Goal: Feedback & Contribution: Contribute content

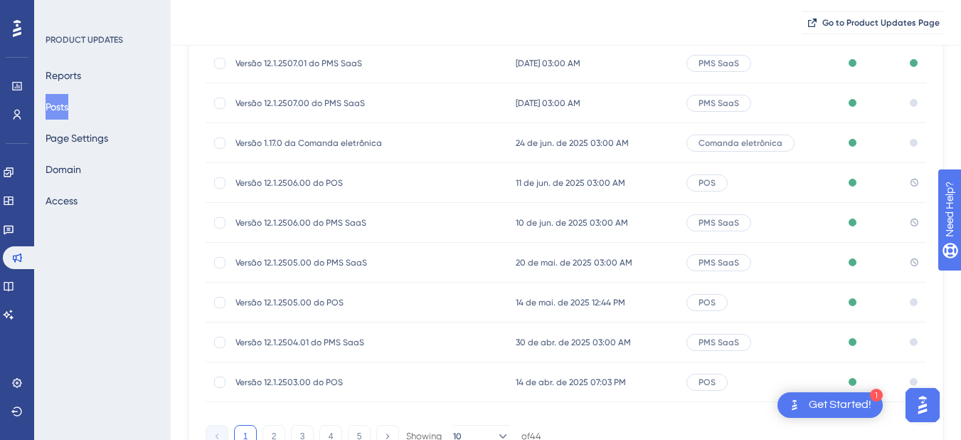
click at [453, 19] on div "Go to Product Updates Page" at bounding box center [566, 23] width 791 height 46
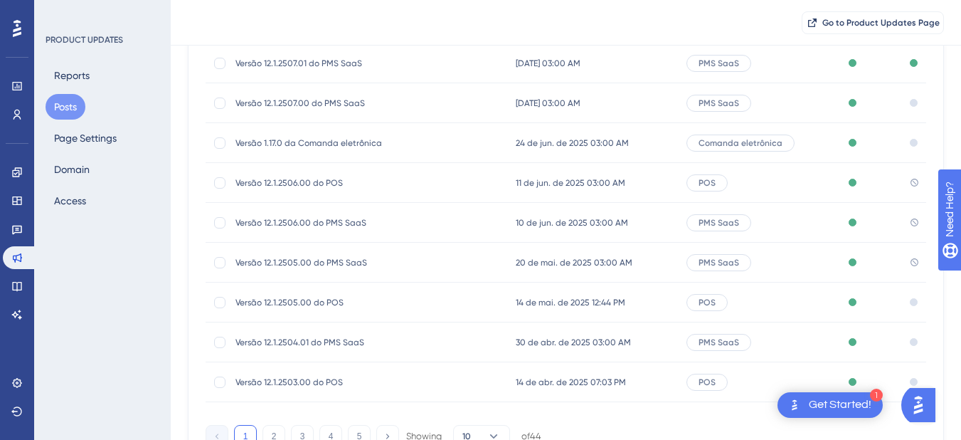
click at [522, 257] on span "20 de mai. de 2025 03:00 AM" at bounding box center [574, 262] width 117 height 11
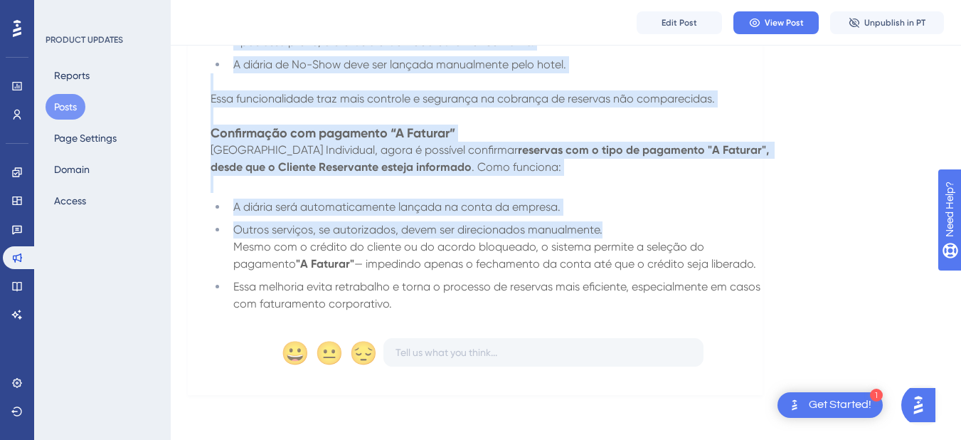
scroll to position [2684, 0]
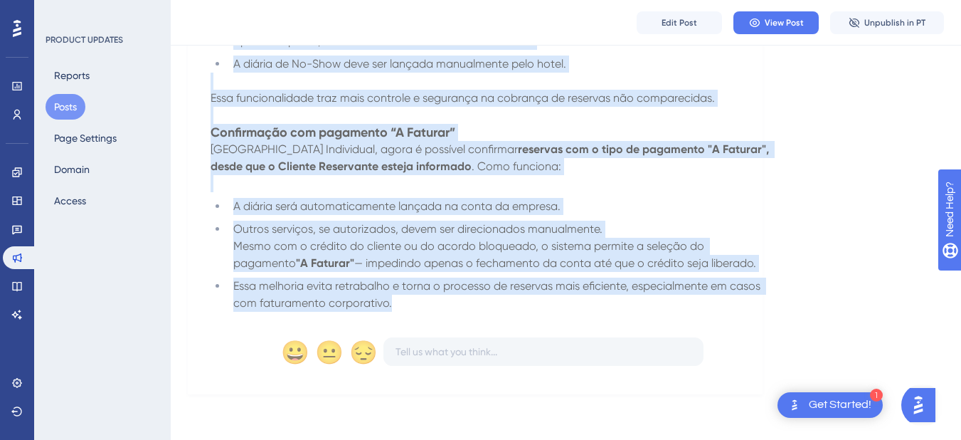
drag, startPoint x: 202, startPoint y: 197, endPoint x: 689, endPoint y: 305, distance: 498.5
copy div "A nova versão do PMS SaaS chegou no dia 20 de Maio de 2025 com melhorias que to…"
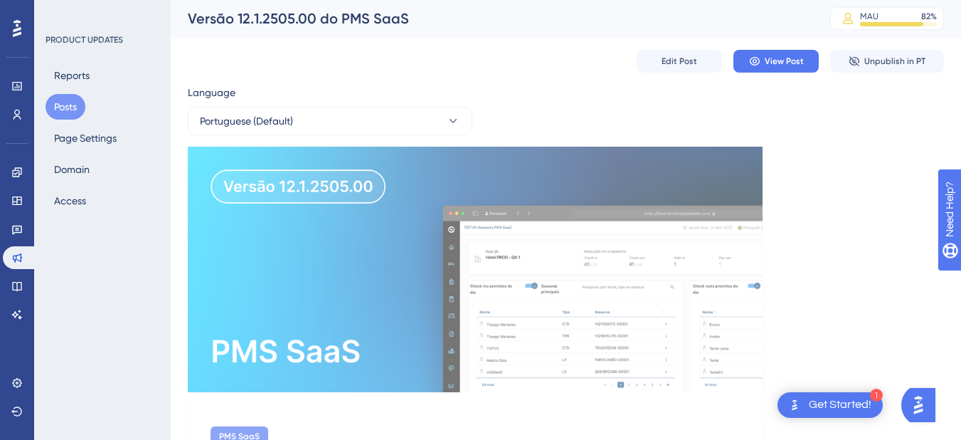
scroll to position [0, 0]
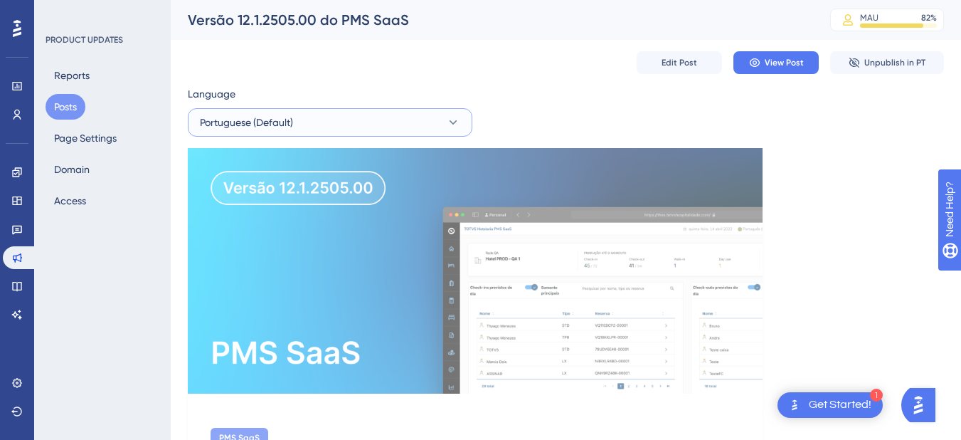
click at [268, 130] on span "Portuguese (Default)" at bounding box center [246, 122] width 93 height 17
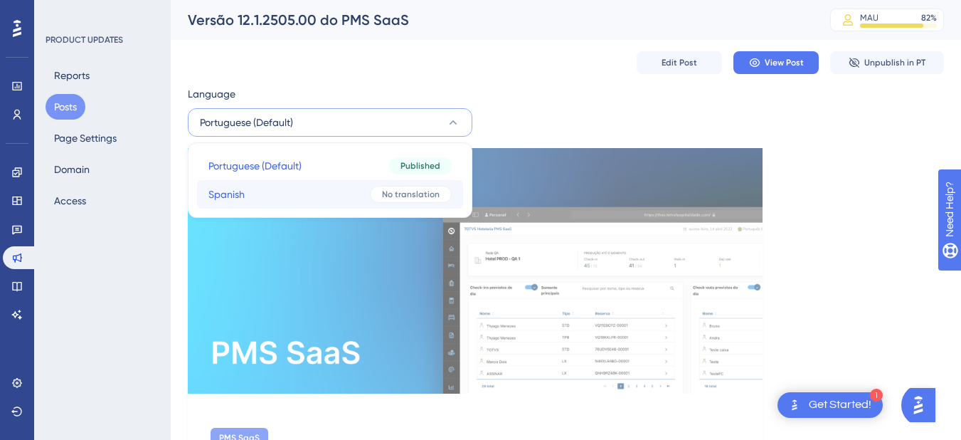
click at [297, 192] on button "Spanish Spanish No translation" at bounding box center [330, 194] width 266 height 28
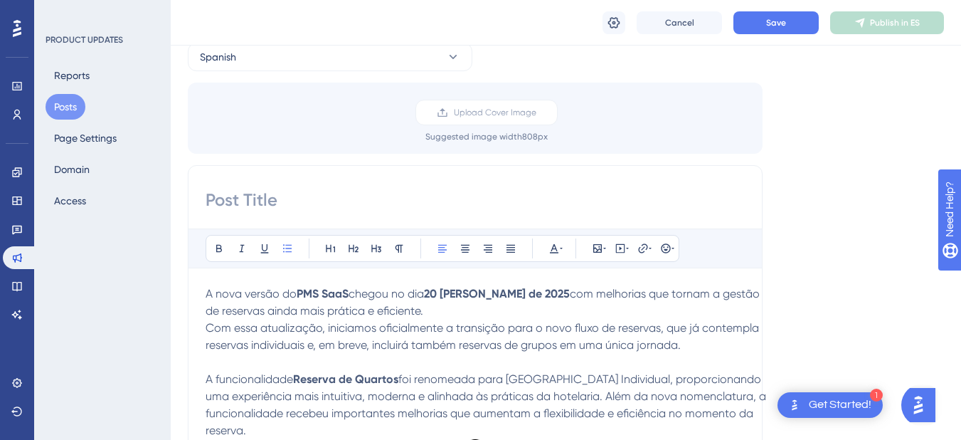
scroll to position [142, 0]
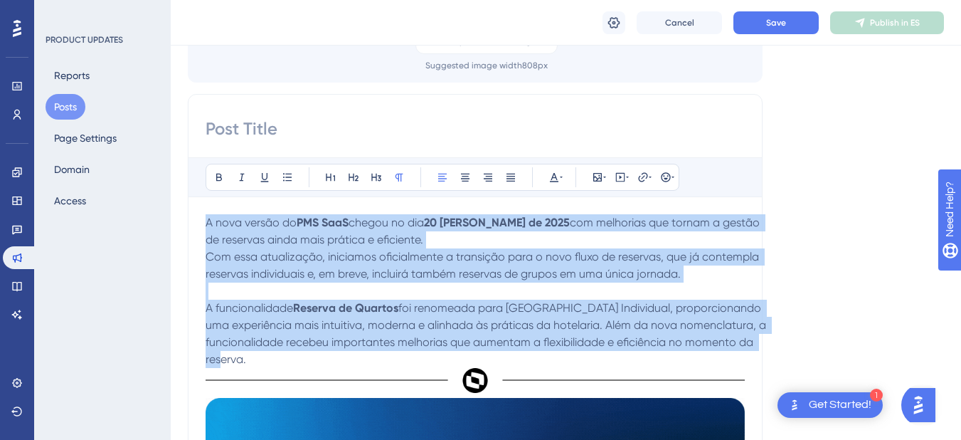
drag, startPoint x: 258, startPoint y: 360, endPoint x: 186, endPoint y: 226, distance: 152.2
copy p "A nova versão do PMS SaaS chegou no dia 20 de Maio de 2025 com melhorias que to…"
click at [277, 356] on p "A nova versão do PMS SaaS chegou no dia 20 de Maio de 2025 com melhorias que to…" at bounding box center [487, 291] width 562 height 154
drag, startPoint x: 270, startPoint y: 363, endPoint x: 192, endPoint y: 223, distance: 160.6
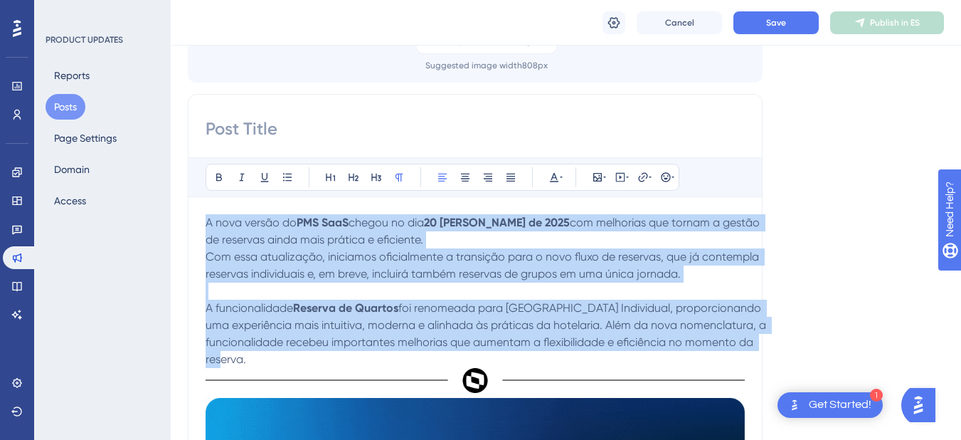
click at [706, 278] on p "A nova versão do PMS SaaS chegou no dia 20 de Maio de 2025 com melhorias que to…" at bounding box center [487, 291] width 562 height 154
drag, startPoint x: 283, startPoint y: 364, endPoint x: 186, endPoint y: 218, distance: 175.1
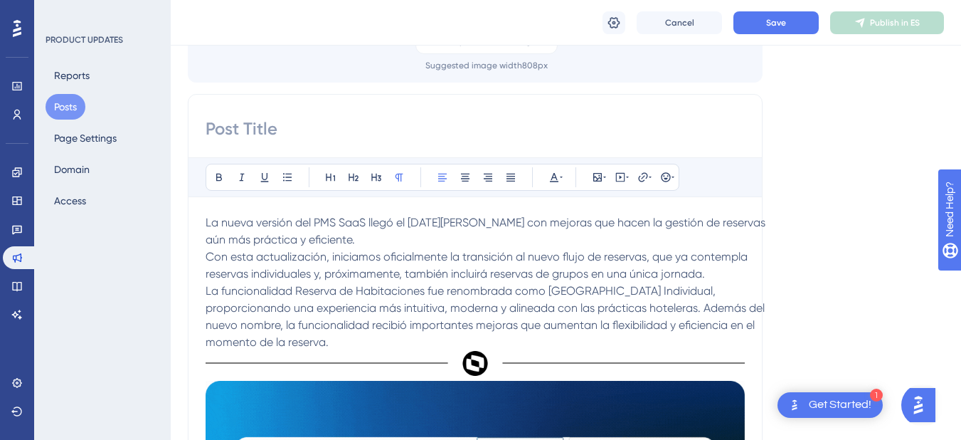
click at [719, 279] on p "La nueva versión del PMS SaaS llegó el 20 de mayo de 2025 con mejoras que hacen…" at bounding box center [487, 248] width 562 height 68
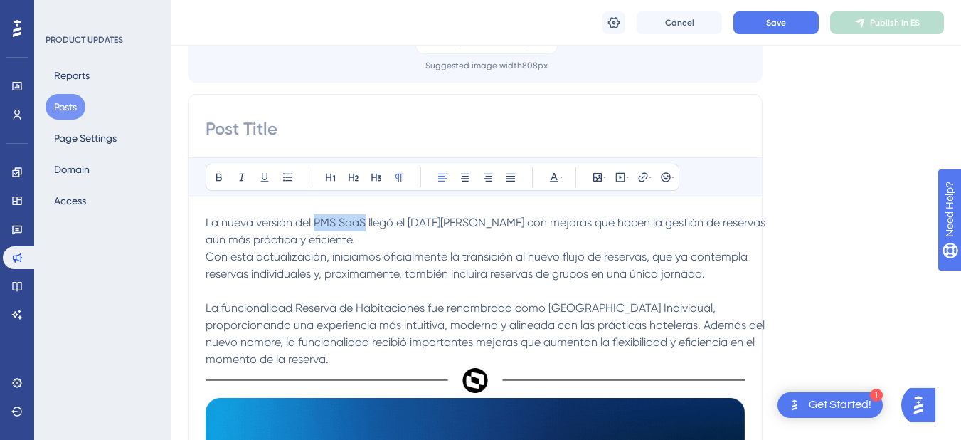
drag, startPoint x: 315, startPoint y: 228, endPoint x: 366, endPoint y: 223, distance: 50.8
click at [366, 223] on span "La nueva versión del PMS SaaS llegó el 20 de mayo de 2025 con mejoras que hacen…" at bounding box center [487, 231] width 563 height 31
drag, startPoint x: 410, startPoint y: 221, endPoint x: 515, endPoint y: 230, distance: 105.0
click at [515, 230] on p "La nueva versión del PMS SaaS llegó el 20 de mayo de 2025 con mejoras que hacen…" at bounding box center [487, 248] width 562 height 68
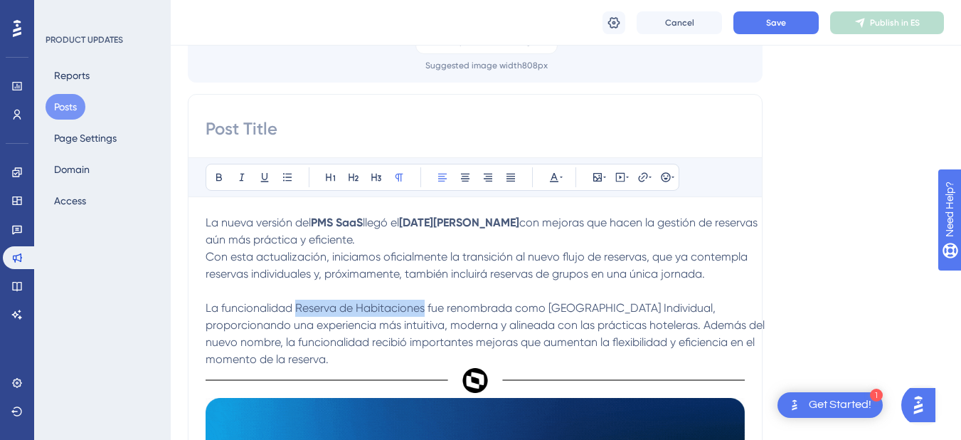
drag, startPoint x: 297, startPoint y: 307, endPoint x: 424, endPoint y: 314, distance: 127.6
click at [424, 314] on span "La funcionalidad Reserva de Habitaciones fue renombrada como Nueva Reserva Indi…" at bounding box center [487, 333] width 562 height 65
click at [708, 305] on p "La funcionalidad Reserva de Habitaciones fue renombrada como Nueva Reserva Indi…" at bounding box center [487, 334] width 562 height 68
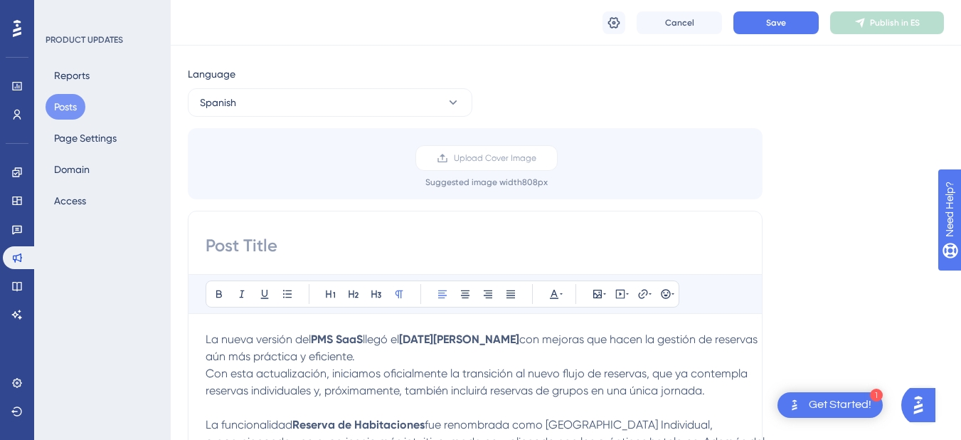
scroll to position [0, 0]
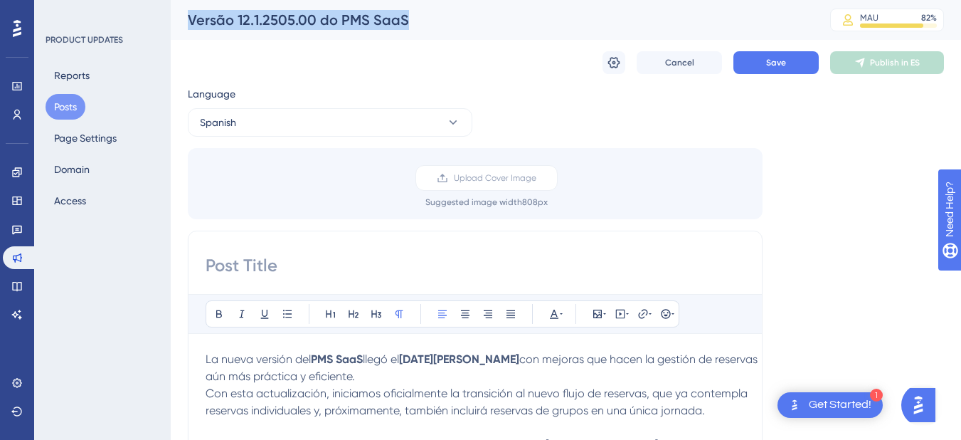
drag, startPoint x: 191, startPoint y: 20, endPoint x: 432, endPoint y: 4, distance: 241.8
click at [432, 4] on div "Versão 12.1.2505.00 do PMS SaaS MAU 82 % Click to see add-on and upgrade options" at bounding box center [566, 20] width 791 height 40
copy div "Versão 12.1.2505.00 do PMS SaaS"
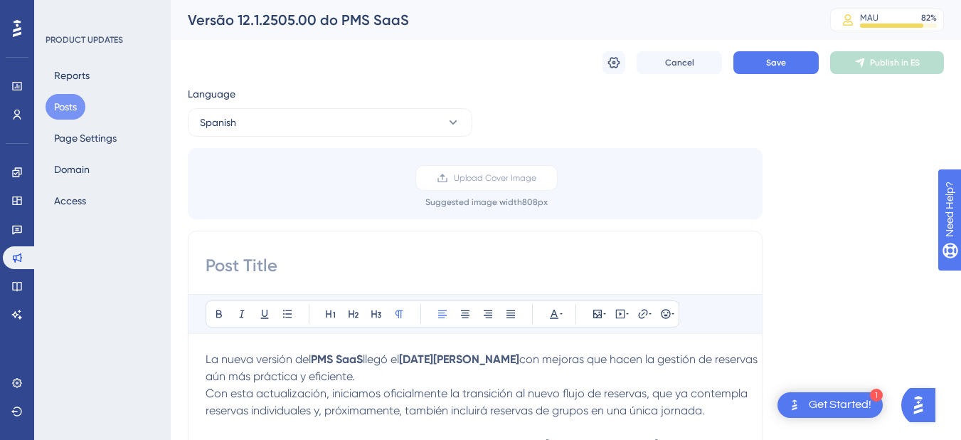
click at [250, 268] on input at bounding box center [475, 265] width 539 height 23
paste input "Versión 12.1.2505.00 del PMS SaaS"
type input "Versión 12.1.2505.00 del PMS SaaS"
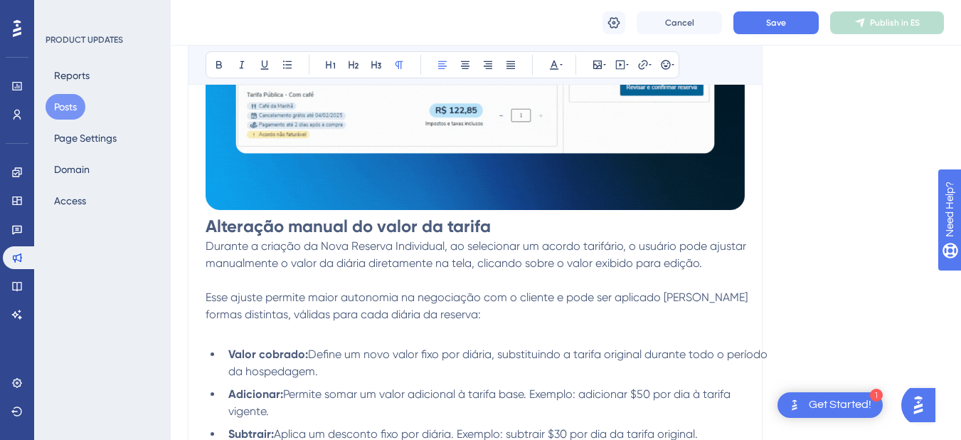
scroll to position [712, 0]
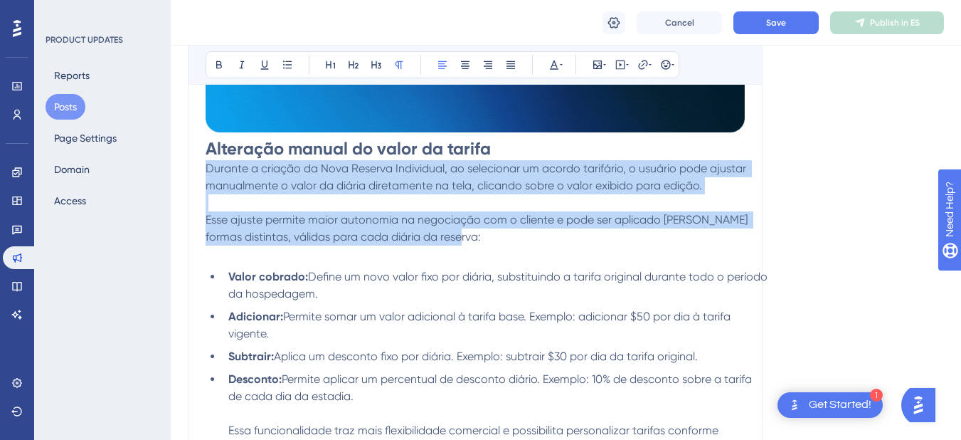
drag, startPoint x: 206, startPoint y: 170, endPoint x: 464, endPoint y: 243, distance: 268.5
click at [464, 243] on p "Durante a criação da Nova Reserva Individual, ao selecionar um acordo tarifário…" at bounding box center [487, 211] width 562 height 102
copy p "Durante a criação da Nova Reserva Individual, ao selecionar um acordo tarifário…"
click at [443, 242] on span "Esse ajuste permite maior autonomia na negociação com o cliente e pode ser apli…" at bounding box center [478, 228] width 545 height 31
drag, startPoint x: 445, startPoint y: 242, endPoint x: 193, endPoint y: 164, distance: 263.6
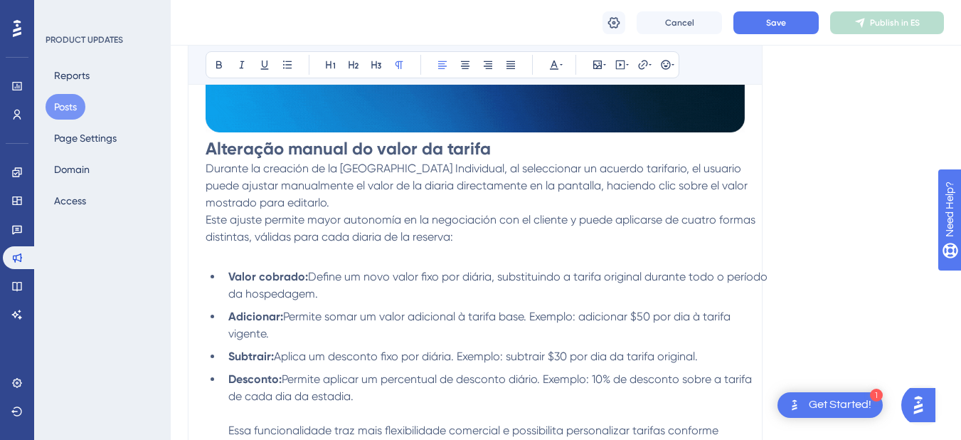
click at [290, 202] on p "Durante la creación de la Nueva Reserva Individual, al seleccionar un acuerdo t…" at bounding box center [487, 185] width 562 height 51
click at [329, 206] on p "Durante la creación de la Nueva Reserva Individual, al seleccionar un acuerdo t…" at bounding box center [487, 185] width 562 height 51
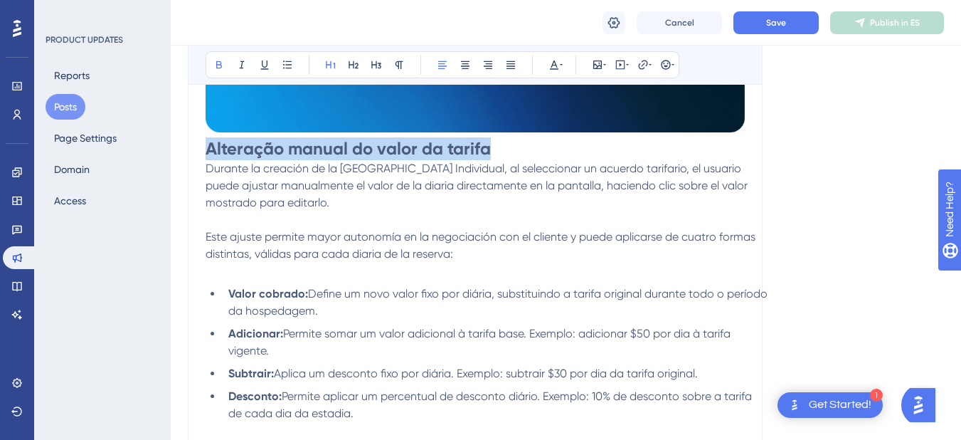
drag, startPoint x: 490, startPoint y: 151, endPoint x: 150, endPoint y: 153, distance: 339.5
copy strong "Alteração manual do valor da tarifa"
click at [207, 152] on strong "Alteração manual do valor da tarifa" at bounding box center [348, 148] width 285 height 21
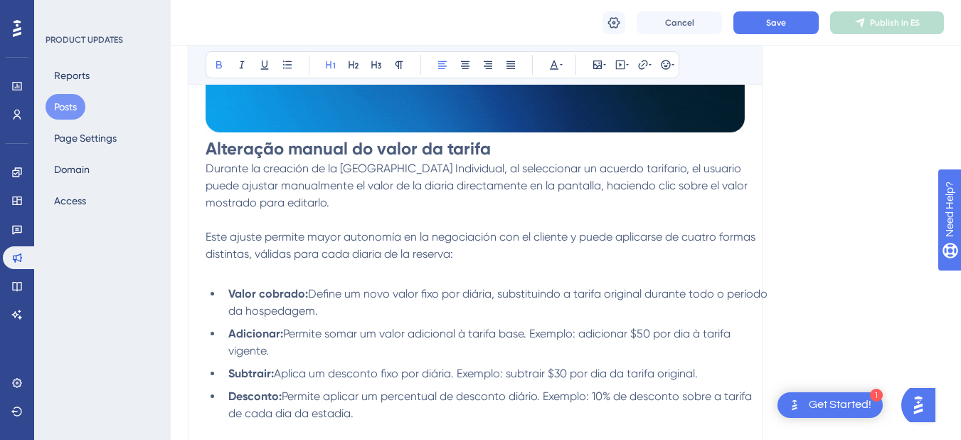
click at [214, 151] on strong "Alteração manual do valor da tarifa" at bounding box center [348, 148] width 285 height 21
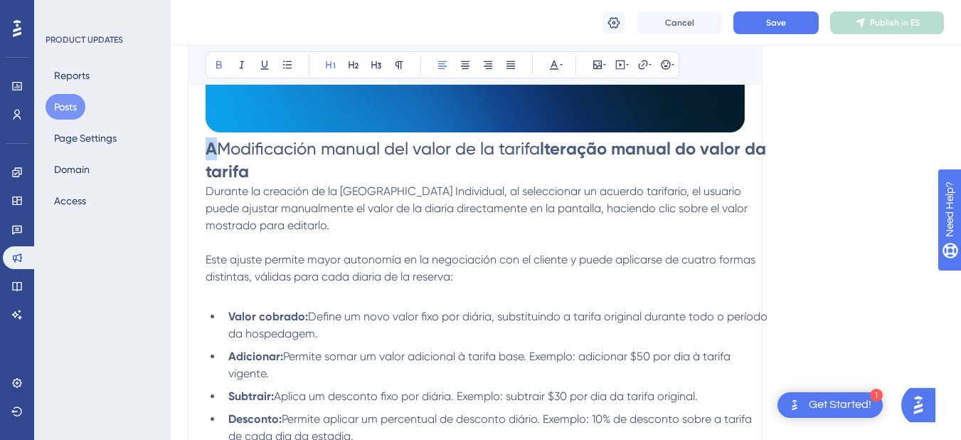
drag, startPoint x: 220, startPoint y: 146, endPoint x: 211, endPoint y: 147, distance: 9.4
click at [211, 147] on h1 "A Modificación manual del valor de la tarifa lteração manual do valor da tarifa" at bounding box center [487, 160] width 562 height 46
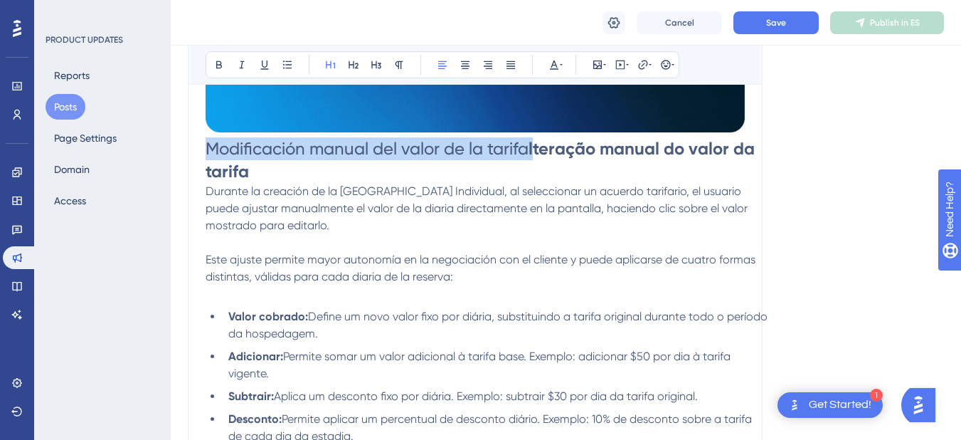
drag, startPoint x: 211, startPoint y: 147, endPoint x: 539, endPoint y: 147, distance: 328.1
click at [539, 147] on h1 "Modificación manual del valor de la tarifa lteração manual do valor da tarifa" at bounding box center [487, 160] width 562 height 46
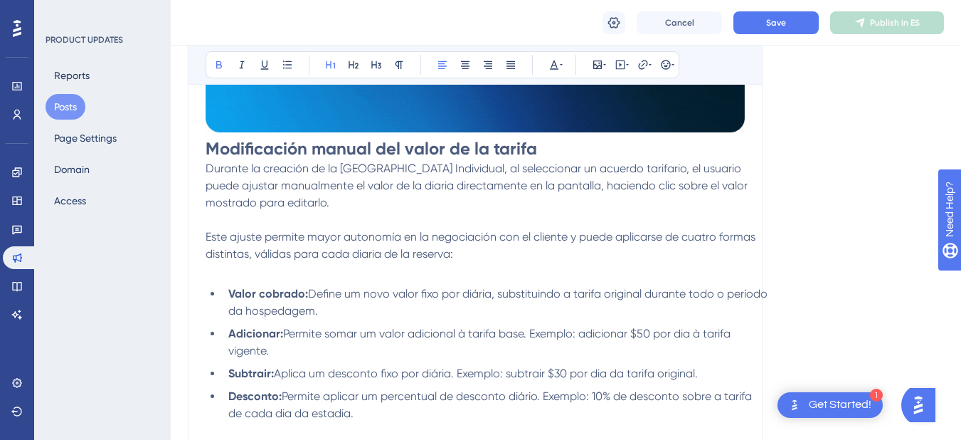
scroll to position [783, 0]
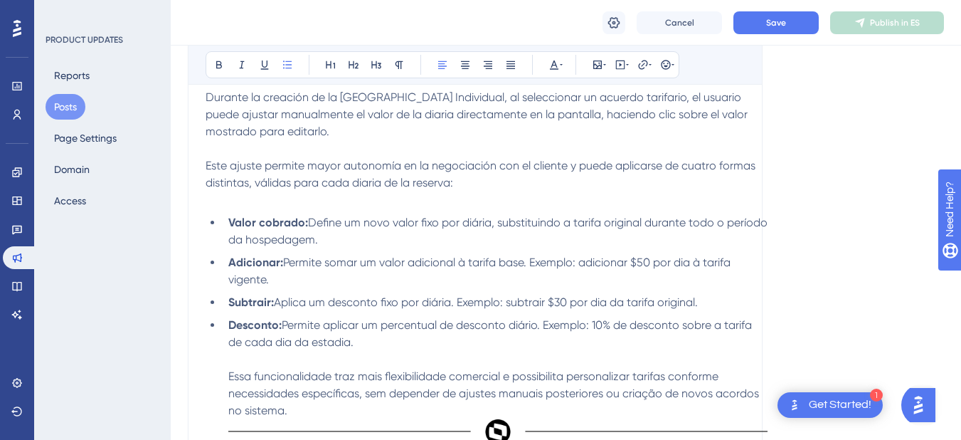
drag, startPoint x: 230, startPoint y: 221, endPoint x: 364, endPoint y: 237, distance: 135.4
click at [364, 237] on li "Valor cobrado: Define um novo valor fixo por diária, substituindo a tarifa orig…" at bounding box center [495, 231] width 545 height 34
copy li "Valor cobrado: Define um novo valor fixo por diária, substituindo a tarifa orig…"
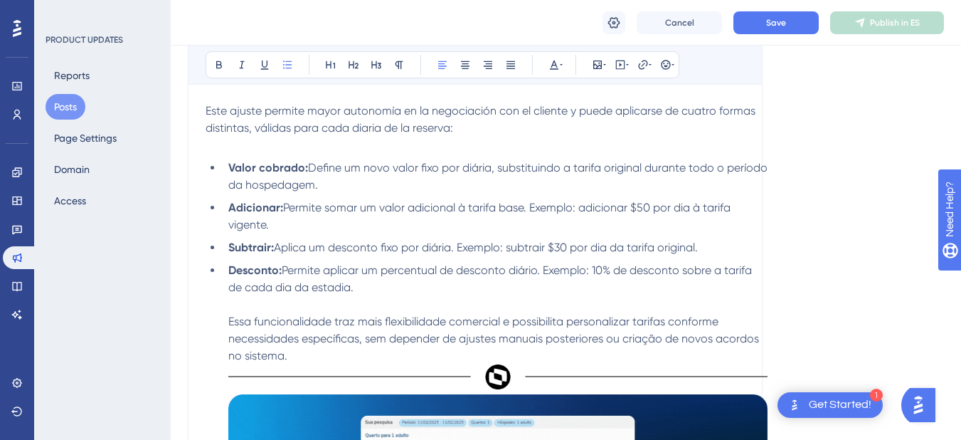
scroll to position [854, 0]
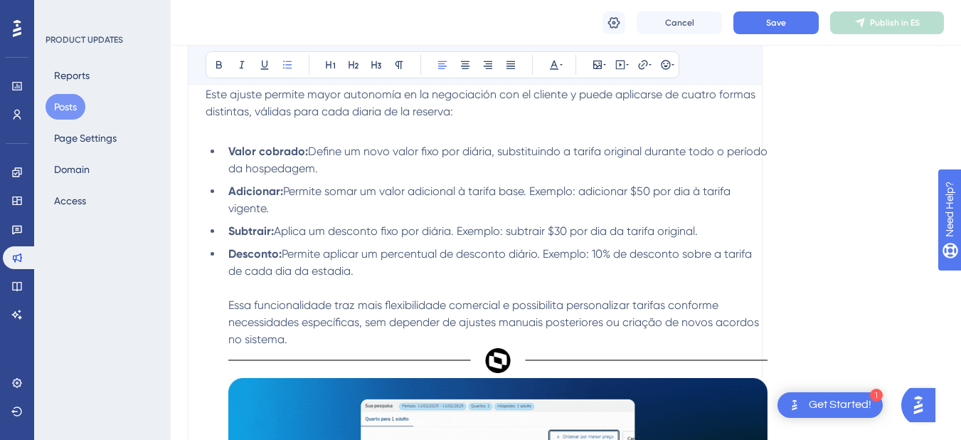
click at [367, 172] on li "Valor cobrado: Define um novo valor fixo por diária, substituindo a tarifa orig…" at bounding box center [495, 160] width 545 height 34
drag, startPoint x: 362, startPoint y: 170, endPoint x: 229, endPoint y: 151, distance: 133.8
click at [229, 151] on li "Valor cobrado: Define um novo valor fixo por diária, substituindo a tarifa orig…" at bounding box center [495, 160] width 545 height 34
click at [235, 151] on span "Valor cobrado: Define un nuevo valor fijo por diaria, reemplazando la tarifa or…" at bounding box center [486, 159] width 516 height 31
drag, startPoint x: 229, startPoint y: 151, endPoint x: 306, endPoint y: 159, distance: 77.3
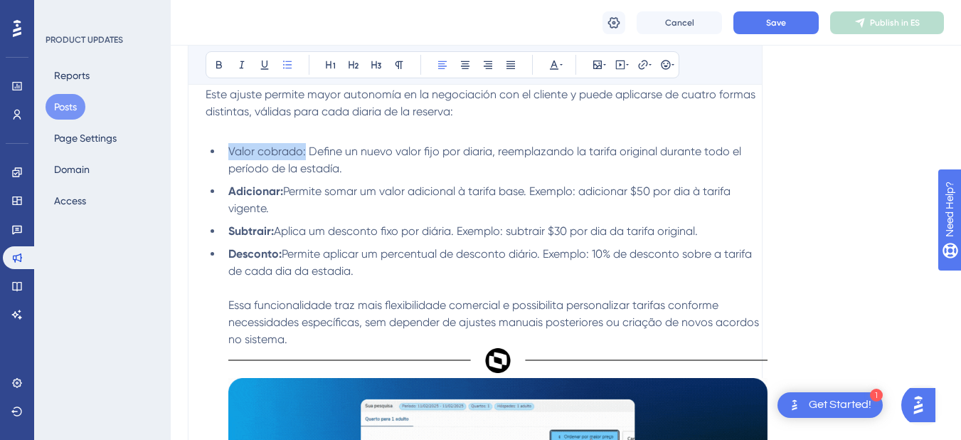
click at [306, 159] on li "Valor cobrado: Define un nuevo valor fijo por diaria, reemplazando la tarifa or…" at bounding box center [495, 160] width 545 height 34
drag, startPoint x: 231, startPoint y: 194, endPoint x: 268, endPoint y: 211, distance: 41.4
click at [268, 211] on li "Adicionar: Permite somar um valor adicional à tarifa base. Exemplo: adicionar $…" at bounding box center [495, 200] width 545 height 34
copy li "Adicionar: Permite somar um valor adicional à tarifa base. Exemplo: adicionar $…"
click at [232, 196] on strong "Adicionar:" at bounding box center [255, 191] width 55 height 14
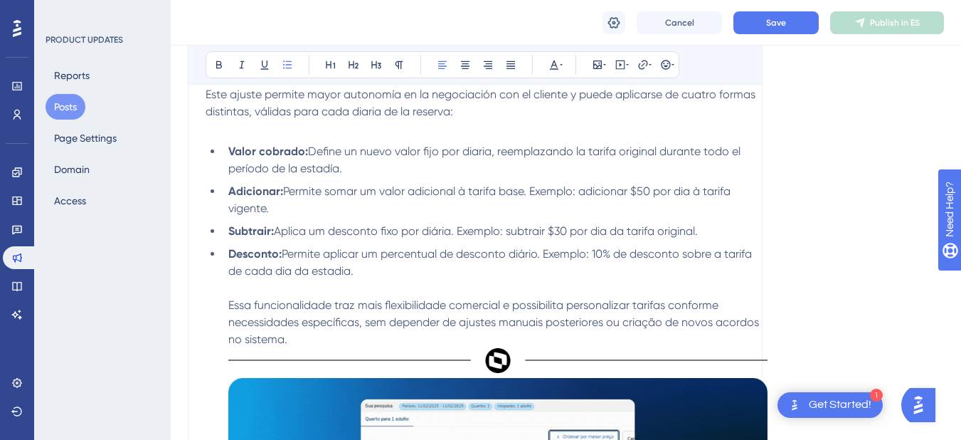
drag, startPoint x: 231, startPoint y: 193, endPoint x: 269, endPoint y: 214, distance: 43.6
click at [269, 214] on li "Adicionar: Permite somar um valor adicional à tarifa base. Exemplo: adicionar $…" at bounding box center [495, 200] width 545 height 34
click at [265, 191] on span "Agregar: Permite sumar un valor adicional a la tarifa base. Ejemplo: agregar $5…" at bounding box center [482, 199] width 509 height 31
click at [273, 194] on span "Agregar: Permite sumar un valor adicional a la tarifa base. Ejemplo: agregar $5…" at bounding box center [482, 199] width 509 height 31
drag, startPoint x: 273, startPoint y: 194, endPoint x: 241, endPoint y: 194, distance: 32.0
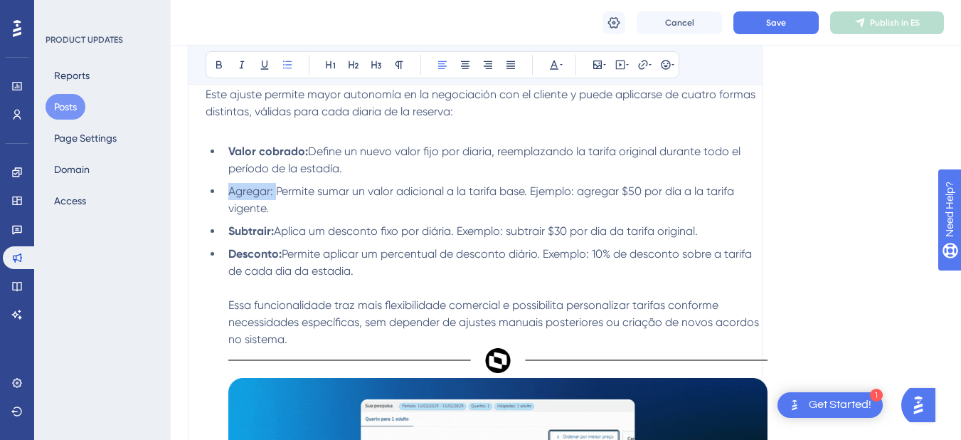
click at [241, 194] on span "Agregar: Permite sumar un valor adicional a la tarifa base. Ejemplo: agregar $5…" at bounding box center [482, 199] width 509 height 31
click at [242, 194] on span "Agregar: Permite sumar un valor adicional a la tarifa base. Ejemplo: agregar $5…" at bounding box center [482, 199] width 509 height 31
click at [268, 192] on span "Agregar: Permite sumar un valor adicional a la tarifa base. Ejemplo: agregar $5…" at bounding box center [482, 199] width 509 height 31
click at [273, 194] on span "Agregar: Permite sumar un valor adicional a la tarifa base. Ejemplo: agregar $5…" at bounding box center [482, 199] width 509 height 31
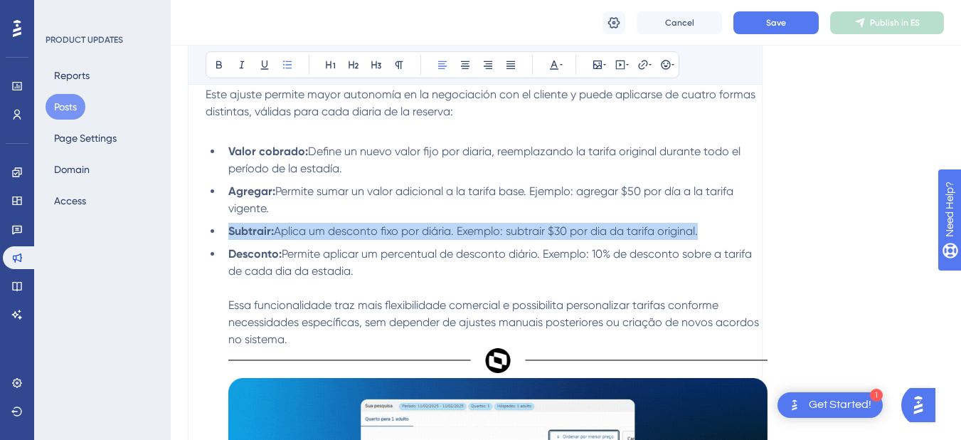
drag, startPoint x: 230, startPoint y: 231, endPoint x: 702, endPoint y: 238, distance: 472.6
click at [702, 238] on li "Subtrair: Aplica um desconto fixo por diária. Exemplo: subtrair $30 por dia da …" at bounding box center [495, 231] width 545 height 17
copy li "Subtrair: Aplica um desconto fixo por diária. Exemplo: subtrair $30 por dia da …"
click at [703, 238] on li "Subtrair: Aplica um desconto fixo por diária. Exemplo: subtrair $30 por dia da …" at bounding box center [495, 231] width 545 height 17
drag, startPoint x: 703, startPoint y: 236, endPoint x: 230, endPoint y: 226, distance: 473.4
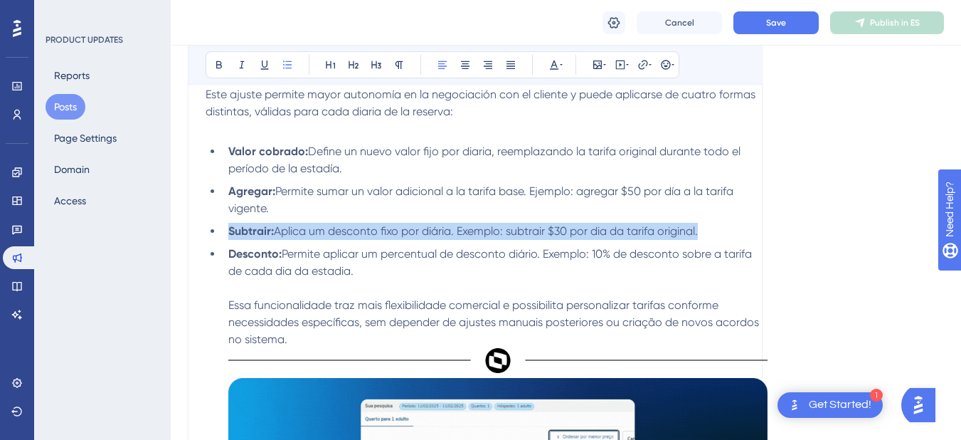
click at [230, 226] on li "Subtrair: Aplica um desconto fixo por diária. Exemplo: subtrair $30 por dia da …" at bounding box center [495, 231] width 545 height 17
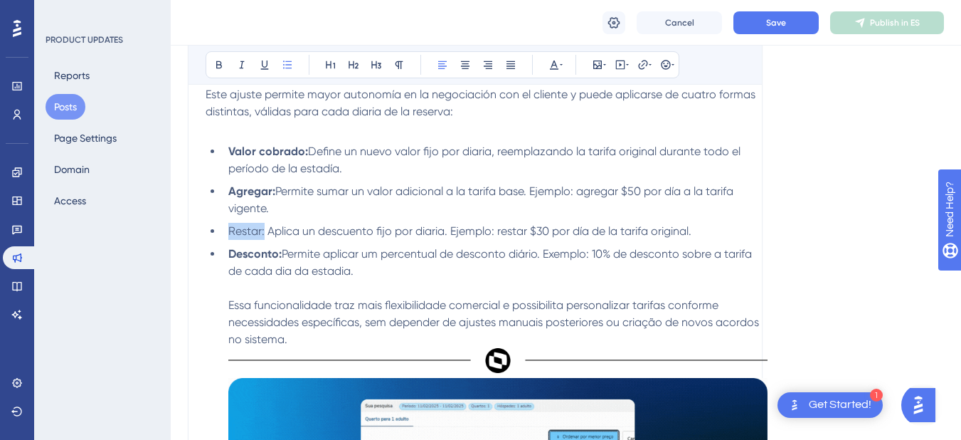
drag, startPoint x: 231, startPoint y: 233, endPoint x: 263, endPoint y: 235, distance: 31.4
click at [263, 235] on span "Restar: Aplica un descuento fijo por diaria. Ejemplo: restar $30 por día de la …" at bounding box center [459, 231] width 463 height 14
drag, startPoint x: 229, startPoint y: 256, endPoint x: 354, endPoint y: 268, distance: 125.1
copy li "Desconto: Permite aplicar um percentual de desconto diário. Exemplo: 10% de des…"
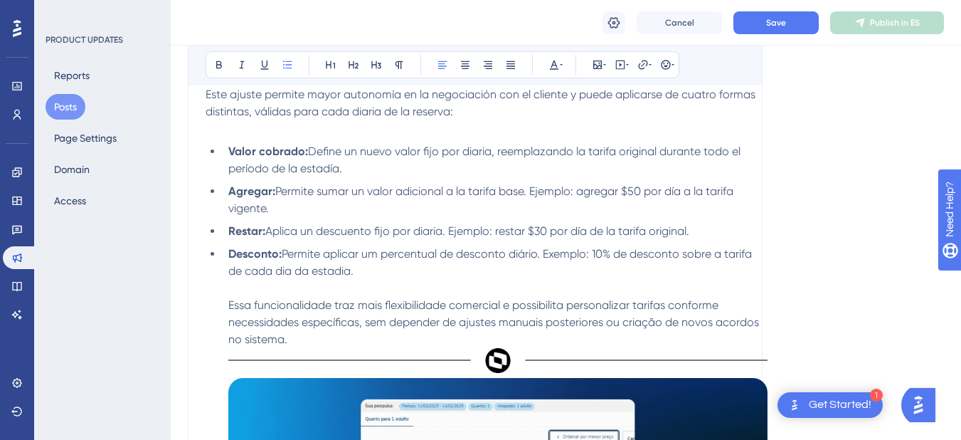
drag, startPoint x: 356, startPoint y: 274, endPoint x: 229, endPoint y: 258, distance: 127.7
drag, startPoint x: 287, startPoint y: 256, endPoint x: 231, endPoint y: 254, distance: 55.6
click at [231, 254] on span "Descuento: Permite aplicar un porcentaje de descuento diario. Ejemplo: 10% de d…" at bounding box center [485, 262] width 515 height 31
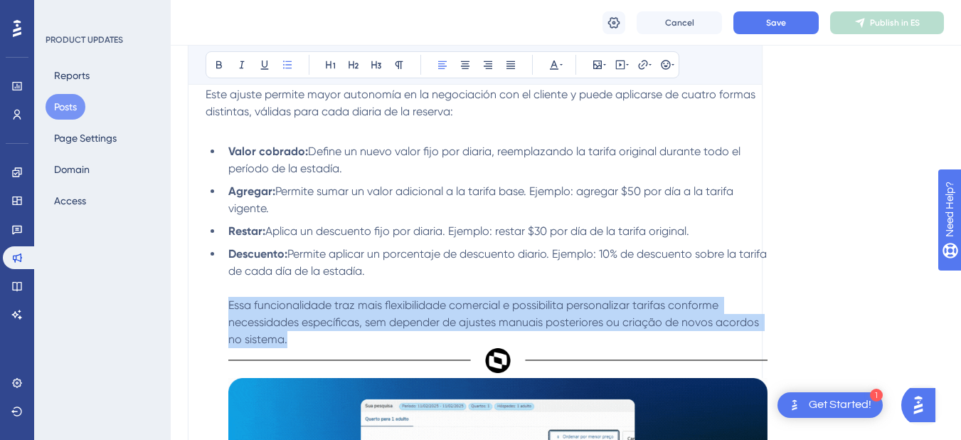
drag, startPoint x: 289, startPoint y: 340, endPoint x: 229, endPoint y: 310, distance: 66.8
drag, startPoint x: 295, startPoint y: 344, endPoint x: 226, endPoint y: 308, distance: 77.4
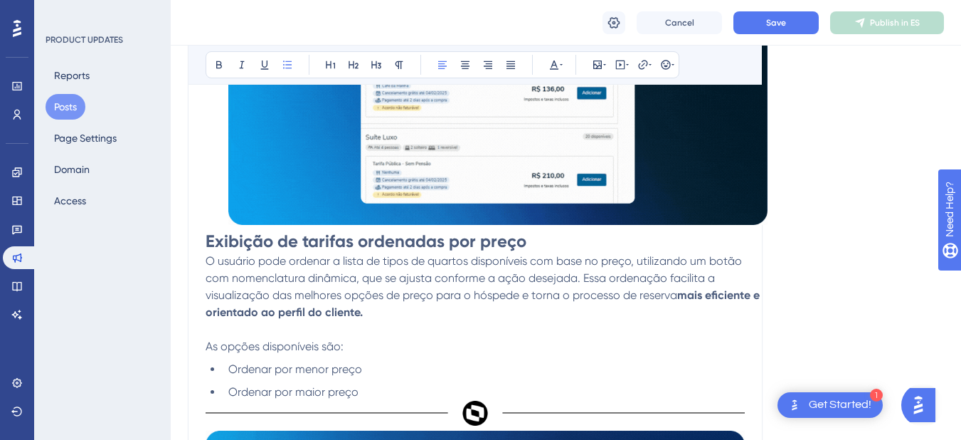
scroll to position [1281, 0]
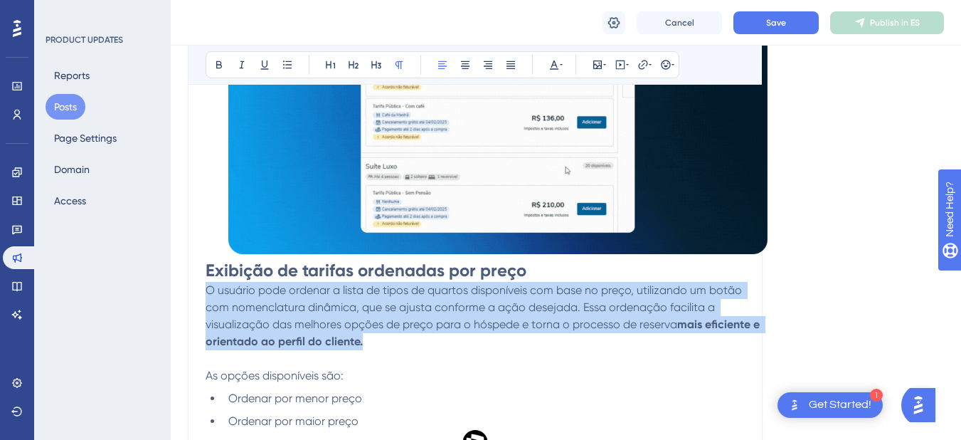
drag, startPoint x: 207, startPoint y: 291, endPoint x: 363, endPoint y: 337, distance: 162.4
click at [363, 337] on p "O usuário pode ordenar a lista de tipos de quartos disponíveis com base no preç…" at bounding box center [487, 316] width 562 height 68
copy p "O usuário pode ordenar a lista de tipos de quartos disponíveis com base no preç…"
click at [211, 291] on span "O usuário pode ordenar a lista de tipos de quartos disponíveis com base no preç…" at bounding box center [475, 307] width 539 height 48
drag, startPoint x: 206, startPoint y: 291, endPoint x: 362, endPoint y: 336, distance: 161.5
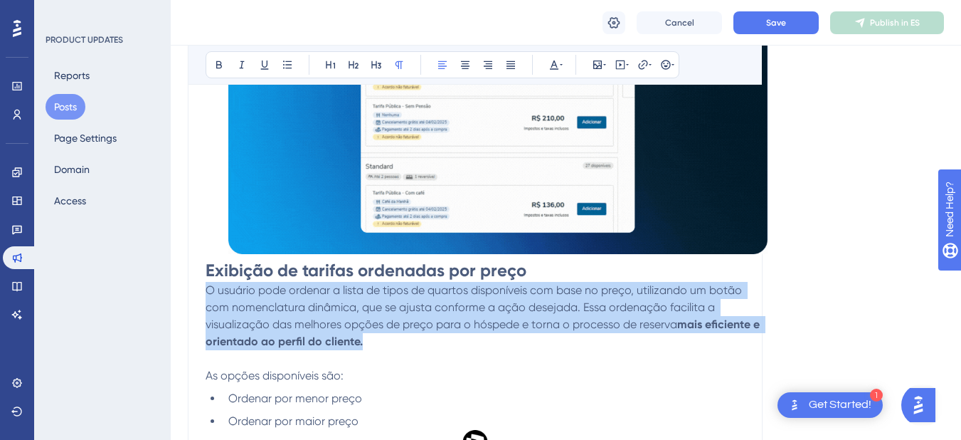
click at [362, 336] on p "O usuário pode ordenar a lista de tipos de quartos disponíveis com base no preç…" at bounding box center [487, 316] width 562 height 68
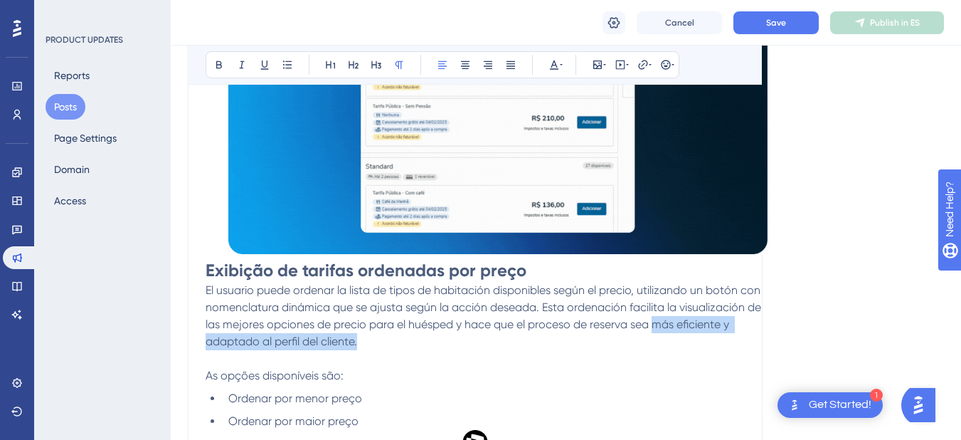
drag, startPoint x: 657, startPoint y: 325, endPoint x: 364, endPoint y: 337, distance: 292.7
click at [364, 337] on p "El usuario puede ordenar la lista de tipos de habitación disponibles según el p…" at bounding box center [487, 316] width 562 height 68
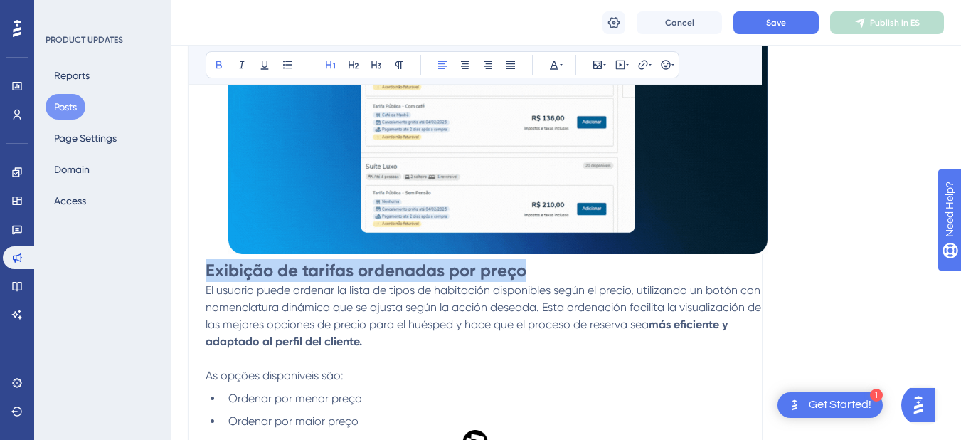
drag, startPoint x: 527, startPoint y: 272, endPoint x: 209, endPoint y: 275, distance: 318.1
click at [209, 275] on h1 "Exibição de tarifas ordenadas por preço" at bounding box center [487, 270] width 562 height 23
click at [525, 269] on h1 "Exibição de tarifas ordenadas por preço" at bounding box center [487, 270] width 562 height 23
drag, startPoint x: 525, startPoint y: 269, endPoint x: 206, endPoint y: 273, distance: 319.6
click at [206, 273] on h1 "Exibição de tarifas ordenadas por preço" at bounding box center [487, 270] width 562 height 23
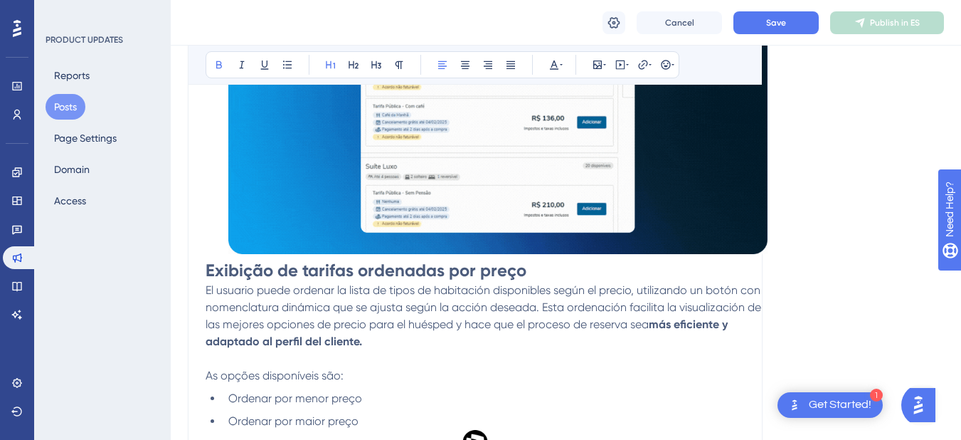
click at [363, 274] on strong "Exibição de tarifas ordenadas por preço" at bounding box center [366, 270] width 321 height 21
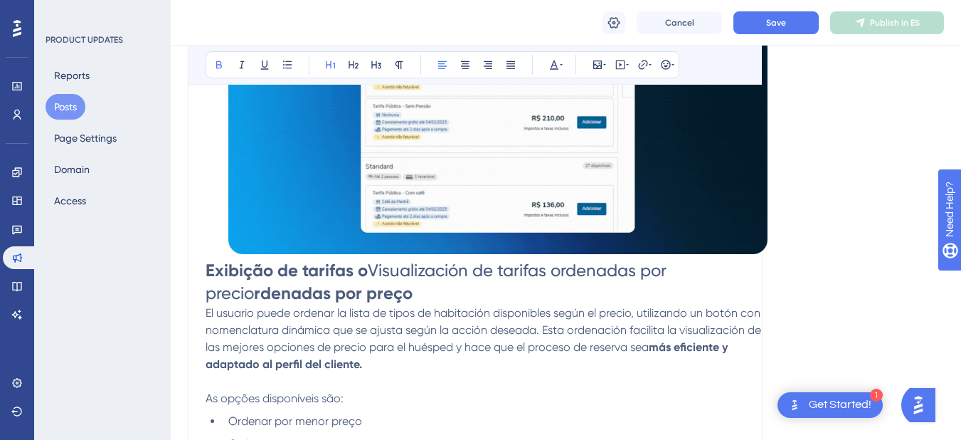
drag, startPoint x: 374, startPoint y: 273, endPoint x: 209, endPoint y: 275, distance: 165.8
click at [209, 275] on h1 "Exibição de tarifas o Visualización de tarifas ordenadas por precio rdenadas po…" at bounding box center [487, 282] width 562 height 46
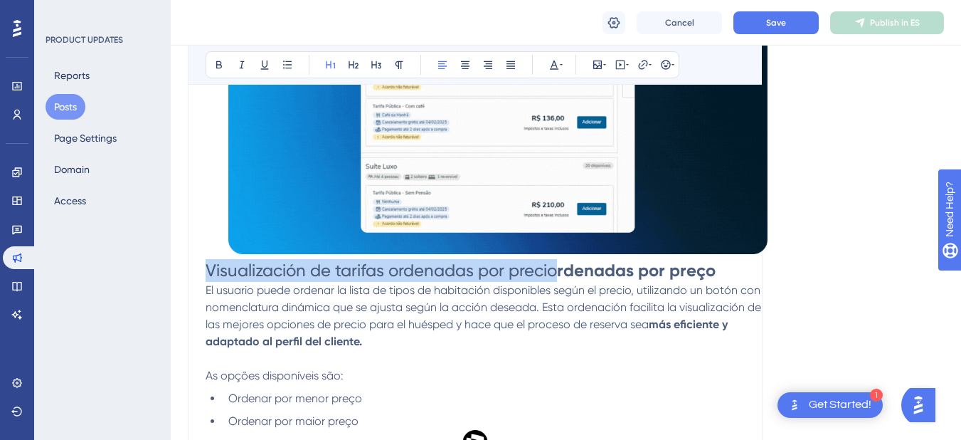
drag, startPoint x: 209, startPoint y: 270, endPoint x: 559, endPoint y: 273, distance: 350.2
click at [557, 273] on span "Visualización de tarifas ordenadas por precio" at bounding box center [382, 270] width 352 height 20
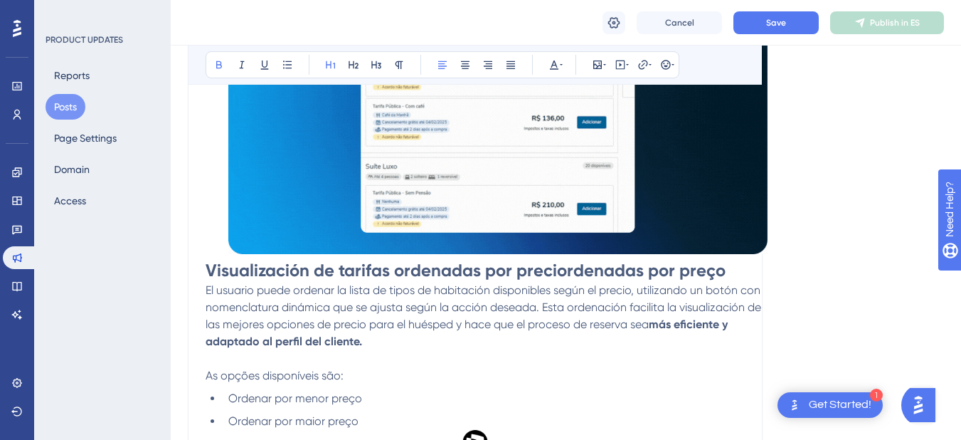
click at [567, 273] on strong "Visualización de tarifas ordenadas por preciordenadas por preço" at bounding box center [466, 270] width 520 height 21
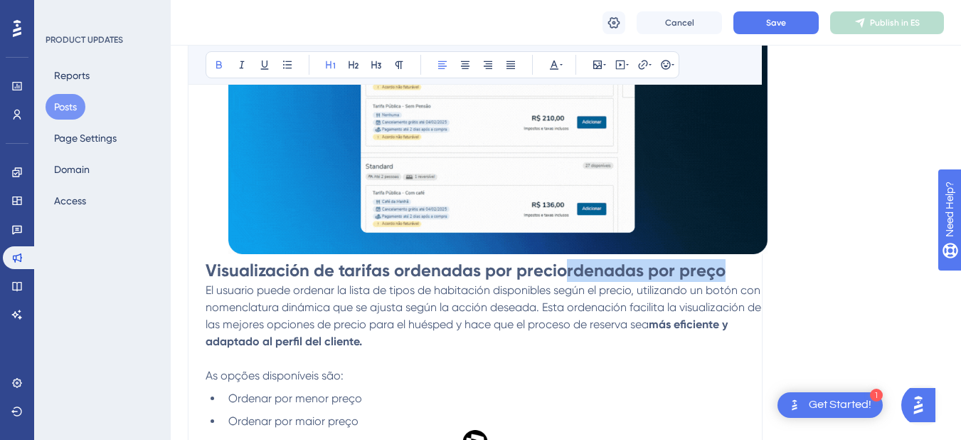
drag, startPoint x: 566, startPoint y: 273, endPoint x: 719, endPoint y: 269, distance: 153.1
click at [719, 269] on strong "Visualización de tarifas ordenadas por preciordenadas por preço" at bounding box center [466, 270] width 520 height 21
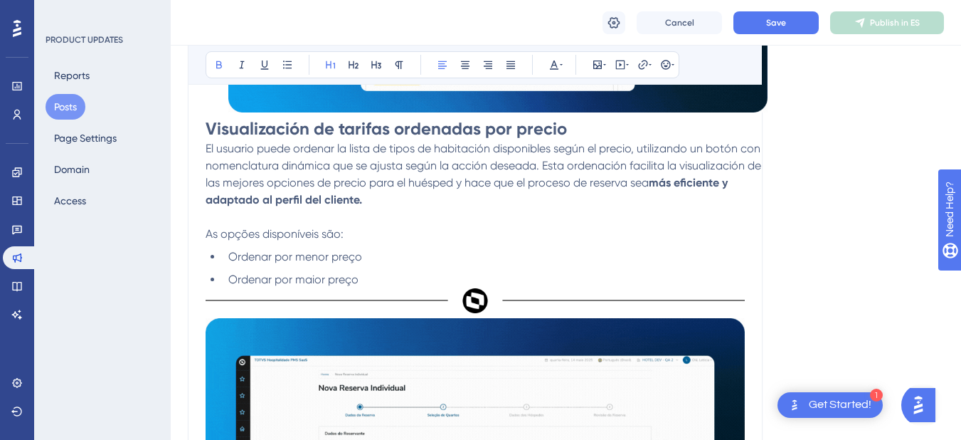
scroll to position [1423, 0]
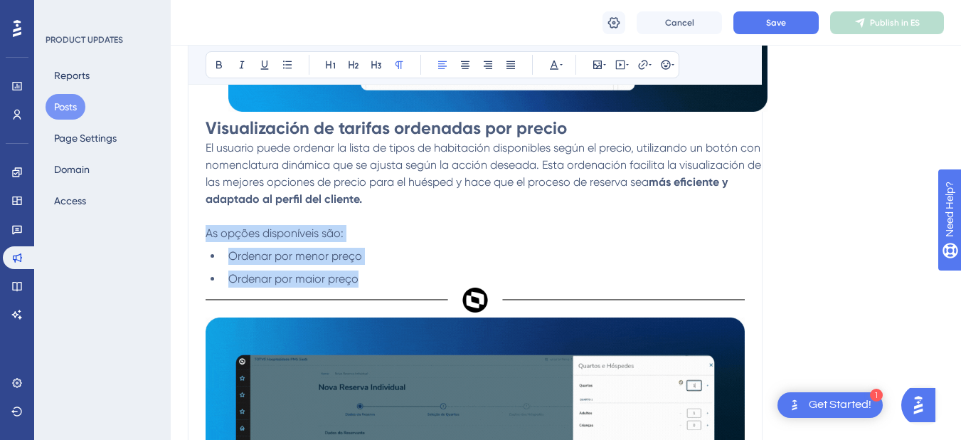
drag, startPoint x: 208, startPoint y: 235, endPoint x: 384, endPoint y: 273, distance: 179.9
click at [384, 273] on div "La nueva versión del PMS SaaS llegó el 20 de mayo de 2025 con mejoras que hacen…" at bounding box center [487, 99] width 562 height 2332
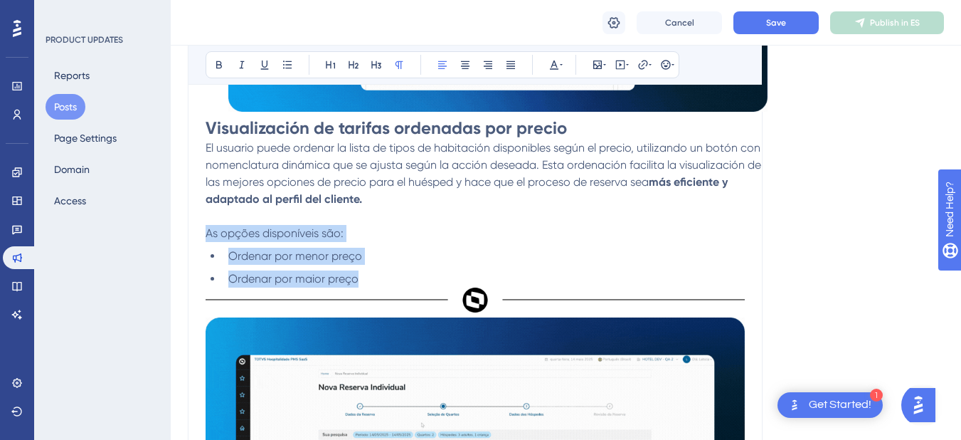
click at [340, 226] on p "As opções disponíveis são:" at bounding box center [487, 233] width 562 height 17
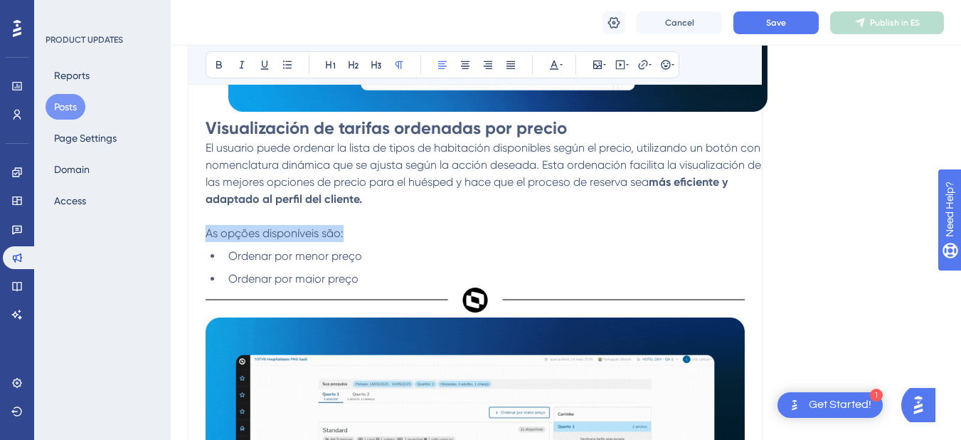
drag, startPoint x: 345, startPoint y: 233, endPoint x: 209, endPoint y: 238, distance: 136.7
click at [209, 238] on p "As opções disponíveis são:" at bounding box center [487, 233] width 562 height 17
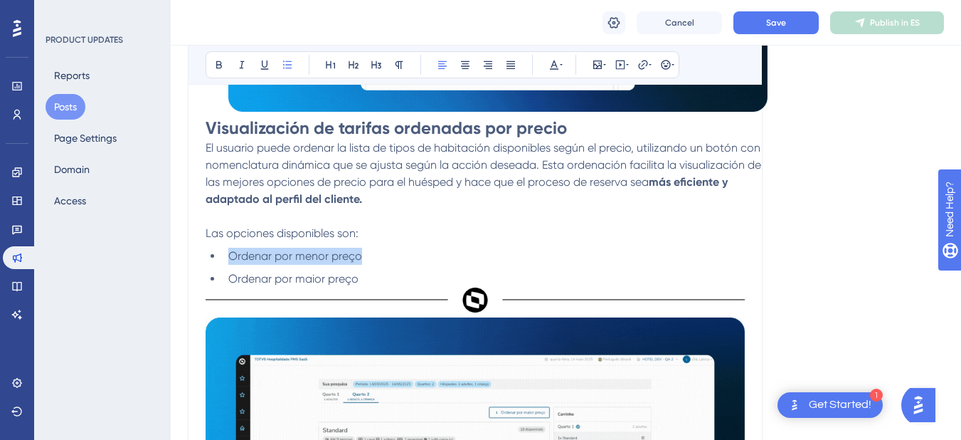
drag, startPoint x: 363, startPoint y: 260, endPoint x: 231, endPoint y: 262, distance: 131.7
click at [231, 262] on li "Ordenar por menor preço" at bounding box center [495, 256] width 545 height 17
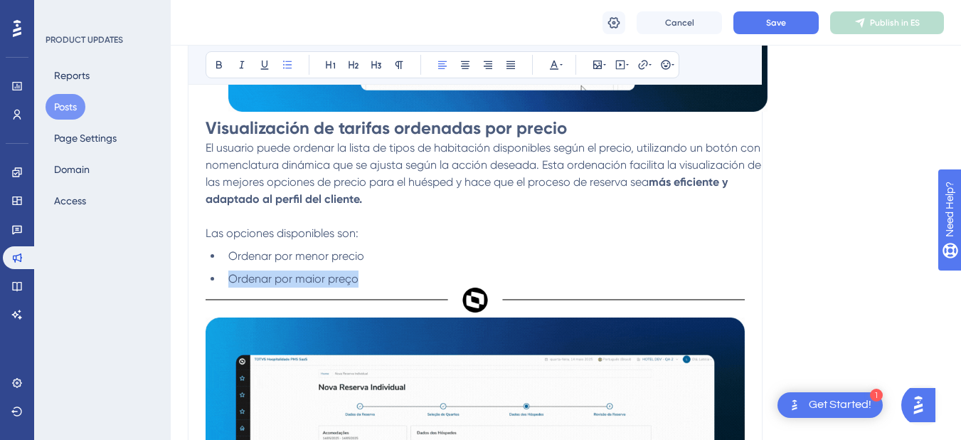
drag, startPoint x: 359, startPoint y: 279, endPoint x: 233, endPoint y: 285, distance: 126.1
click at [233, 285] on li "Ordenar por maior preço" at bounding box center [495, 278] width 545 height 17
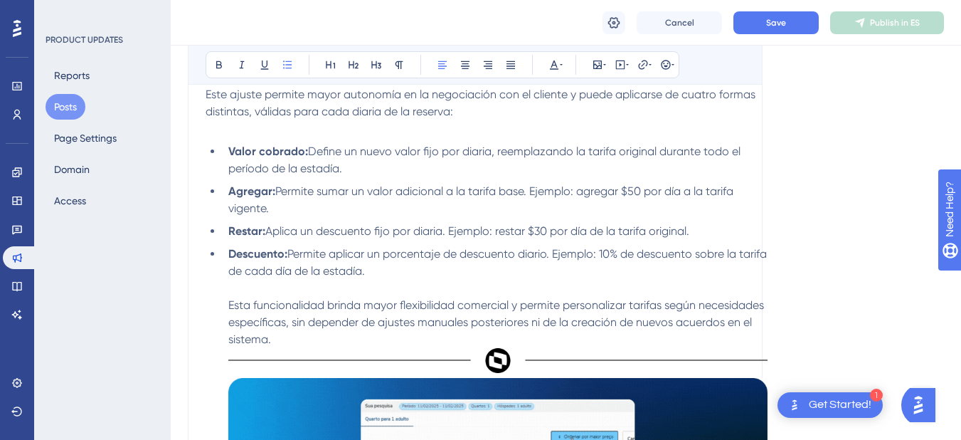
scroll to position [641, 0]
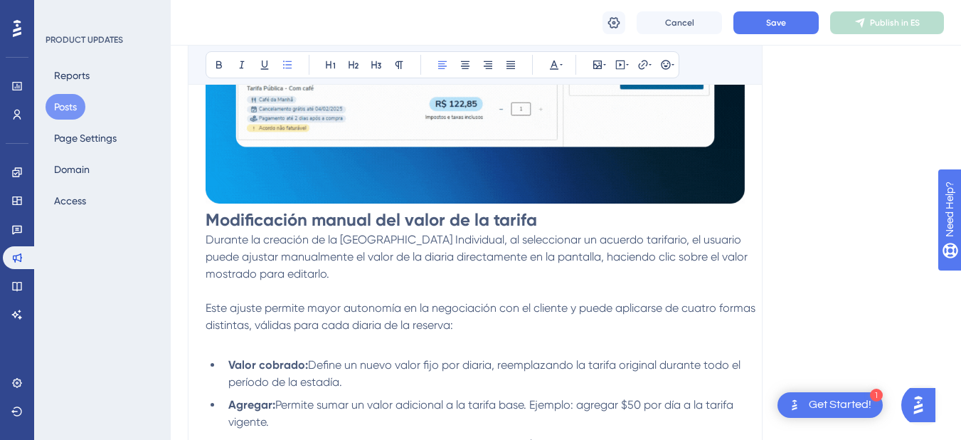
click at [292, 219] on strong "Modificación manual del valor de la tarifa" at bounding box center [372, 219] width 332 height 21
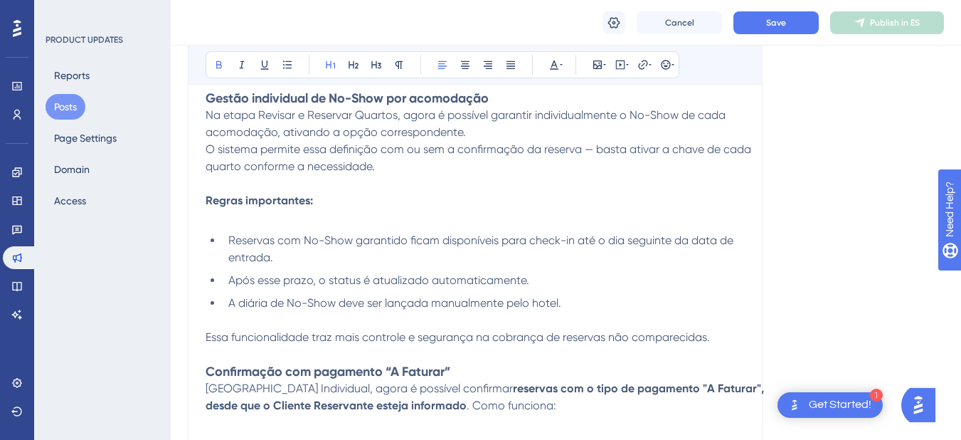
scroll to position [1993, 0]
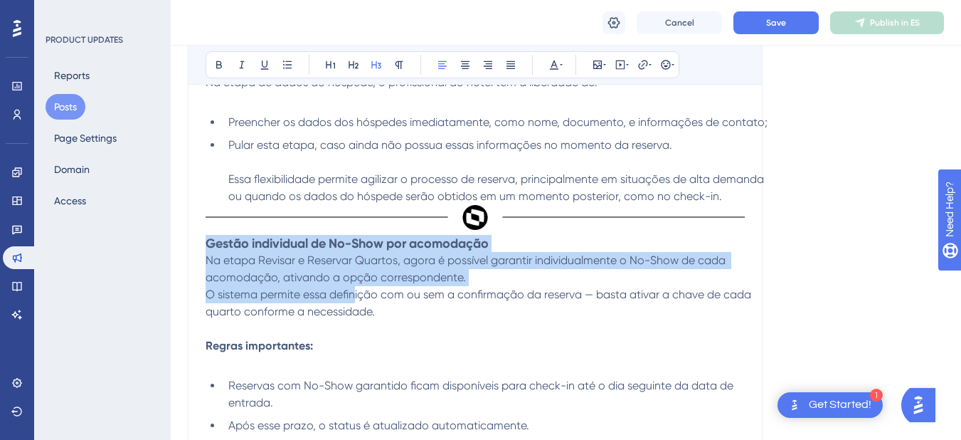
drag, startPoint x: 209, startPoint y: 263, endPoint x: 355, endPoint y: 306, distance: 152.9
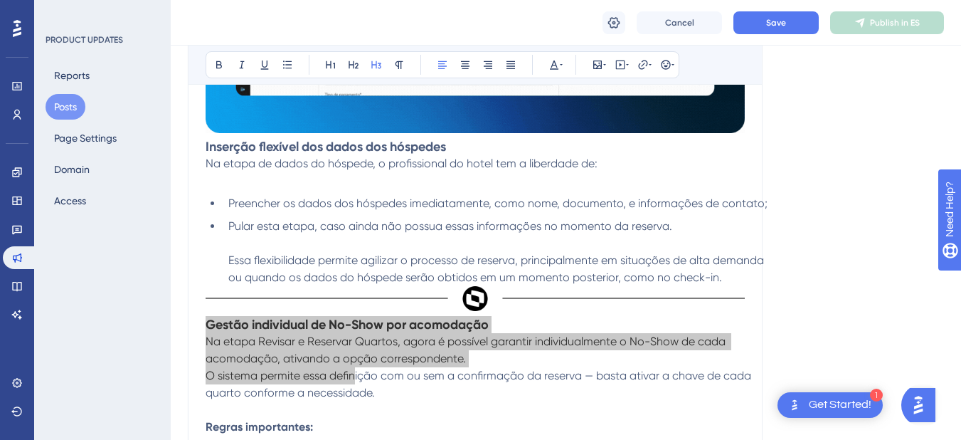
scroll to position [1850, 0]
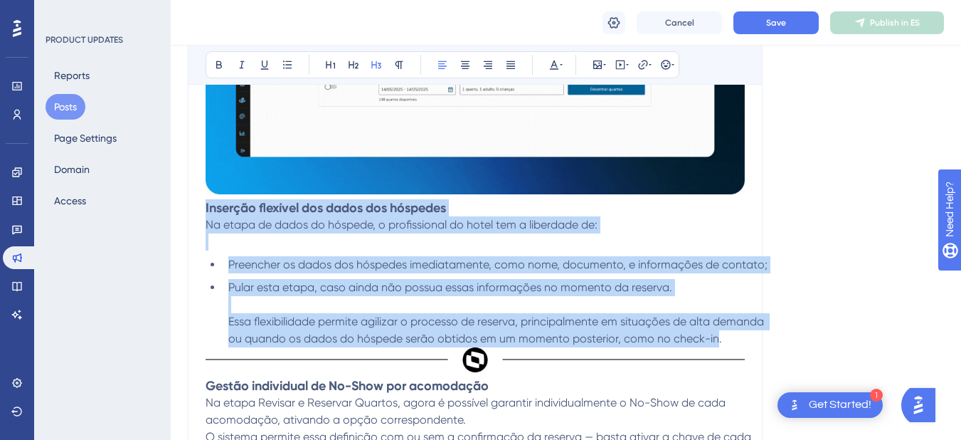
drag, startPoint x: 206, startPoint y: 209, endPoint x: 717, endPoint y: 353, distance: 531.7
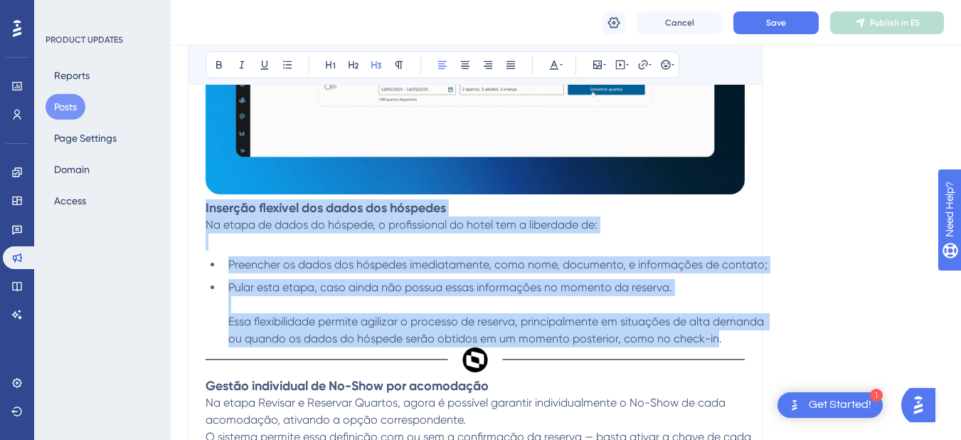
click at [305, 205] on strong "Inserção flexível dos dados dos hóspedes" at bounding box center [326, 208] width 241 height 16
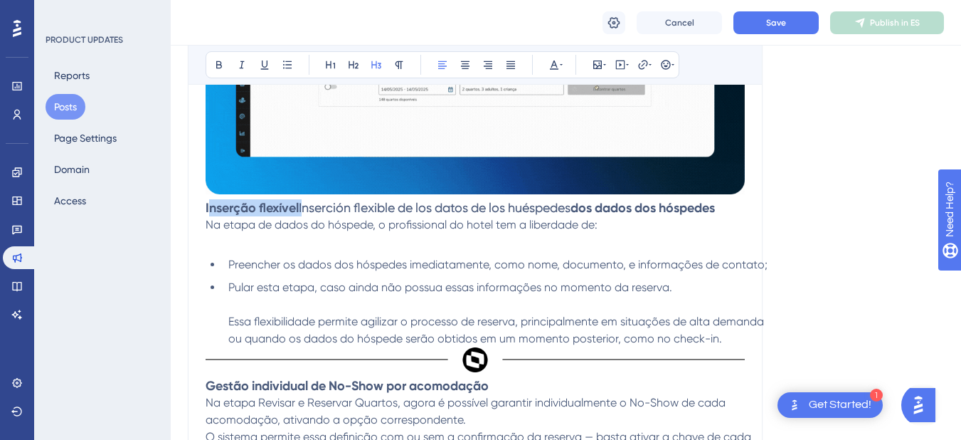
drag, startPoint x: 307, startPoint y: 209, endPoint x: 209, endPoint y: 214, distance: 98.3
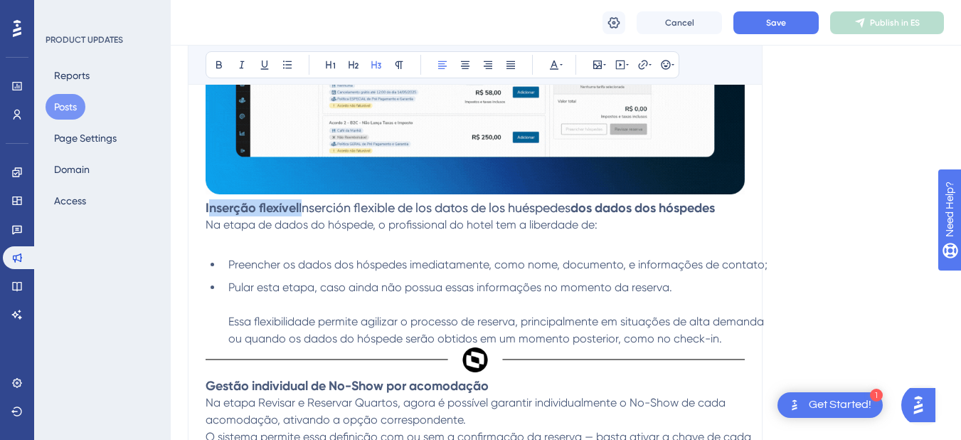
click at [209, 214] on h3 "Inserção flexível Inserción flexible de los datos de los huéspedes dos dados do…" at bounding box center [487, 207] width 562 height 17
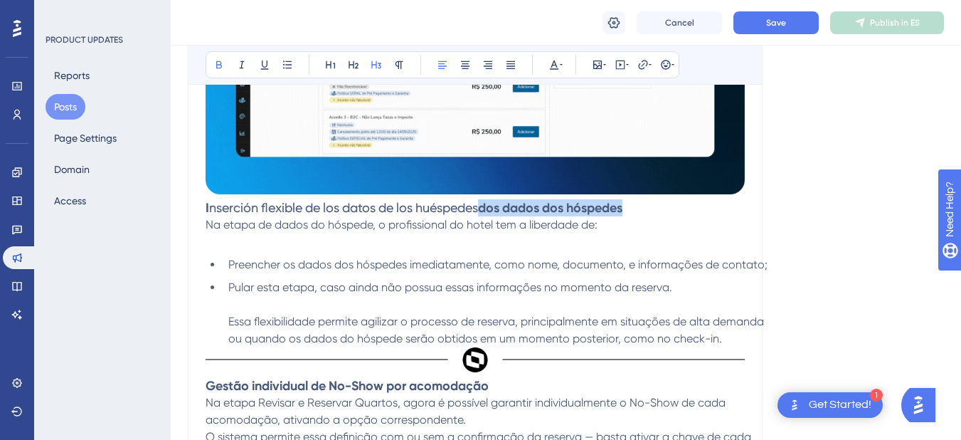
drag, startPoint x: 487, startPoint y: 209, endPoint x: 631, endPoint y: 214, distance: 143.8
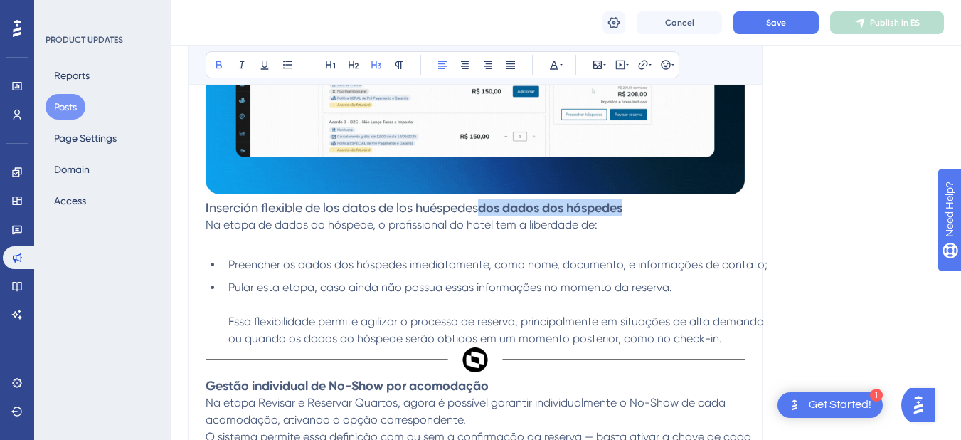
click at [623, 214] on strong "dos dados dos hóspedes" at bounding box center [550, 208] width 144 height 16
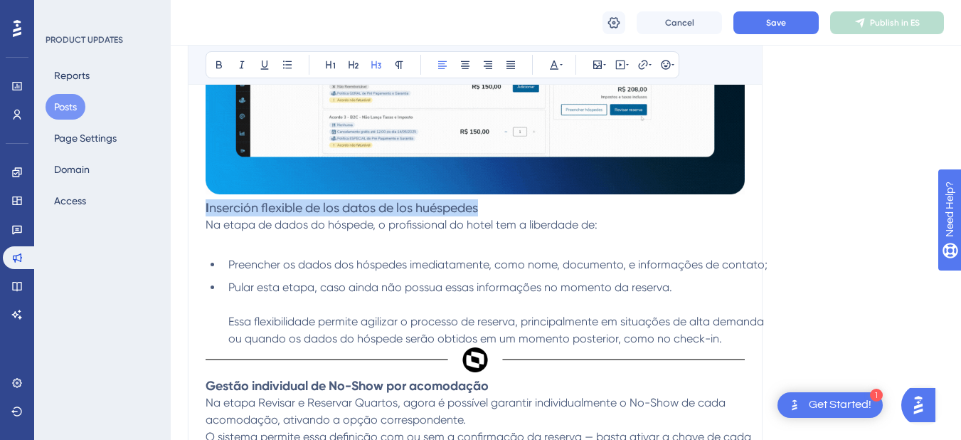
drag, startPoint x: 492, startPoint y: 208, endPoint x: 203, endPoint y: 206, distance: 289.7
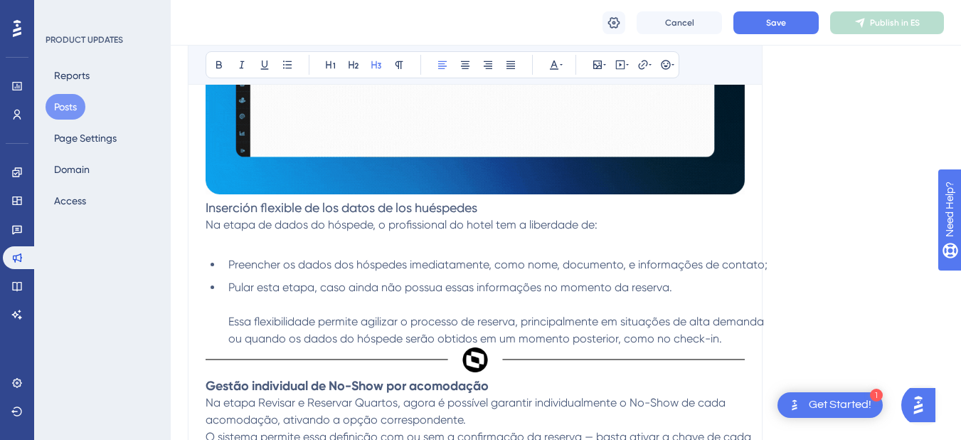
click at [462, 224] on span "Na etapa de dados do hóspede, o profissional do hotel tem a liberdade de:" at bounding box center [402, 225] width 392 height 14
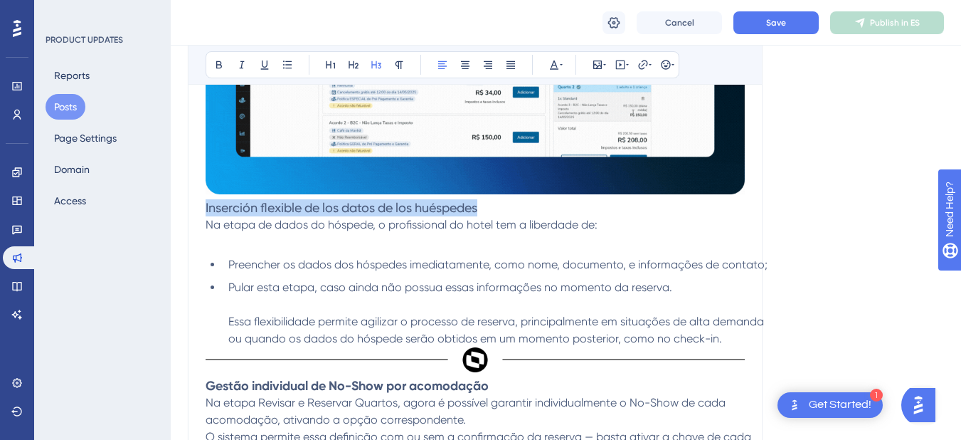
drag, startPoint x: 485, startPoint y: 209, endPoint x: 204, endPoint y: 210, distance: 281.1
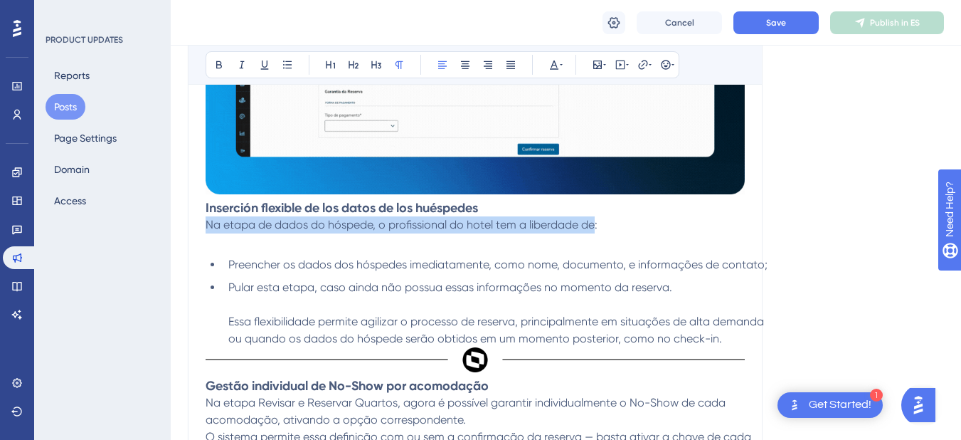
drag, startPoint x: 209, startPoint y: 227, endPoint x: 596, endPoint y: 218, distance: 388.0
click at [596, 218] on span "Na etapa de dados do hóspede, o profissional do hotel tem a liberdade de:" at bounding box center [402, 225] width 392 height 14
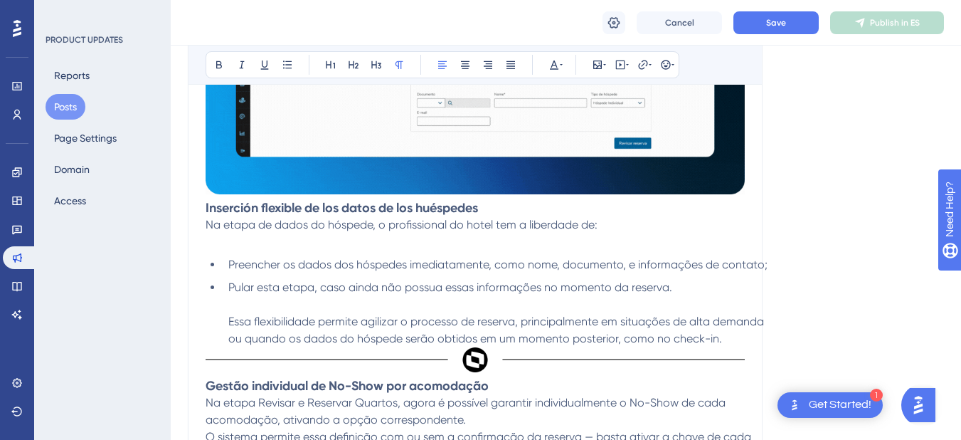
click at [601, 230] on p "Na etapa de dados do hóspede, o profissional do hotel tem a liberdade de:" at bounding box center [487, 224] width 562 height 17
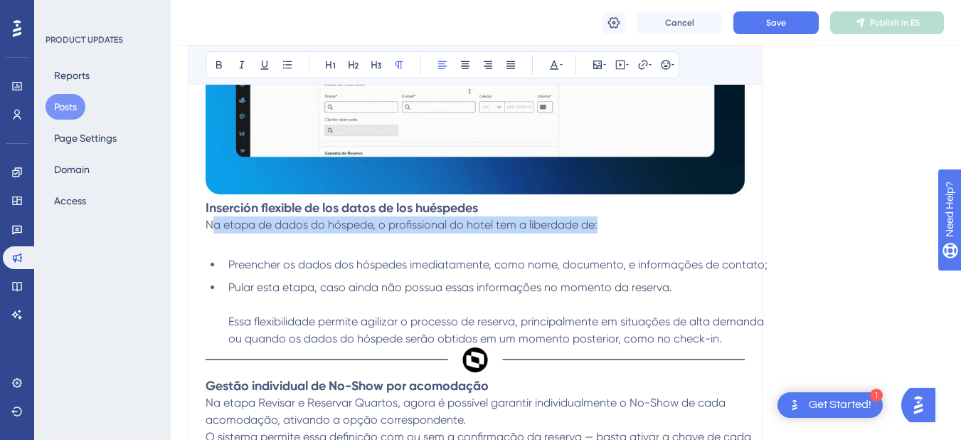
drag, startPoint x: 599, startPoint y: 228, endPoint x: 215, endPoint y: 230, distance: 384.3
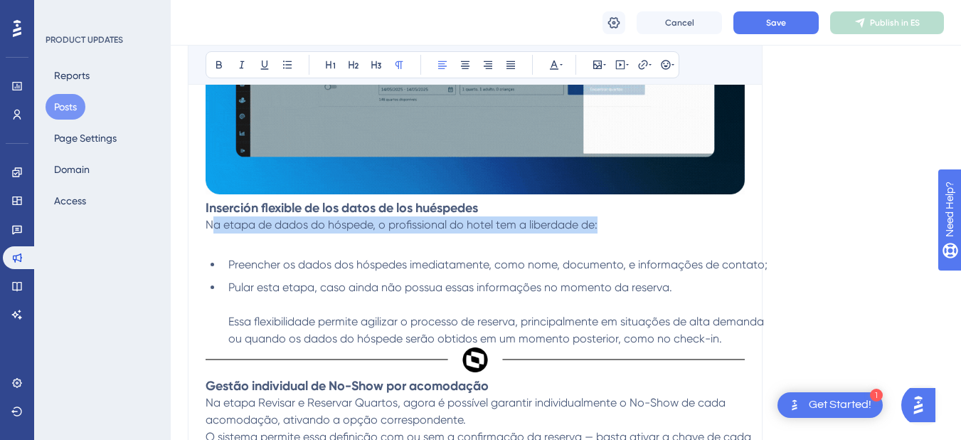
click at [215, 230] on span "Na etapa de dados do hóspede, o profissional do hotel tem a liberdade de:" at bounding box center [402, 225] width 392 height 14
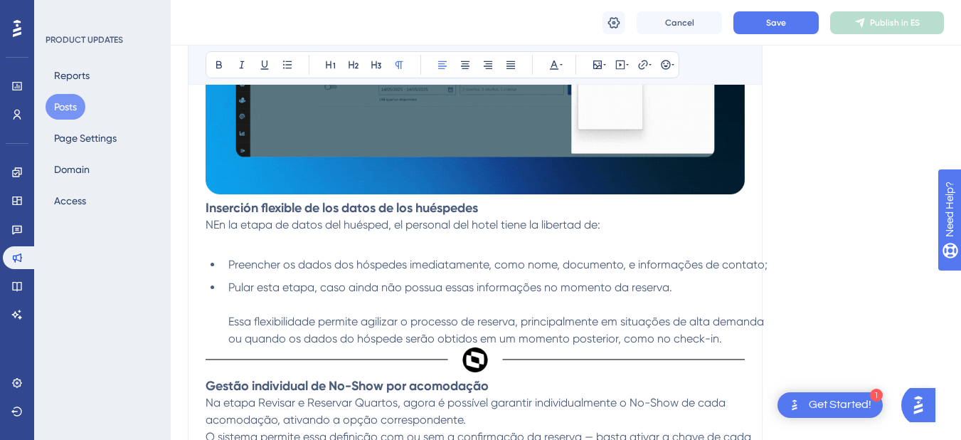
click at [215, 229] on span "NEn la etapa de datos del huésped, el personal del hotel tiene la libertad de:" at bounding box center [403, 225] width 395 height 14
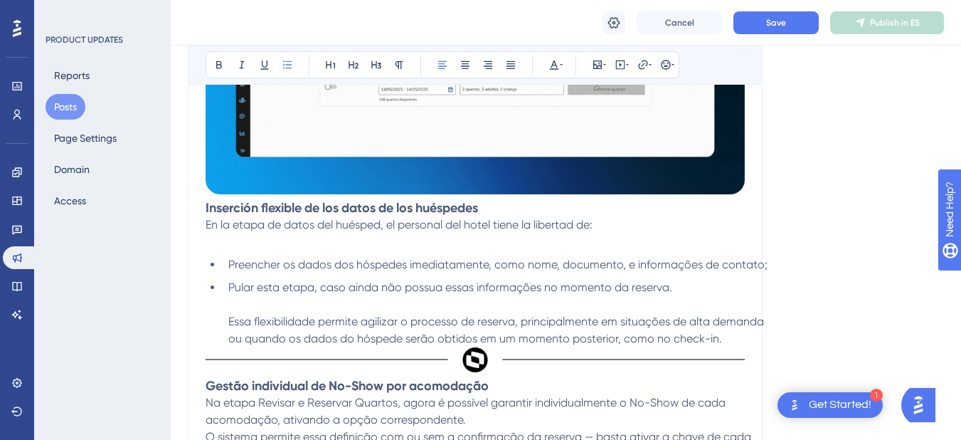
drag, startPoint x: 275, startPoint y: 285, endPoint x: 233, endPoint y: 268, distance: 44.9
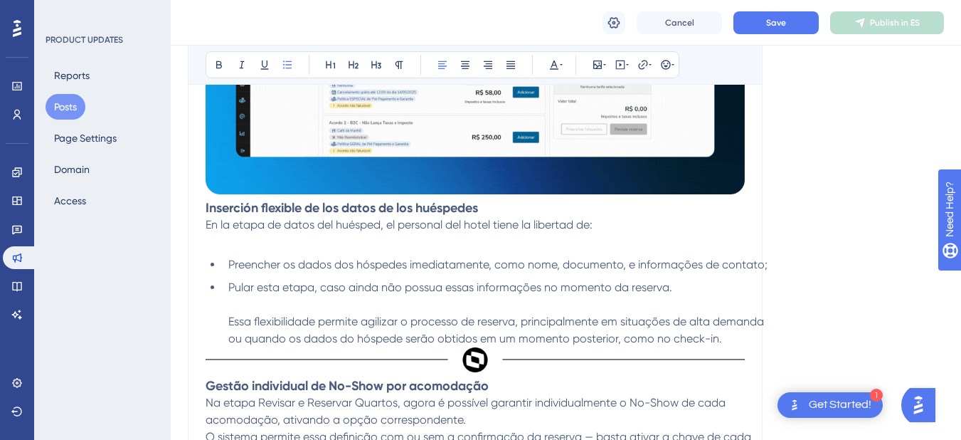
click at [233, 268] on span "Preencher os dados dos hóspedes imediatamente, como nome, documento, e informaç…" at bounding box center [497, 265] width 539 height 14
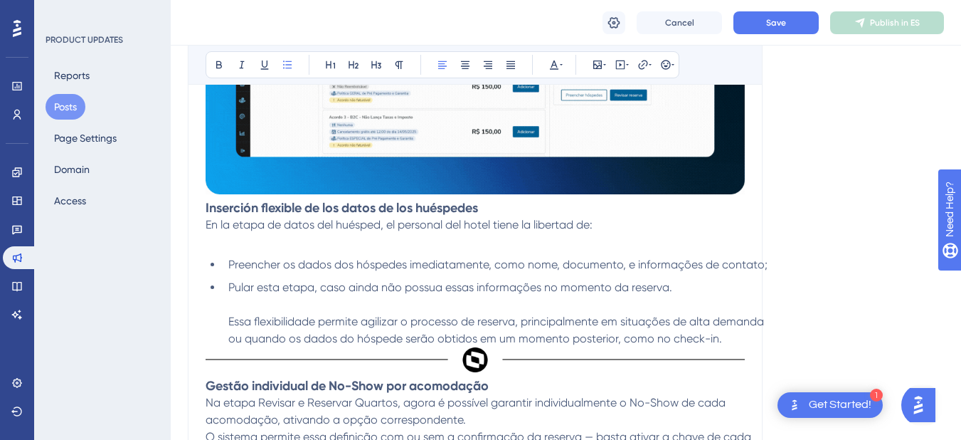
click at [230, 265] on span "Preencher os dados dos hóspedes imediatamente, como nome, documento, e informaç…" at bounding box center [497, 265] width 539 height 14
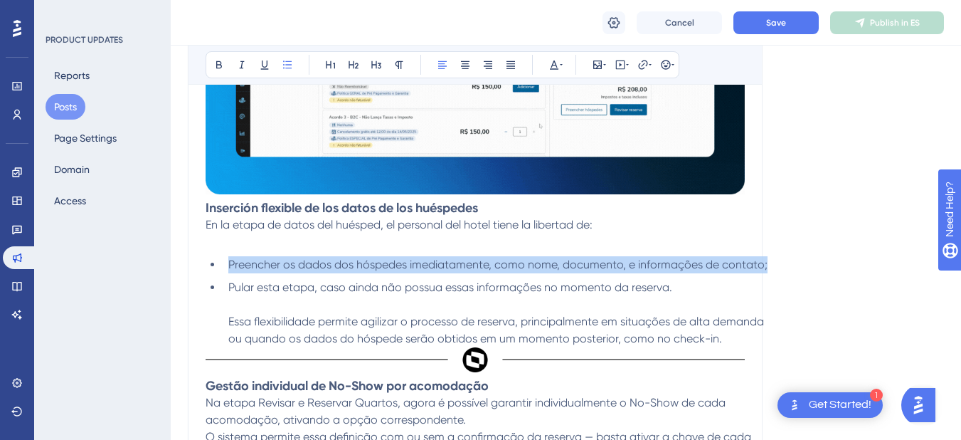
drag, startPoint x: 230, startPoint y: 265, endPoint x: 271, endPoint y: 288, distance: 46.8
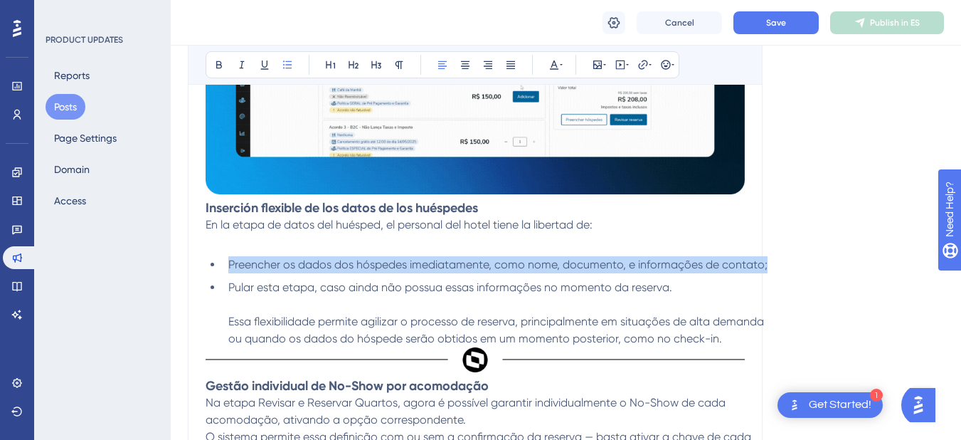
click at [271, 271] on span "Preencher os dados dos hóspedes imediatamente, como nome, documento, e informaç…" at bounding box center [497, 265] width 539 height 14
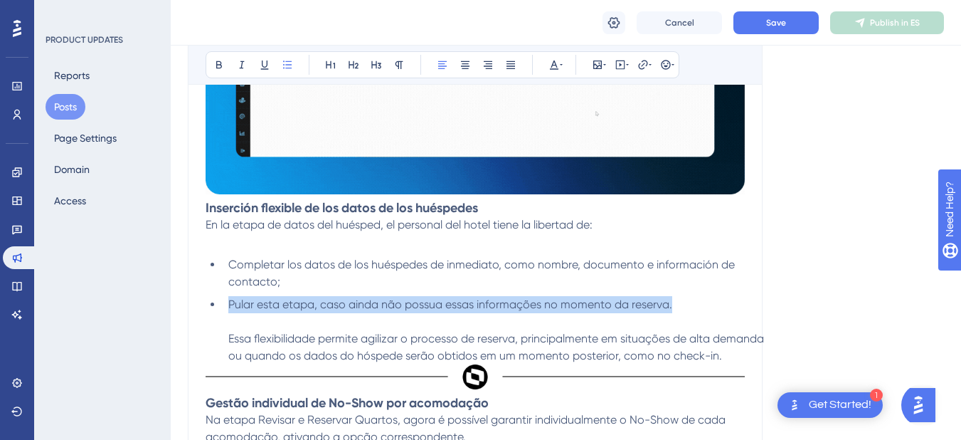
drag, startPoint x: 228, startPoint y: 305, endPoint x: 670, endPoint y: 306, distance: 441.2
click at [670, 306] on span "Pular esta etapa, caso ainda não possua essas informações no momento da reserva." at bounding box center [450, 304] width 444 height 14
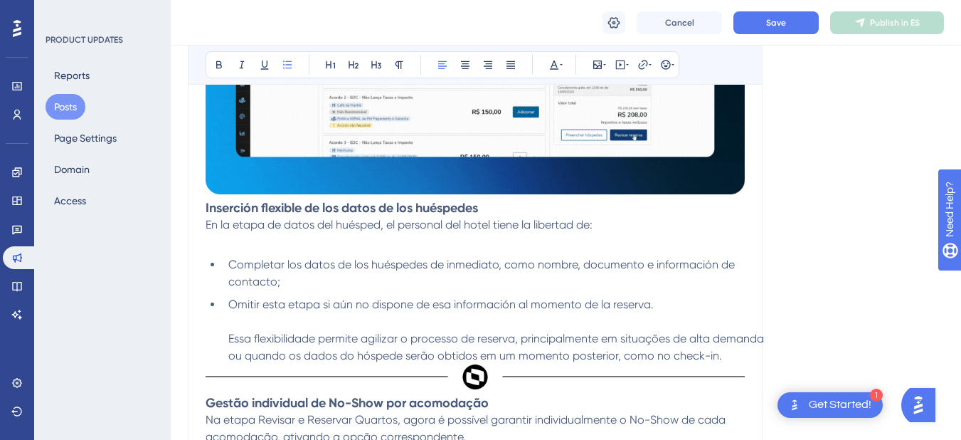
drag, startPoint x: 687, startPoint y: 361, endPoint x: 232, endPoint y: 343, distance: 455.1
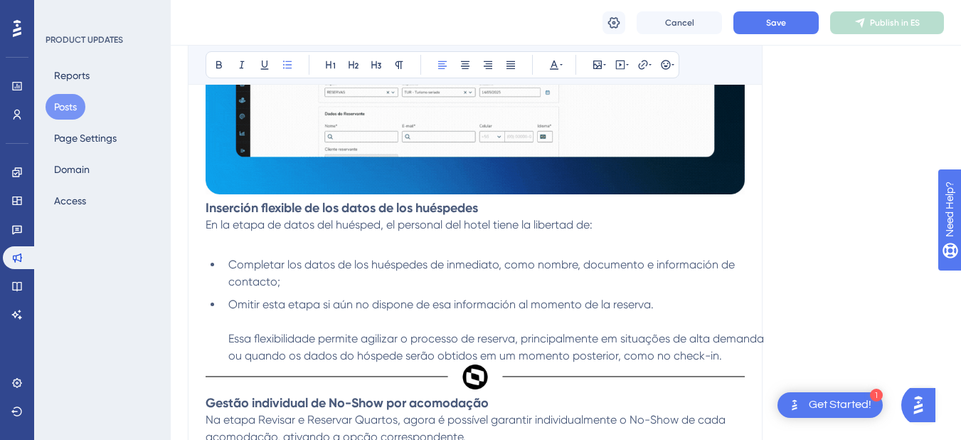
click at [232, 343] on li "Omitir esta etapa si aún no dispone de esa información al momento de la reserva…" at bounding box center [495, 330] width 545 height 68
click at [234, 340] on span "EEsta flexibilidad permite agilizar el proceso de reserva, especialmente en sit…" at bounding box center [496, 347] width 537 height 31
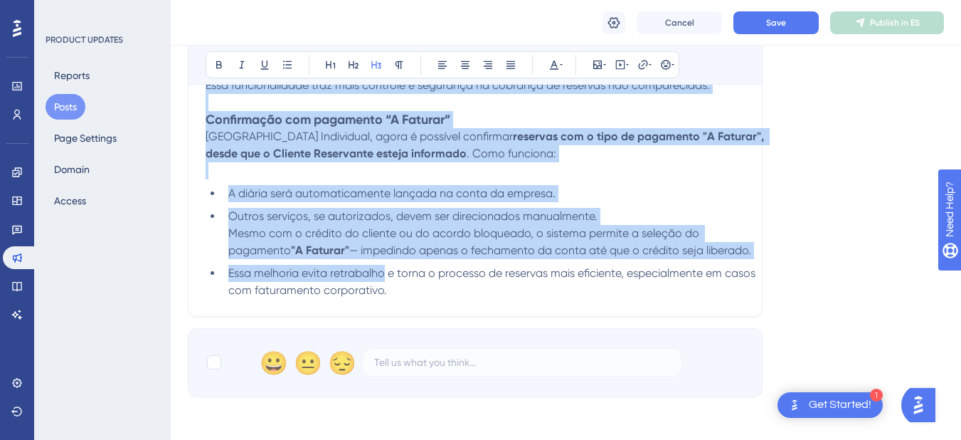
scroll to position [2420, 0]
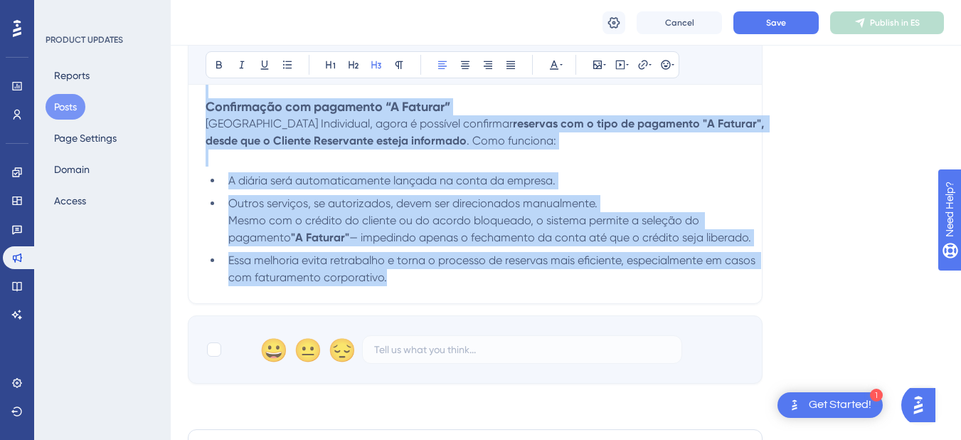
drag, startPoint x: 208, startPoint y: 258, endPoint x: 403, endPoint y: 280, distance: 196.2
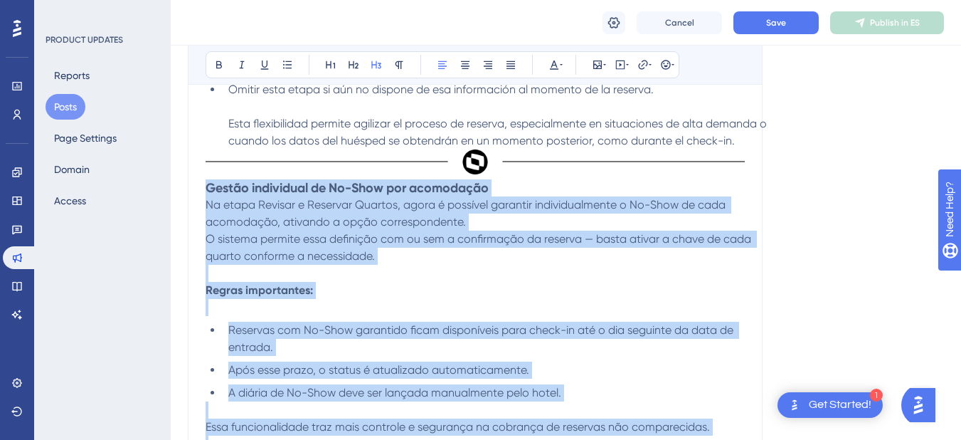
scroll to position [2064, 0]
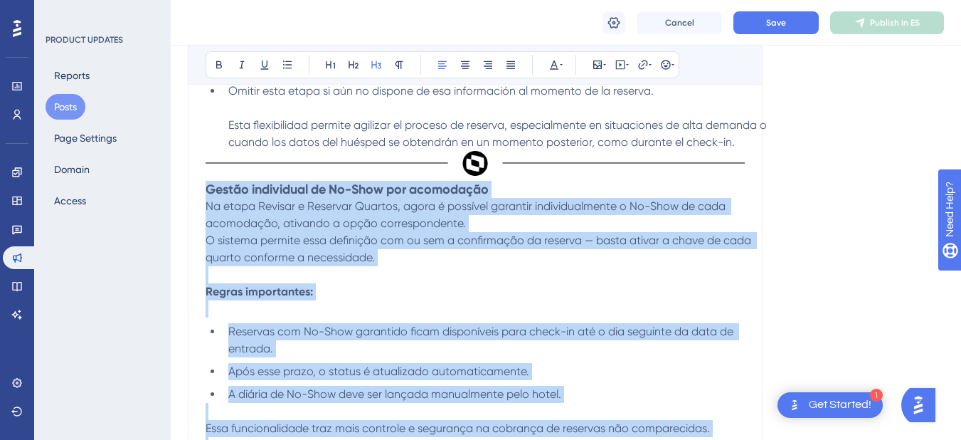
click at [381, 225] on span "Na etapa Revisar e Reservar Quartos, agora é possível garantir individualmente …" at bounding box center [467, 214] width 523 height 31
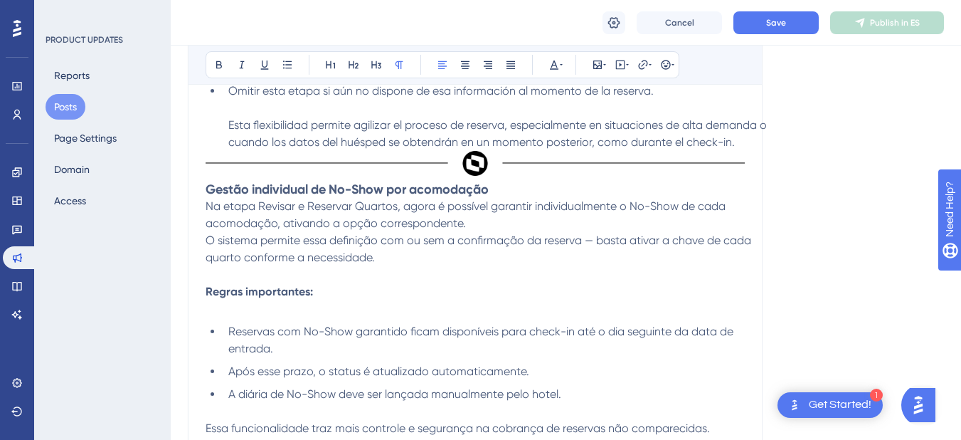
drag, startPoint x: 354, startPoint y: 258, endPoint x: 201, endPoint y: 211, distance: 159.4
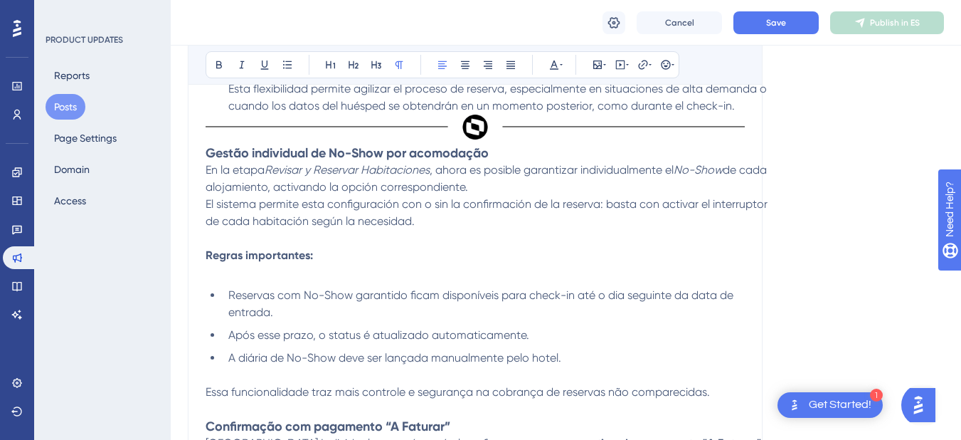
scroll to position [2135, 0]
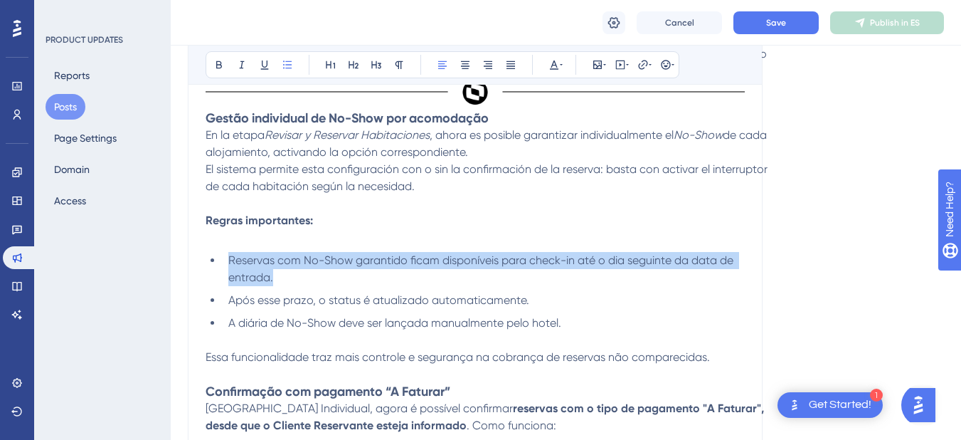
drag, startPoint x: 273, startPoint y: 280, endPoint x: 229, endPoint y: 268, distance: 45.8
click at [229, 268] on li "Reservas com No-Show garantido ficam disponíveis para check-in até o dia seguin…" at bounding box center [495, 269] width 545 height 34
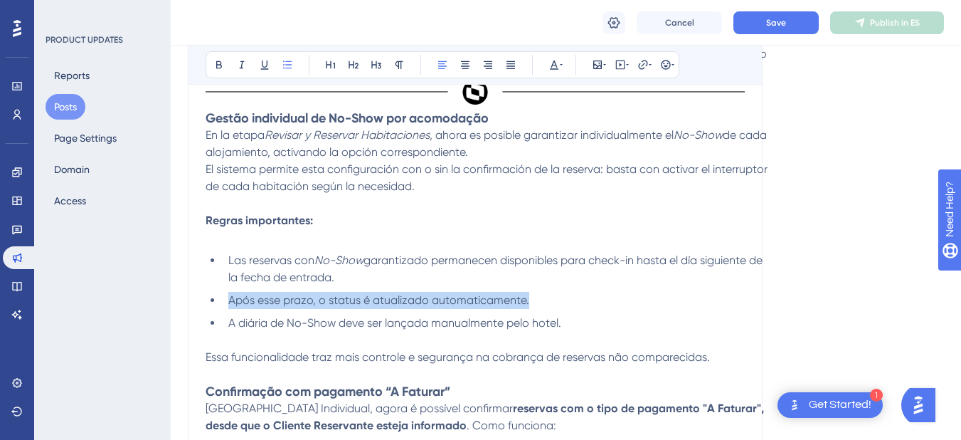
drag, startPoint x: 529, startPoint y: 300, endPoint x: 231, endPoint y: 303, distance: 297.5
click at [231, 303] on li "Após esse prazo, o status é atualizado automaticamente." at bounding box center [495, 300] width 545 height 17
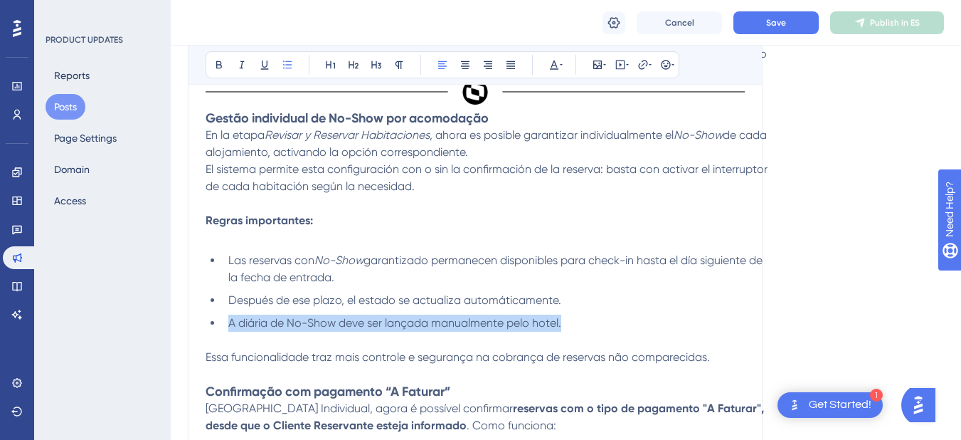
drag, startPoint x: 564, startPoint y: 324, endPoint x: 231, endPoint y: 330, distance: 333.1
click at [231, 330] on li "A diária de No-Show deve ser lançada manualmente pelo hotel." at bounding box center [495, 323] width 545 height 17
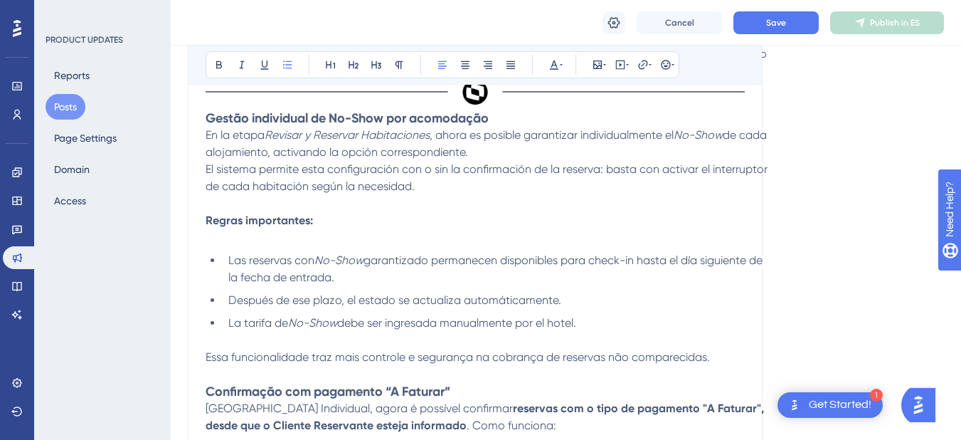
click at [216, 124] on strong "Gestão individual de No-Show por acomodação" at bounding box center [347, 118] width 283 height 16
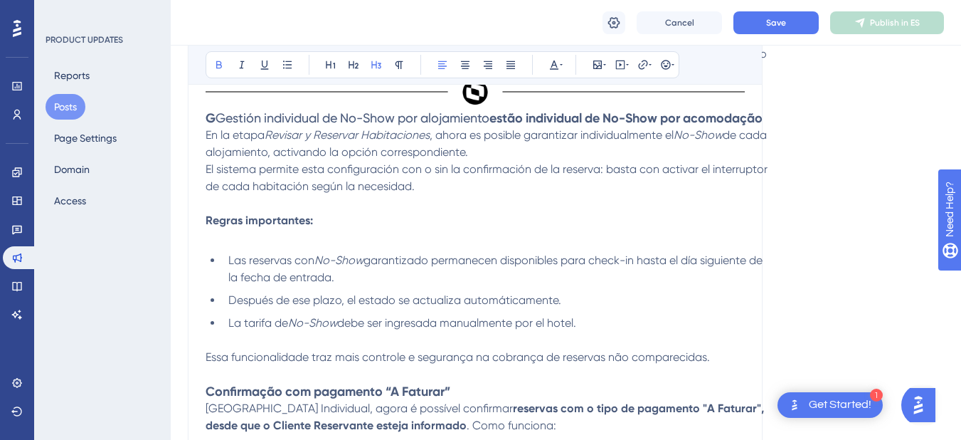
click at [218, 120] on span "Gestión individual de No-Show por alojamiento" at bounding box center [353, 117] width 274 height 15
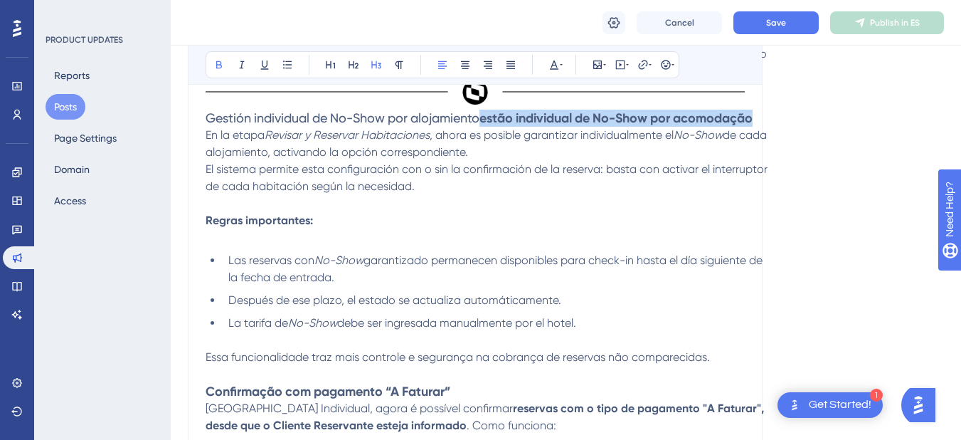
drag, startPoint x: 759, startPoint y: 121, endPoint x: 487, endPoint y: 120, distance: 271.9
click at [487, 120] on strong "estão individual de No-Show por acomodação" at bounding box center [616, 118] width 273 height 16
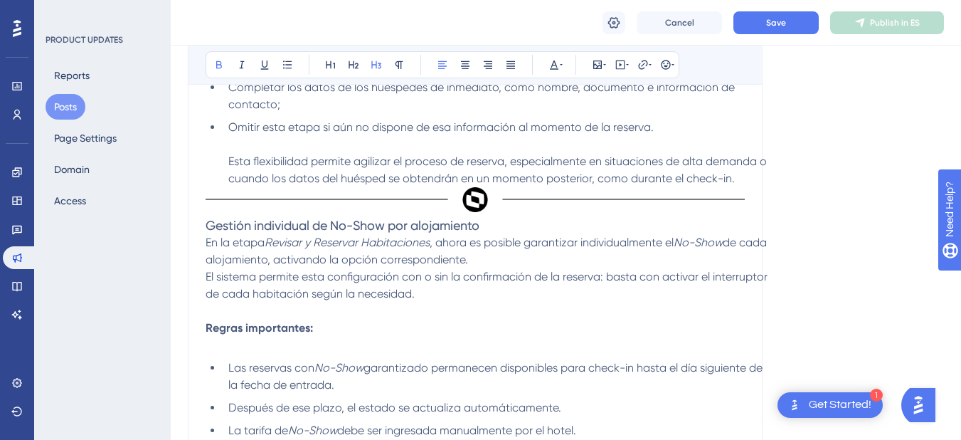
scroll to position [1993, 0]
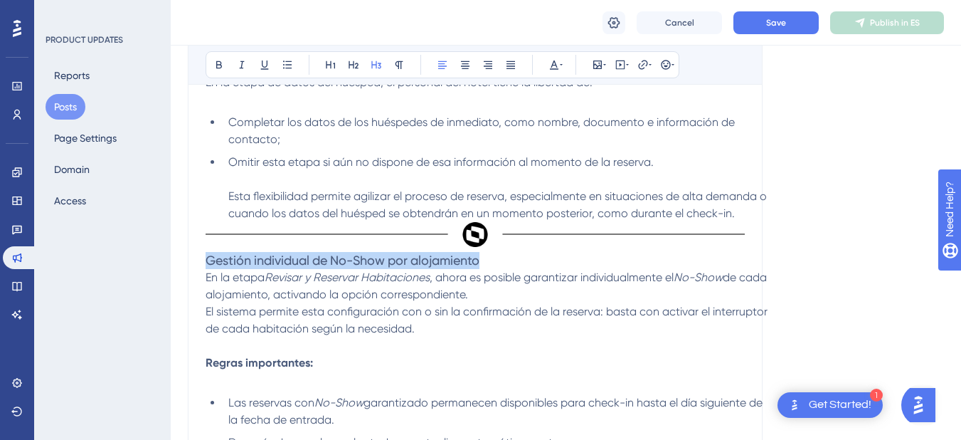
drag, startPoint x: 489, startPoint y: 259, endPoint x: 176, endPoint y: 267, distance: 313.2
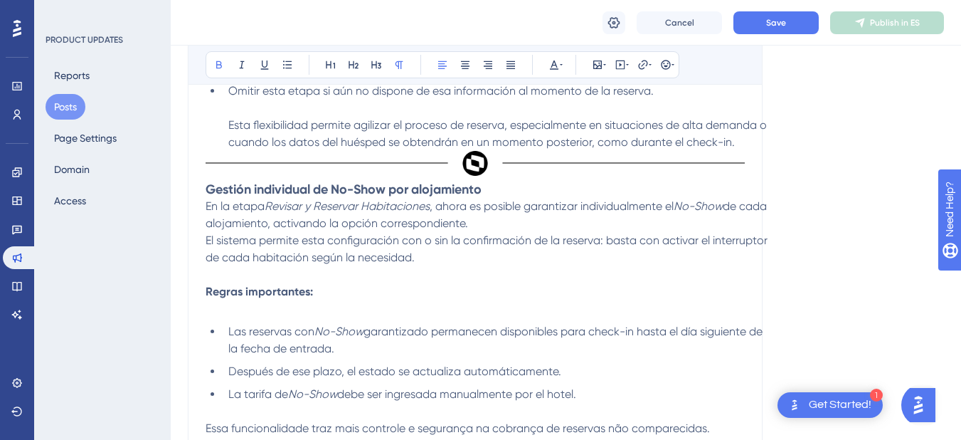
click at [229, 294] on strong "Regras importantes:" at bounding box center [259, 292] width 107 height 14
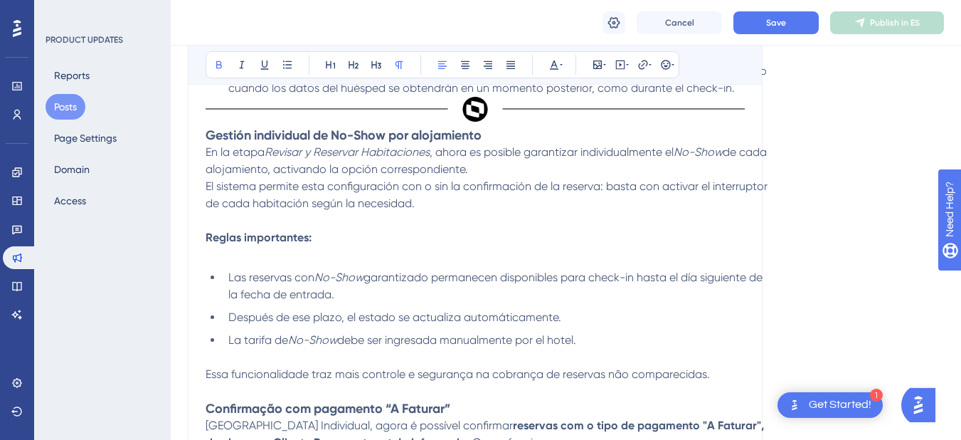
scroll to position [2206, 0]
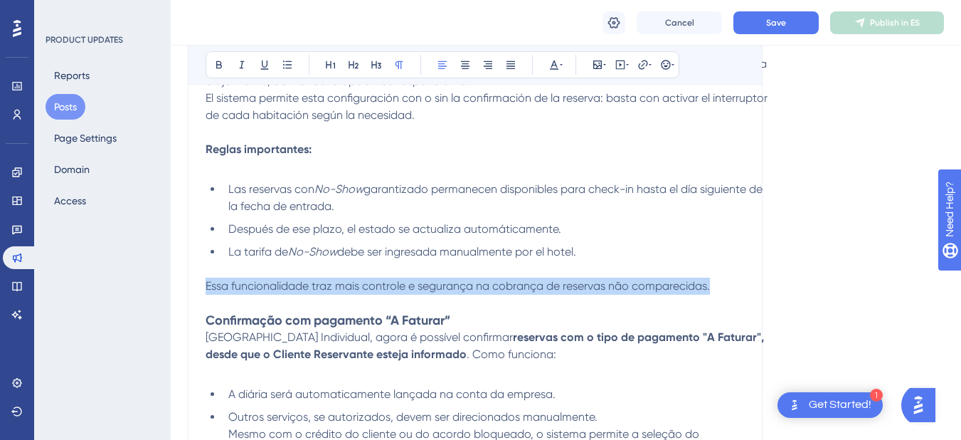
drag, startPoint x: 206, startPoint y: 290, endPoint x: 710, endPoint y: 287, distance: 503.9
click at [710, 287] on span "Essa funcionalidade traz mais controle e segurança na cobrança de reservas não …" at bounding box center [458, 286] width 505 height 14
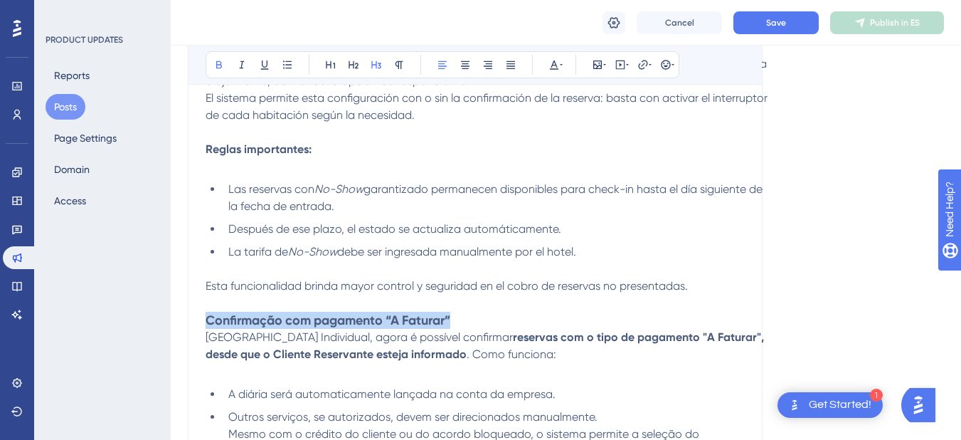
drag, startPoint x: 209, startPoint y: 317, endPoint x: 452, endPoint y: 323, distance: 243.5
click at [450, 323] on strong "Confirmação com pagamento “A Faturar”" at bounding box center [328, 320] width 245 height 16
drag, startPoint x: 418, startPoint y: 317, endPoint x: 206, endPoint y: 318, distance: 212.8
click at [206, 318] on span "Confirmación con pago “A Facturar”" at bounding box center [312, 319] width 212 height 15
click at [209, 337] on span "Na Nova Reserva Individual, agora é possível confirmar" at bounding box center [359, 337] width 307 height 14
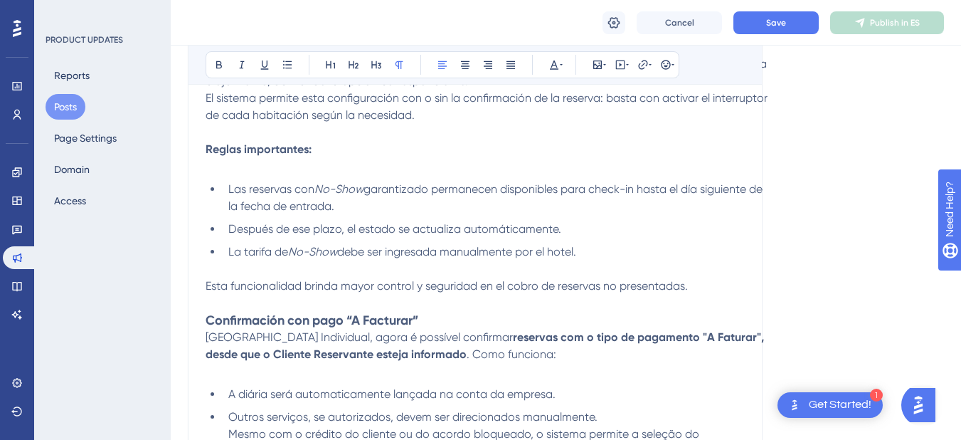
click at [217, 338] on span "Na Nova Reserva Individual, agora é possível confirmar" at bounding box center [359, 337] width 307 height 14
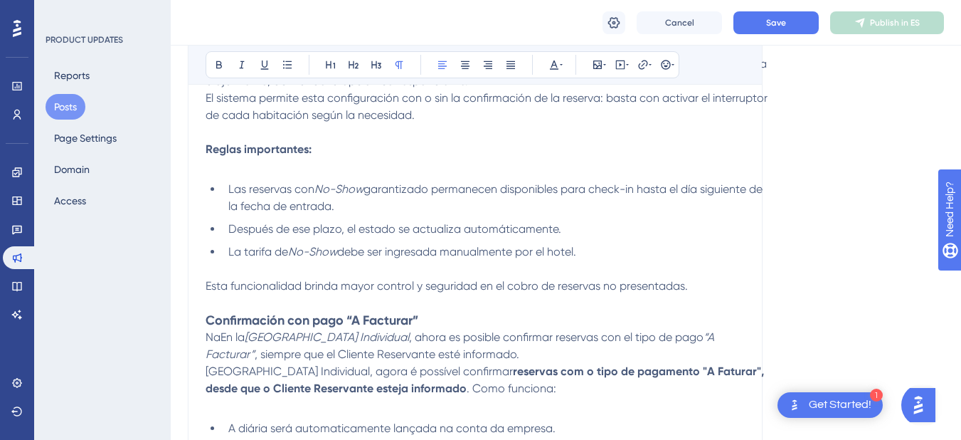
click at [223, 340] on span "NaEn la" at bounding box center [225, 337] width 39 height 14
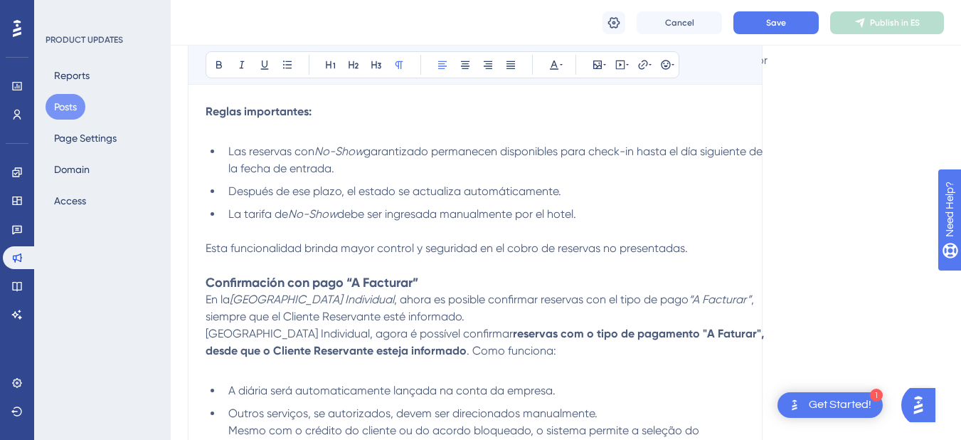
scroll to position [2277, 0]
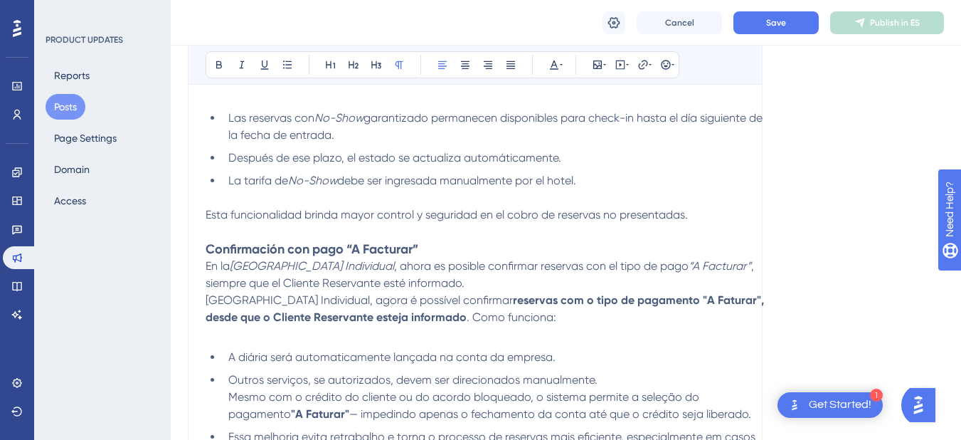
click at [211, 302] on span "Nova Reserva Individual, agora é possível confirmar" at bounding box center [359, 300] width 307 height 14
click at [501, 285] on p "En la Nueva Reserva Individual , ahora es posible confirmar reservas con el tip…" at bounding box center [487, 275] width 562 height 34
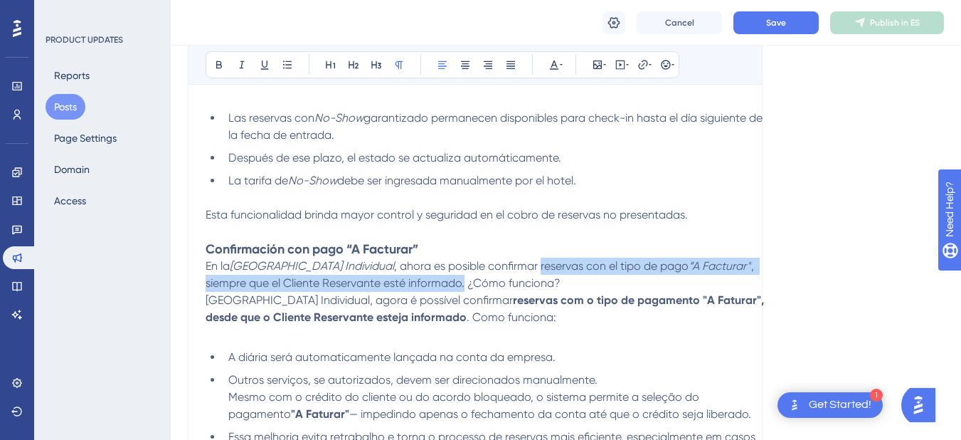
drag, startPoint x: 510, startPoint y: 270, endPoint x: 466, endPoint y: 279, distance: 45.1
click at [466, 279] on p "En la Nueva Reserva Individual , ahora es posible confirmar reservas con el tip…" at bounding box center [487, 275] width 562 height 34
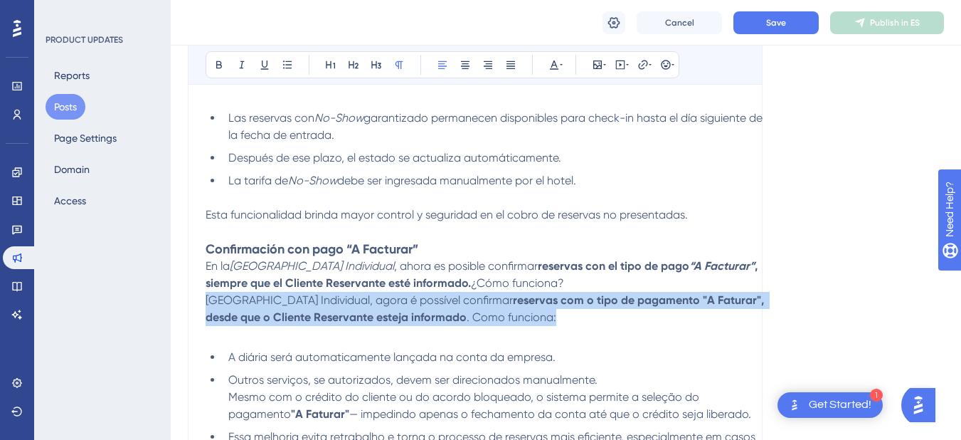
drag, startPoint x: 522, startPoint y: 318, endPoint x: 204, endPoint y: 307, distance: 318.3
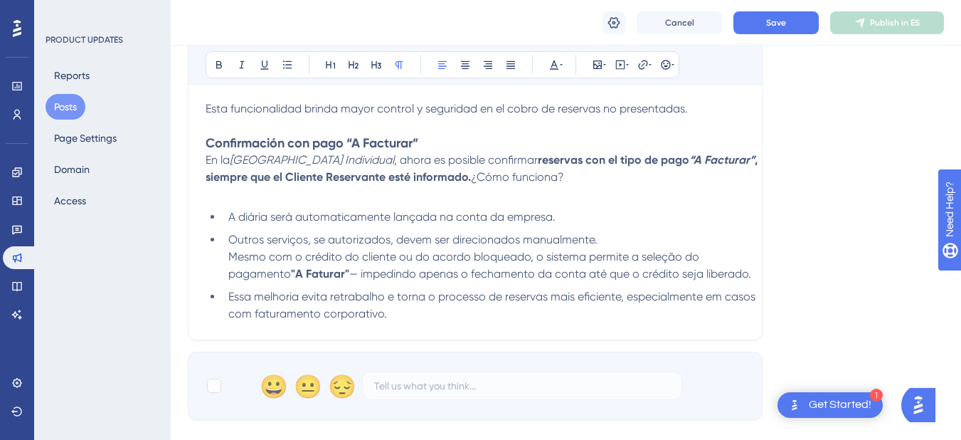
scroll to position [2349, 0]
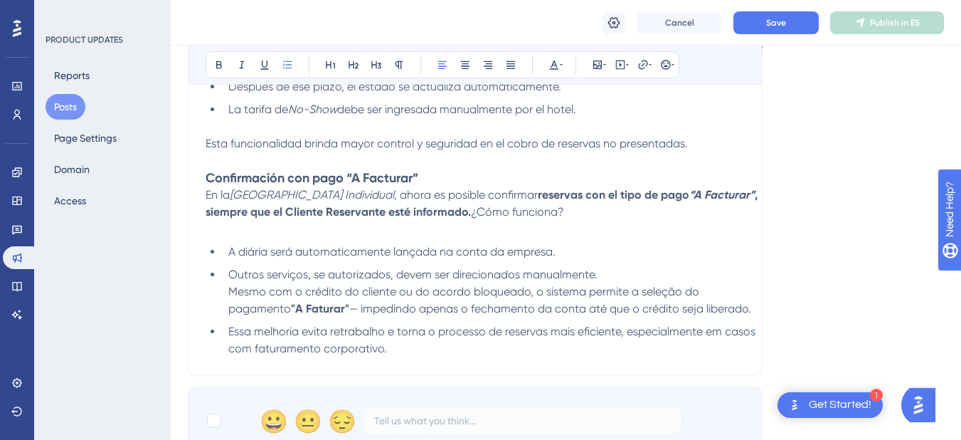
click at [229, 335] on span "Essa melhoria evita retrabalho e torna o processo de reservas mais eficiente, e…" at bounding box center [493, 340] width 530 height 31
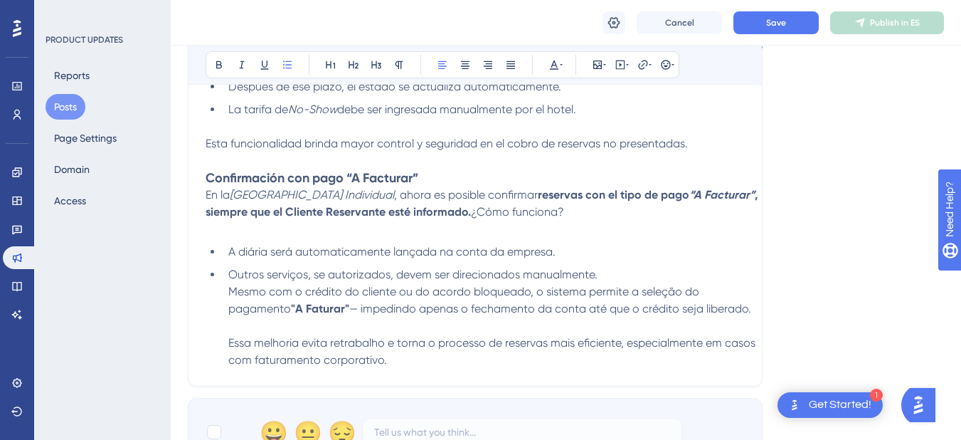
drag, startPoint x: 405, startPoint y: 370, endPoint x: 292, endPoint y: 367, distance: 112.5
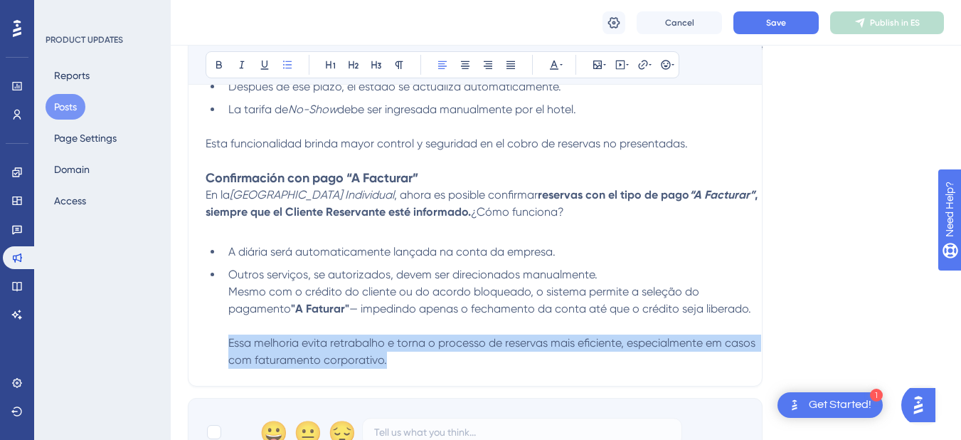
drag, startPoint x: 396, startPoint y: 364, endPoint x: 218, endPoint y: 351, distance: 178.4
click at [218, 351] on ul "A diária será automaticamente lançada na conta da empresa. Outros serviços, se …" at bounding box center [487, 305] width 562 height 125
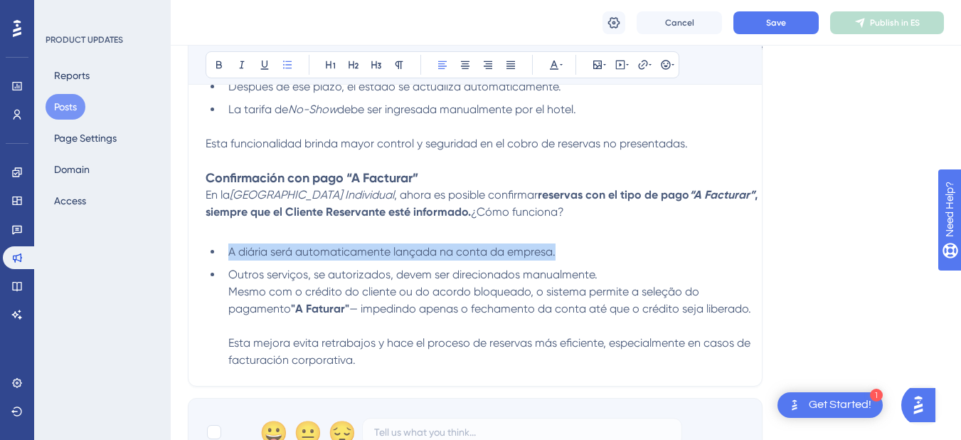
drag, startPoint x: 565, startPoint y: 246, endPoint x: 231, endPoint y: 258, distance: 334.0
click at [231, 258] on li "A diária será automaticamente lançada na conta da empresa." at bounding box center [495, 251] width 545 height 17
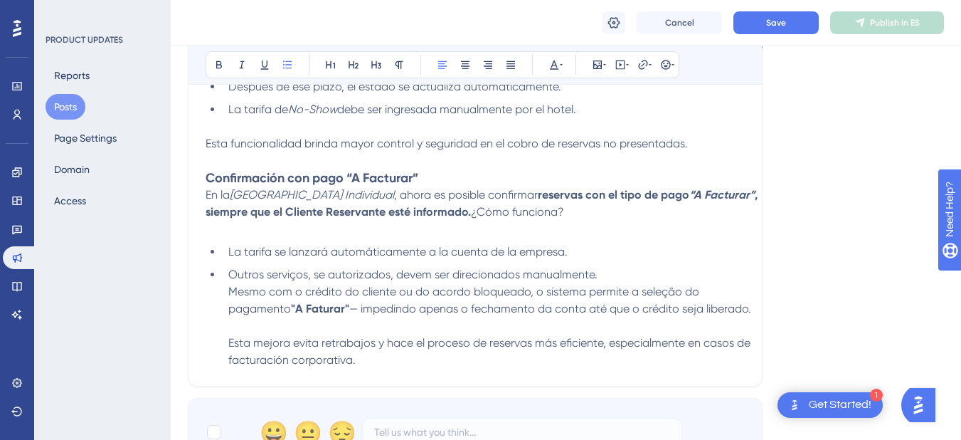
drag, startPoint x: 231, startPoint y: 277, endPoint x: 692, endPoint y: 303, distance: 462.6
click at [692, 303] on li "Outros serviços, se autorizados, devem ser direcionados manualmente. Mesmo com …" at bounding box center [495, 317] width 545 height 102
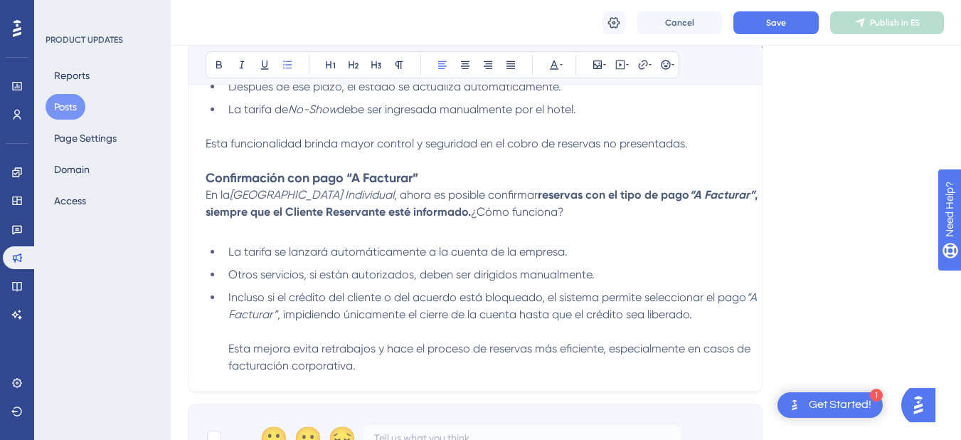
click at [226, 297] on li "Incluso si el crédito del cliente o del acuerdo está bloqueado, el sistema perm…" at bounding box center [495, 331] width 545 height 85
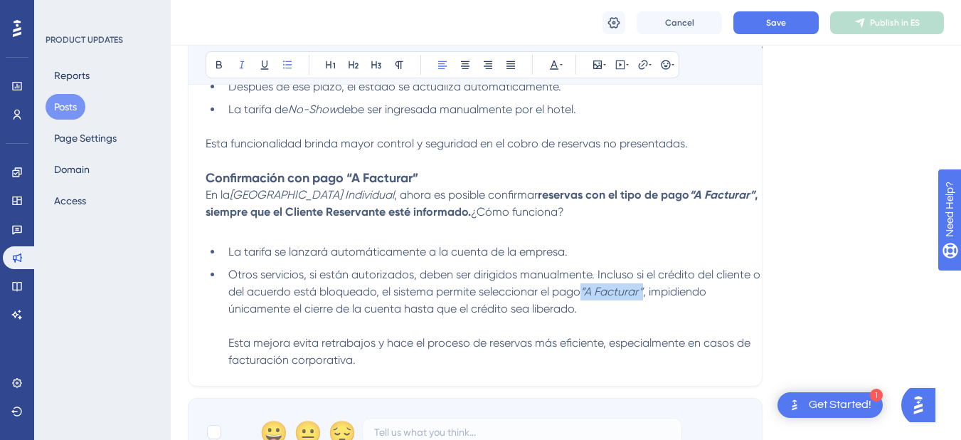
drag, startPoint x: 586, startPoint y: 292, endPoint x: 649, endPoint y: 300, distance: 63.0
click at [649, 300] on li "Otros servicios, si están autorizados, deben ser dirigidos manualmente. Incluso…" at bounding box center [495, 317] width 545 height 102
click at [650, 293] on span ", impidiendo únicamente el cierre de la cuenta hasta que el crédito sea liberad…" at bounding box center [468, 300] width 481 height 31
click at [650, 290] on span ", impidiendo únicamente el cierre de la cuenta hasta que el crédito sea liberad…" at bounding box center [468, 300] width 481 height 31
click at [665, 293] on span ", impidiendo únicamente el cierre de la cuenta hasta que el crédito sea liberad…" at bounding box center [470, 300] width 484 height 31
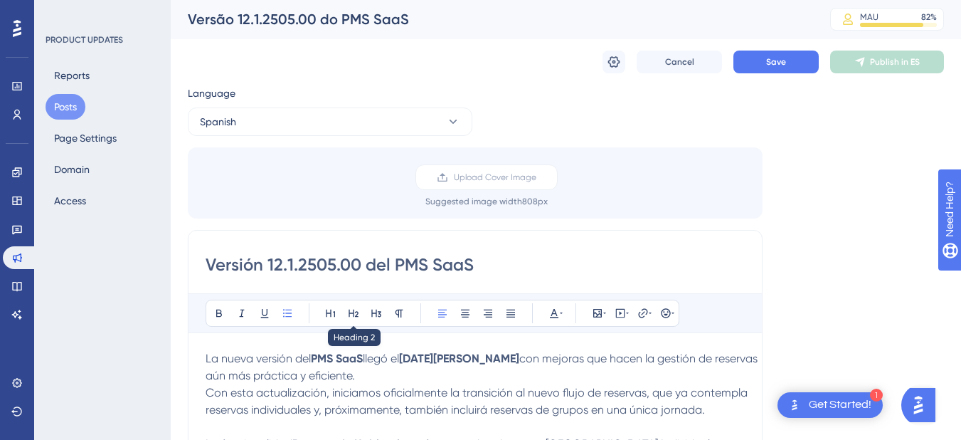
scroll to position [0, 0]
click at [756, 58] on button "Save" at bounding box center [776, 62] width 85 height 23
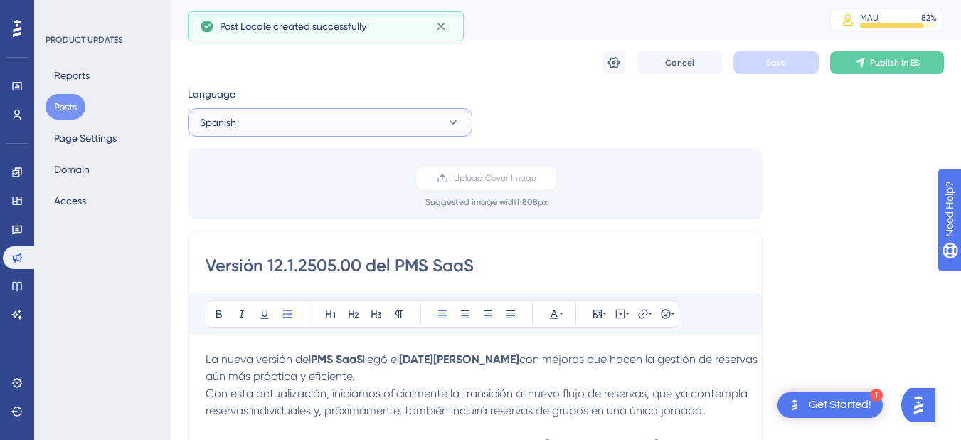
click at [357, 110] on button "Spanish" at bounding box center [330, 122] width 285 height 28
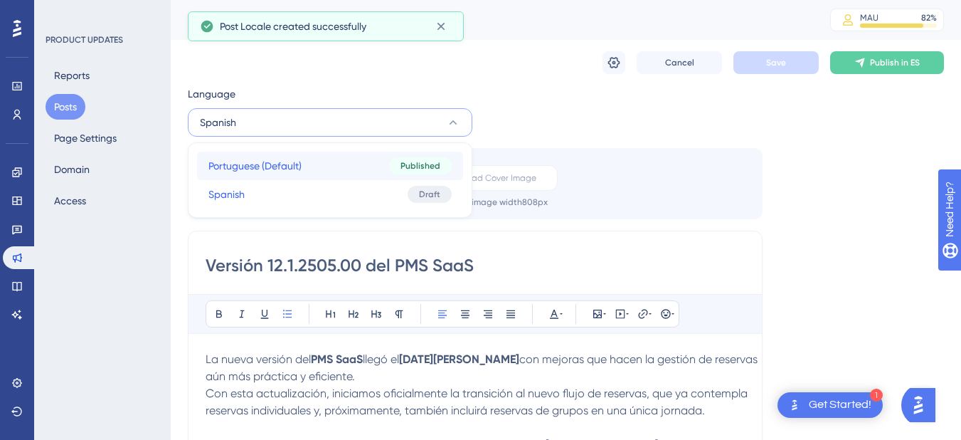
click at [345, 168] on button "Portuguese (Default) Portuguese (Default) Published" at bounding box center [330, 166] width 266 height 28
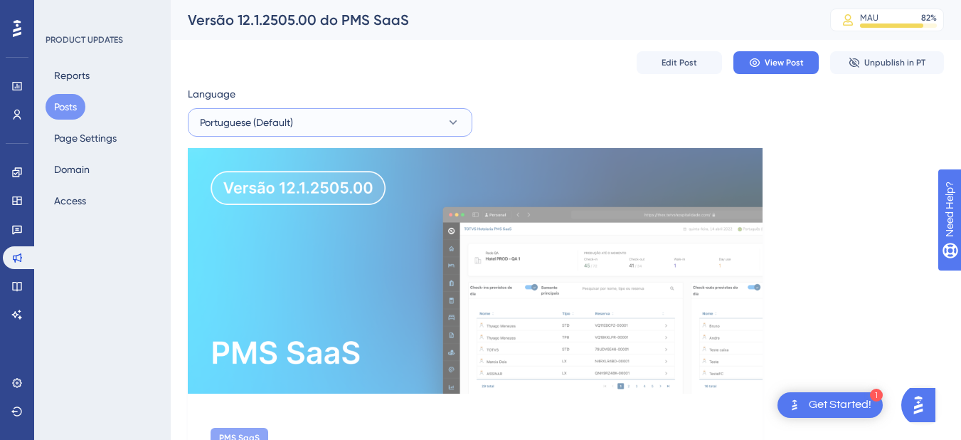
click at [395, 126] on button "Portuguese (Default)" at bounding box center [330, 122] width 285 height 28
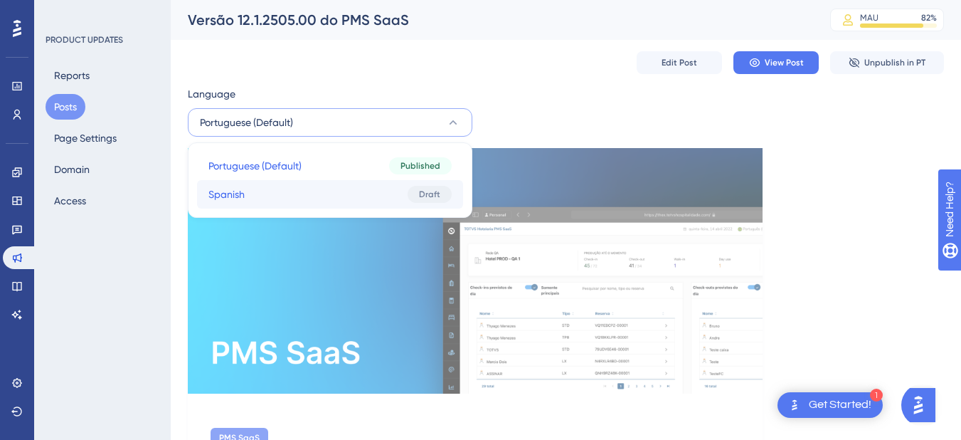
click at [381, 187] on button "Spanish Spanish Draft" at bounding box center [330, 194] width 266 height 28
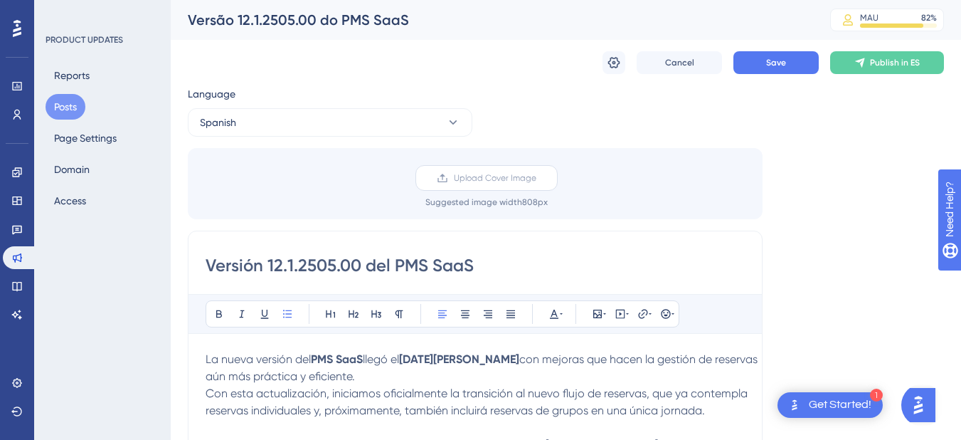
click at [520, 174] on span "Upload Cover Image" at bounding box center [495, 177] width 83 height 11
click at [537, 178] on input "Upload Cover Image" at bounding box center [537, 178] width 0 height 0
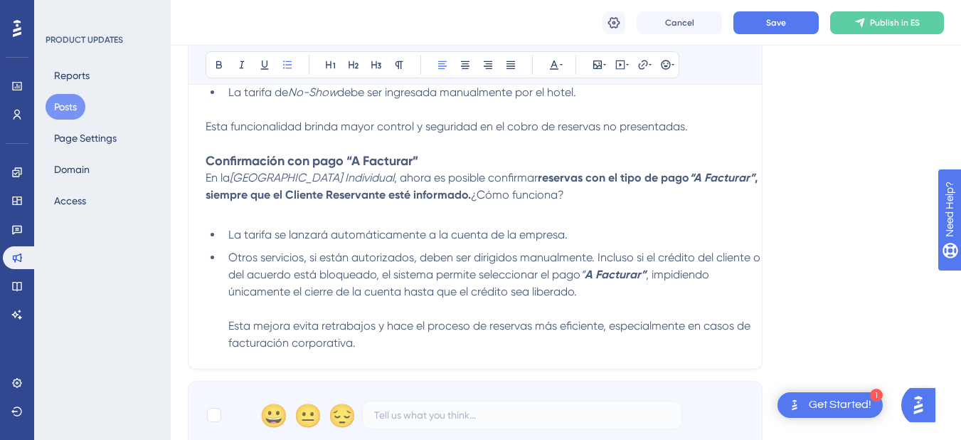
scroll to position [2562, 0]
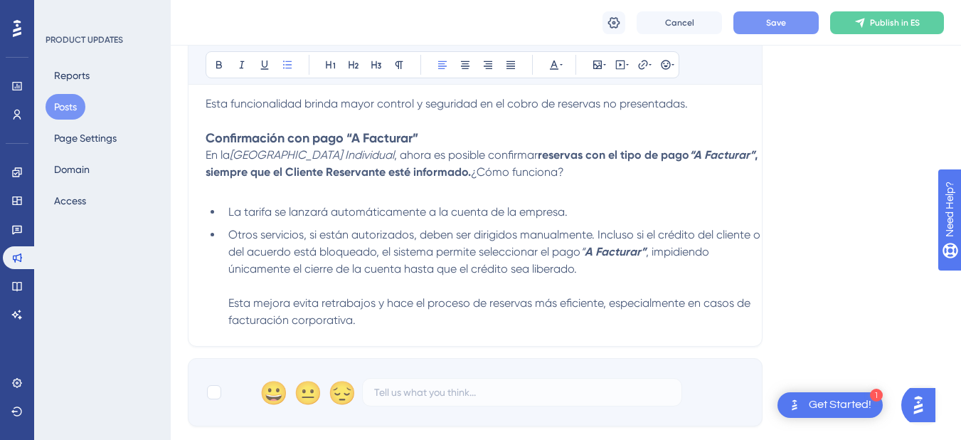
click at [764, 33] on button "Save" at bounding box center [776, 22] width 85 height 23
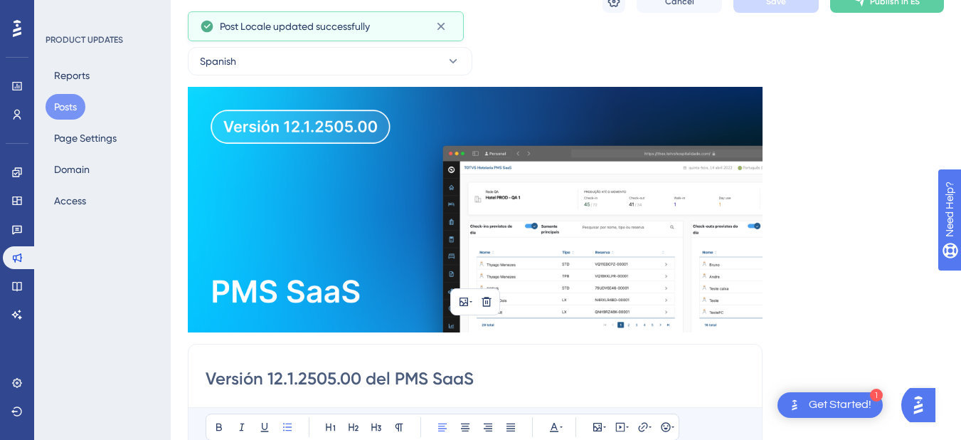
scroll to position [0, 0]
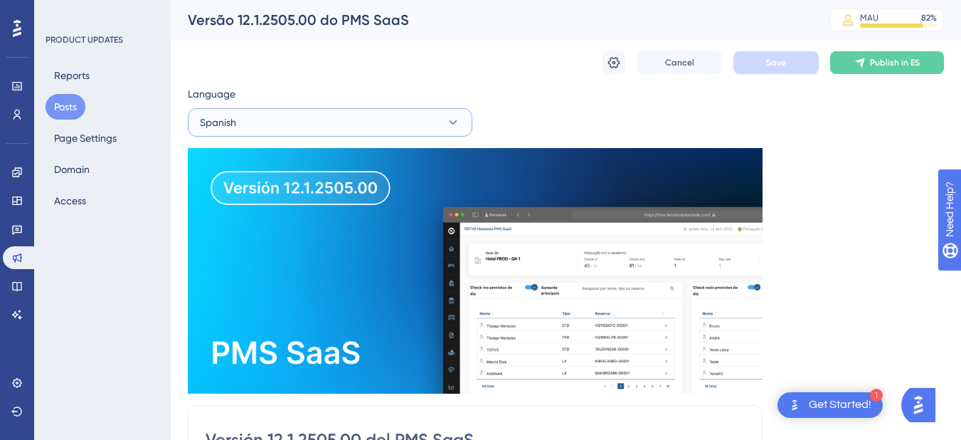
click at [413, 136] on button "Spanish" at bounding box center [330, 122] width 285 height 28
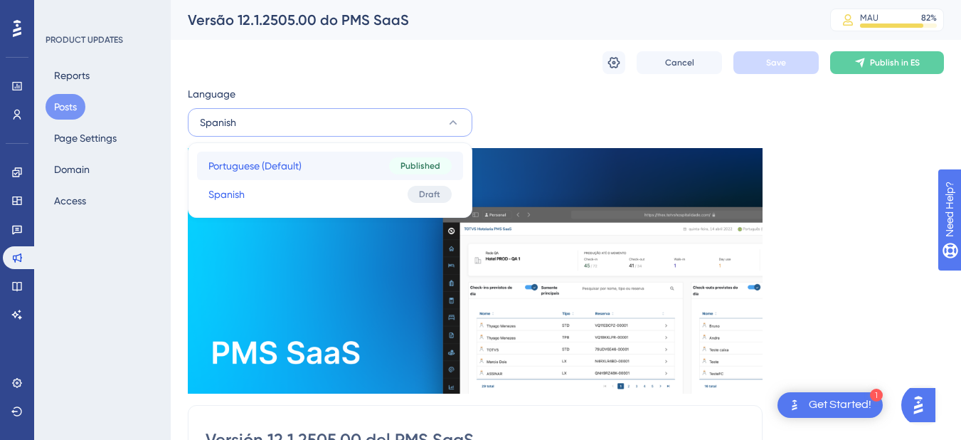
click at [380, 163] on button "Portuguese (Default) Portuguese (Default) Published" at bounding box center [330, 166] width 266 height 28
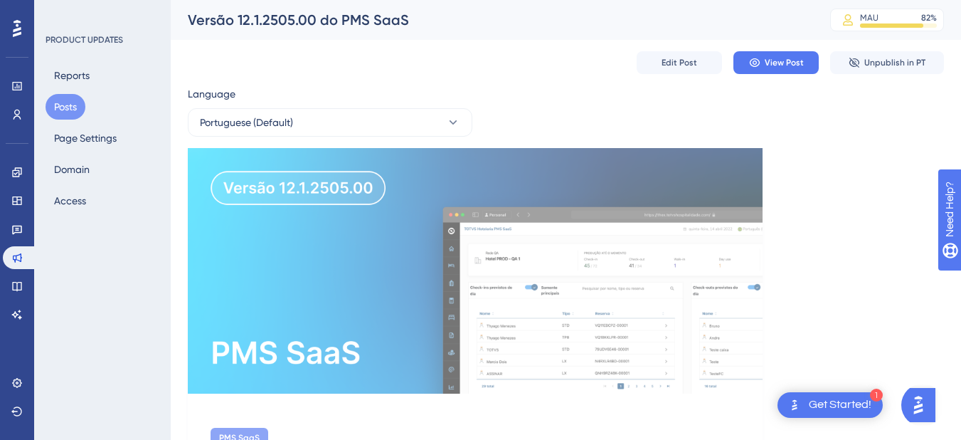
click at [65, 118] on button "Posts" at bounding box center [66, 107] width 40 height 26
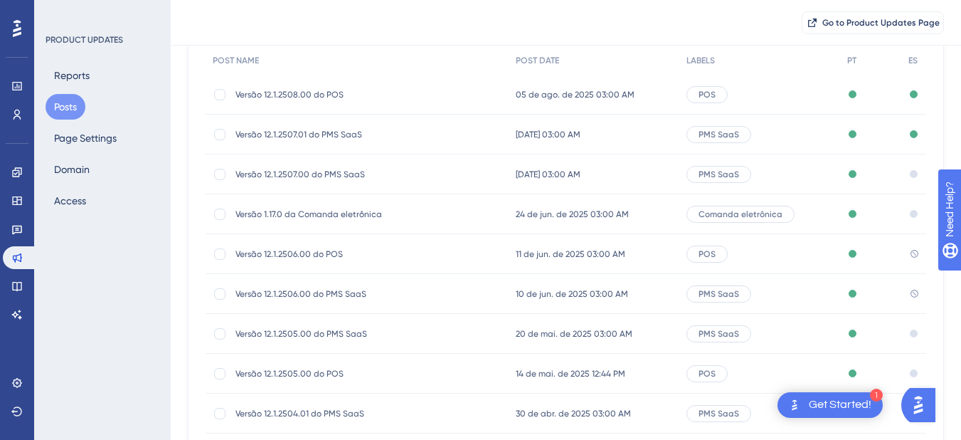
scroll to position [214, 0]
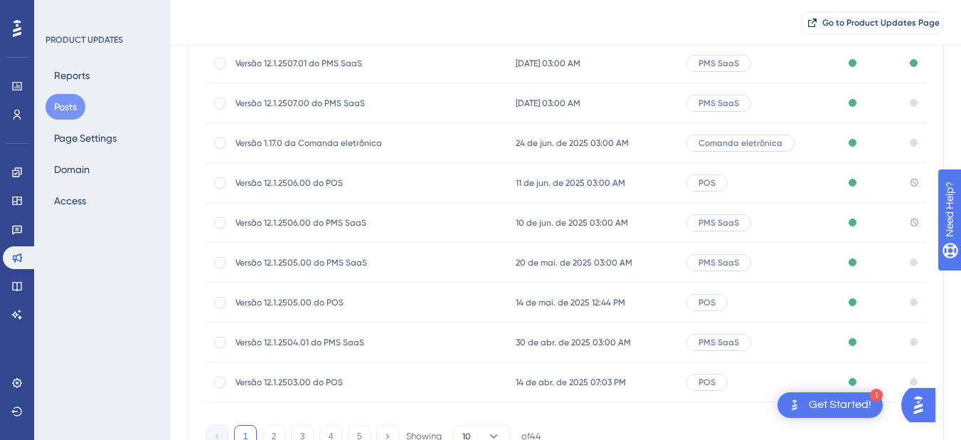
click at [584, 217] on span "10 de jun. de 2025 03:00 AM" at bounding box center [572, 222] width 112 height 11
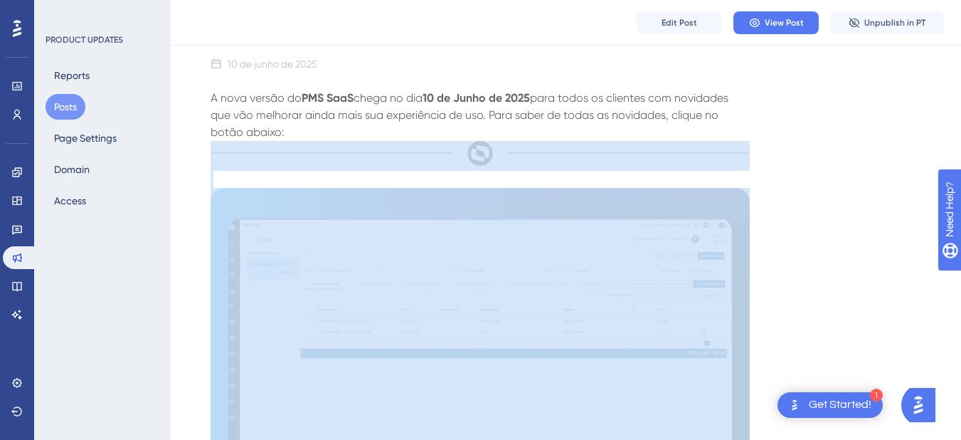
scroll to position [420, 0]
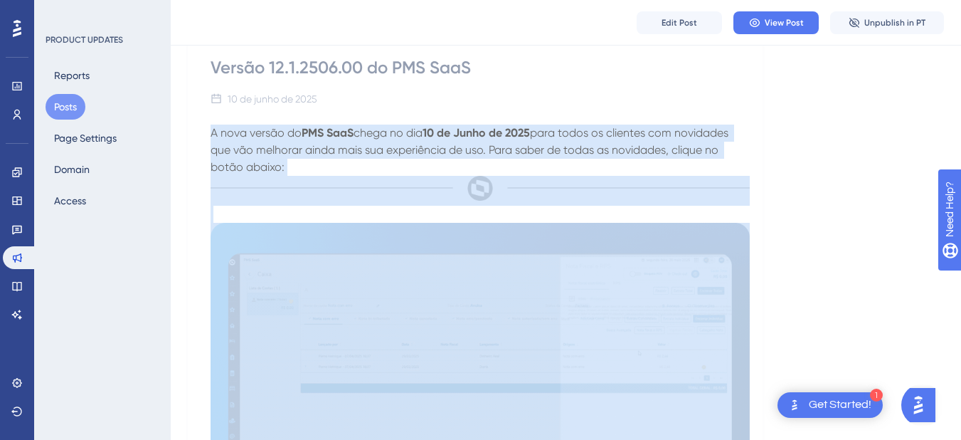
drag, startPoint x: 344, startPoint y: 309, endPoint x: 211, endPoint y: 135, distance: 219.2
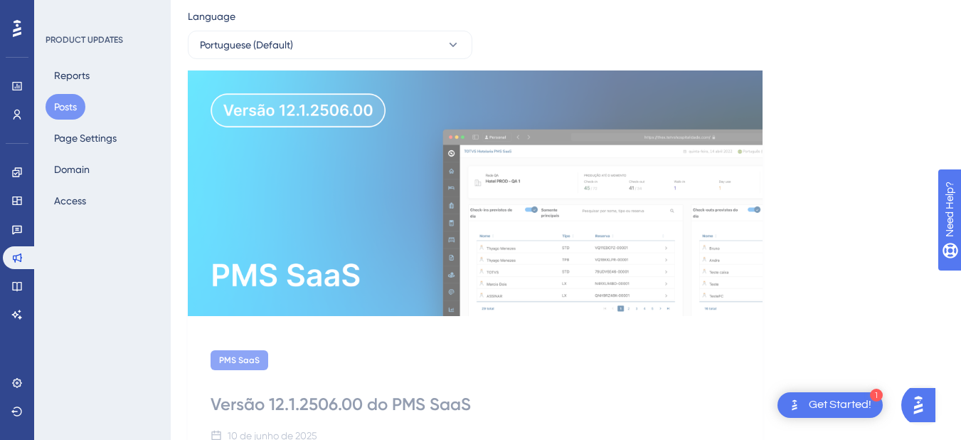
scroll to position [0, 0]
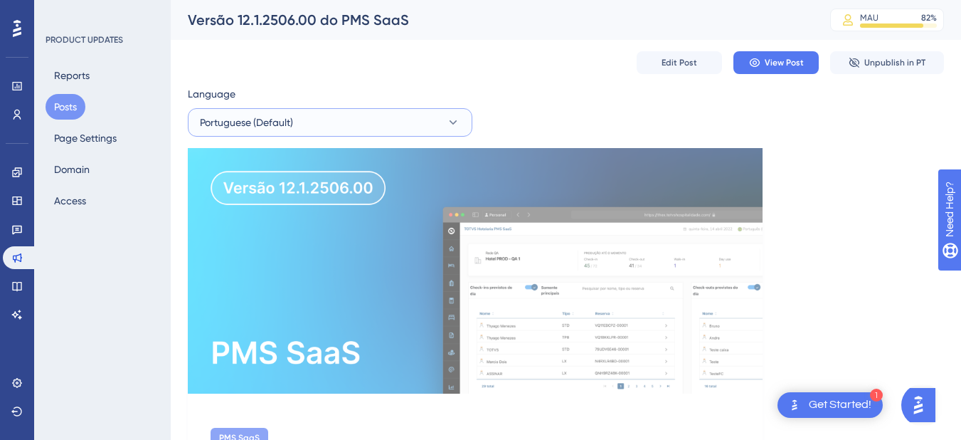
click at [292, 125] on span "Portuguese (Default)" at bounding box center [246, 122] width 93 height 17
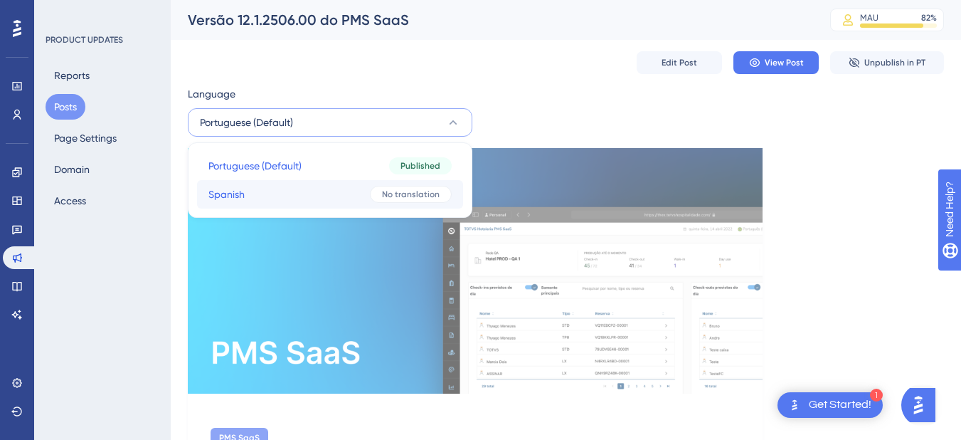
click at [300, 189] on button "Spanish Spanish No translation" at bounding box center [330, 194] width 266 height 28
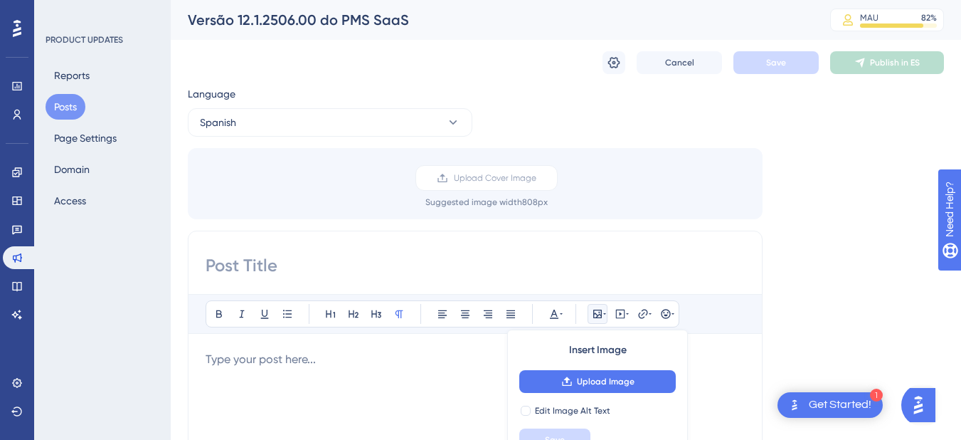
scroll to position [36, 0]
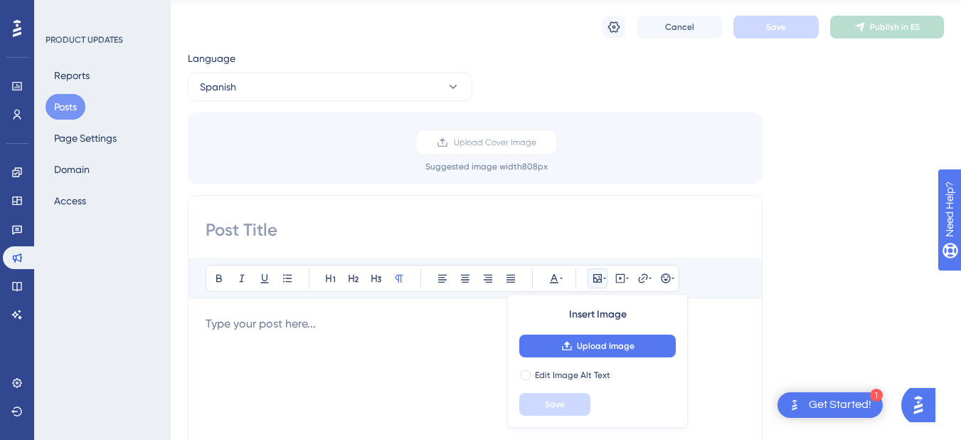
click at [277, 330] on p at bounding box center [475, 323] width 539 height 17
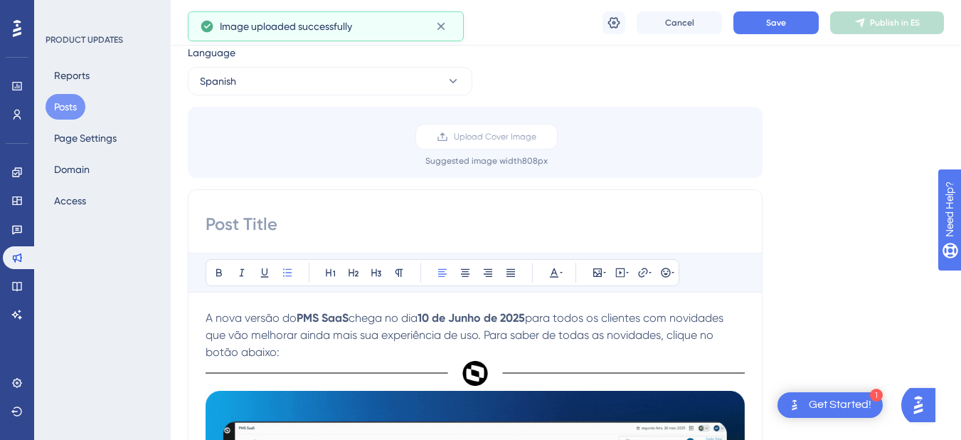
scroll to position [0, 0]
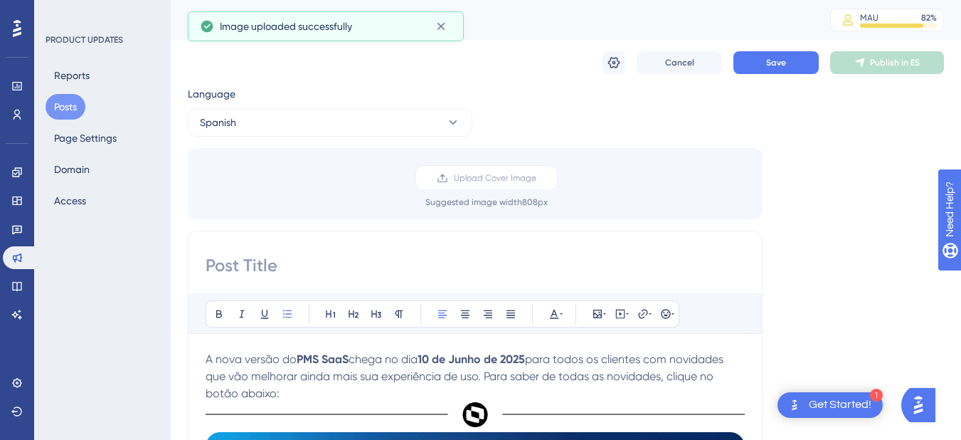
click at [254, 270] on input at bounding box center [475, 265] width 539 height 23
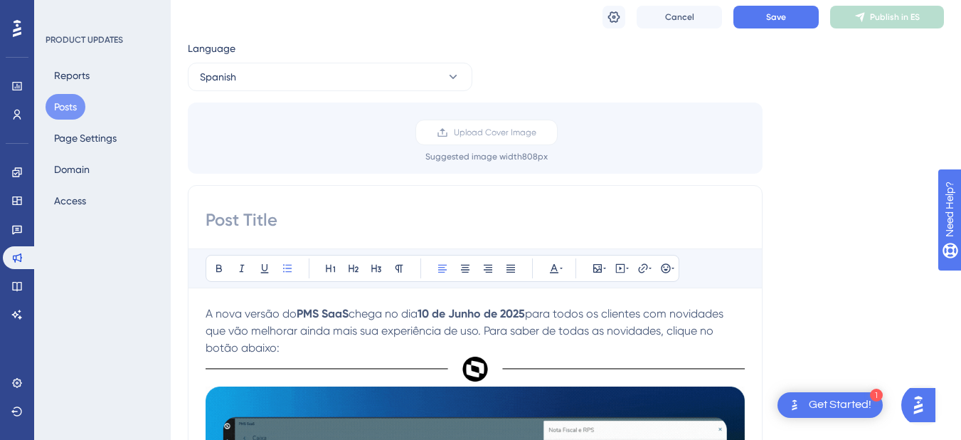
scroll to position [71, 0]
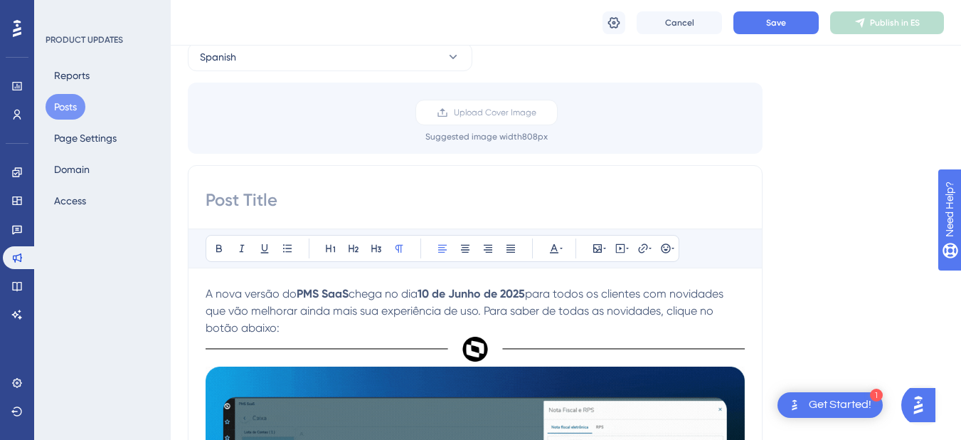
drag, startPoint x: 280, startPoint y: 330, endPoint x: 204, endPoint y: 297, distance: 83.3
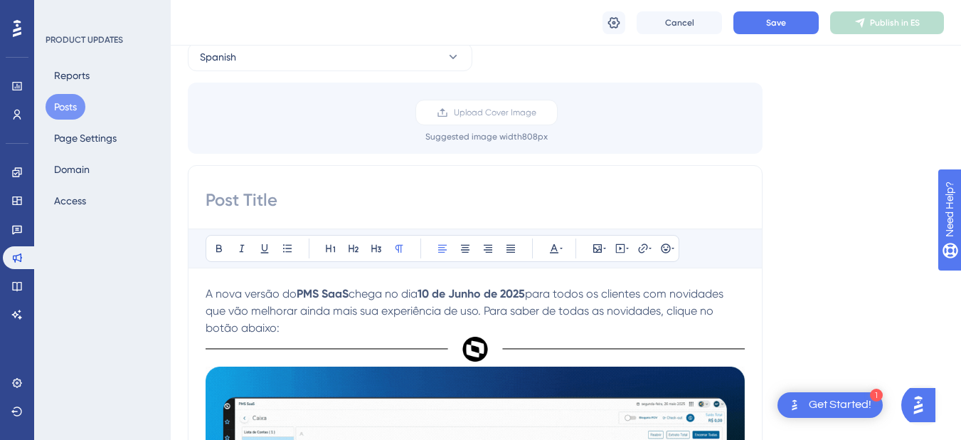
click at [289, 328] on p "A nova versão do PMS SaaS chega no dia 10 de Junho de 2025 para todos os client…" at bounding box center [475, 310] width 539 height 51
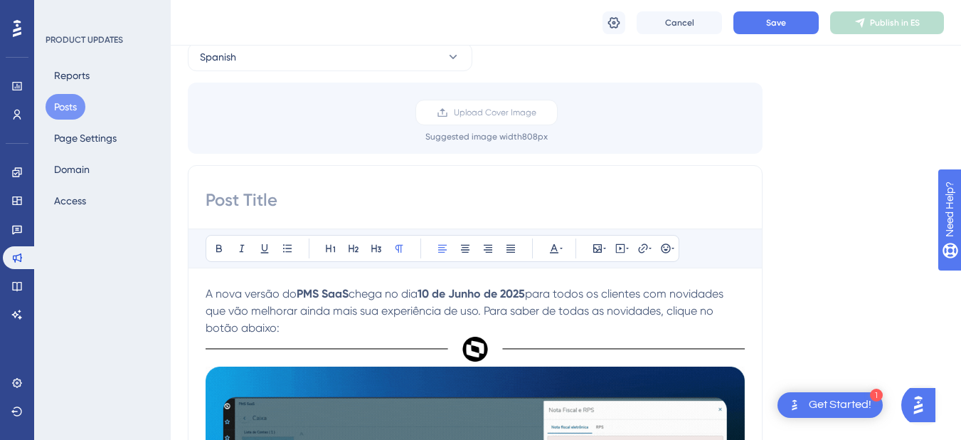
drag, startPoint x: 288, startPoint y: 330, endPoint x: 201, endPoint y: 298, distance: 93.0
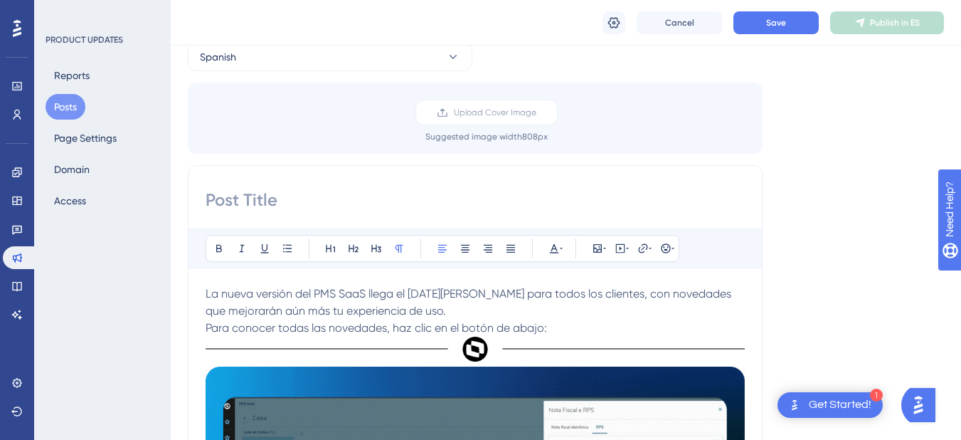
click at [206, 327] on span "Para conocer todas las novedades, haz clic en el botón de abajo:" at bounding box center [377, 328] width 342 height 14
click at [207, 327] on span "Para conocer todas las novedades, haz clic en el botón de abajo:" at bounding box center [377, 328] width 342 height 14
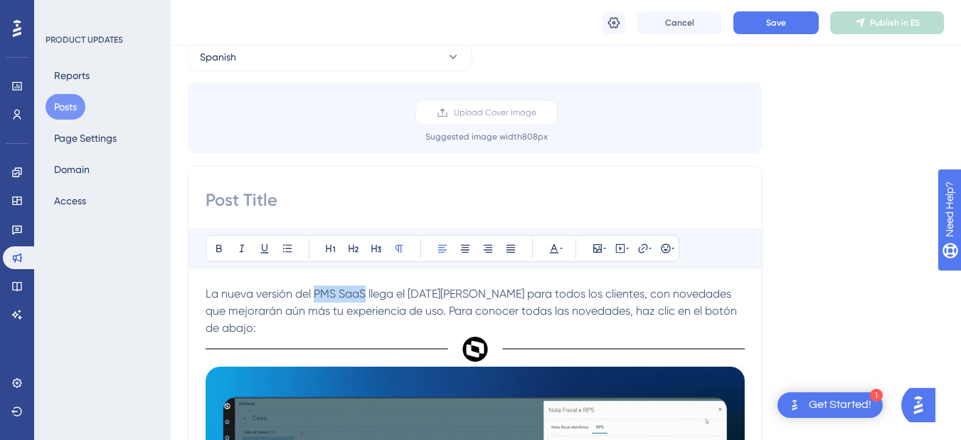
drag, startPoint x: 315, startPoint y: 291, endPoint x: 364, endPoint y: 297, distance: 49.4
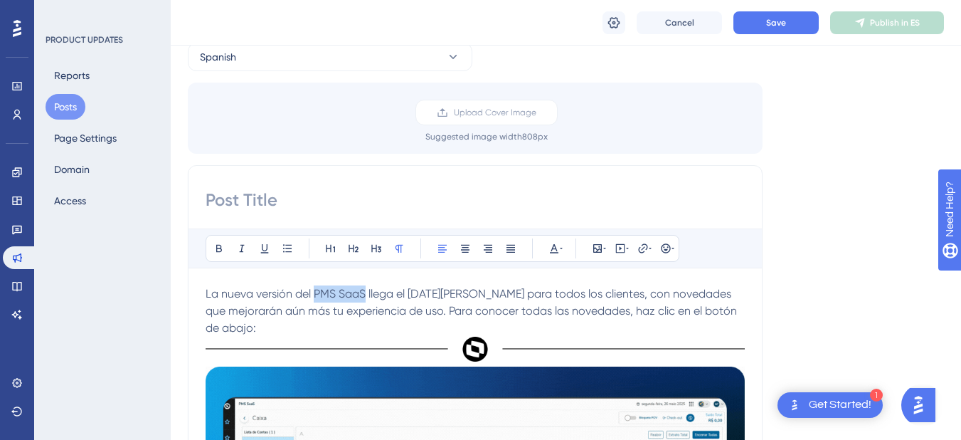
click at [364, 297] on span "La nueva versión del PMS SaaS llega el 10 de junio de 2025 para todos los clien…" at bounding box center [473, 311] width 534 height 48
drag, startPoint x: 510, startPoint y: 297, endPoint x: 411, endPoint y: 297, distance: 98.9
click at [411, 297] on span "llega el 10 de junio de 2025 para todos los clientes, con novedades que mejorar…" at bounding box center [473, 311] width 534 height 48
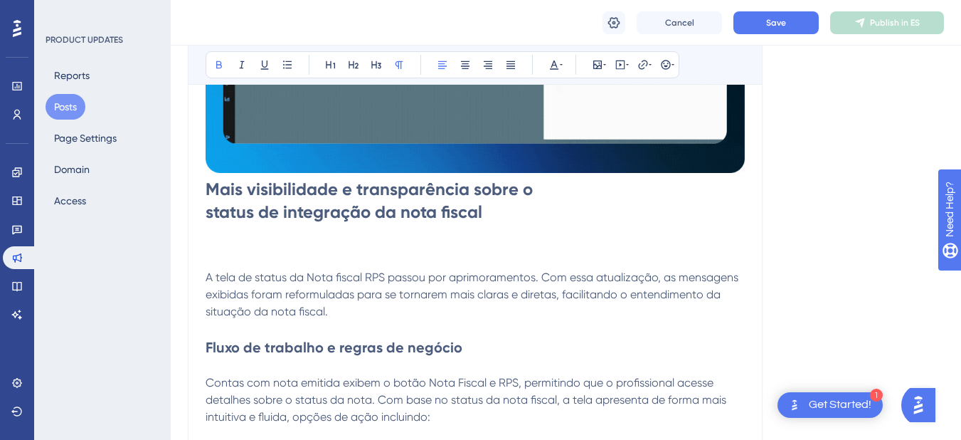
scroll to position [569, 0]
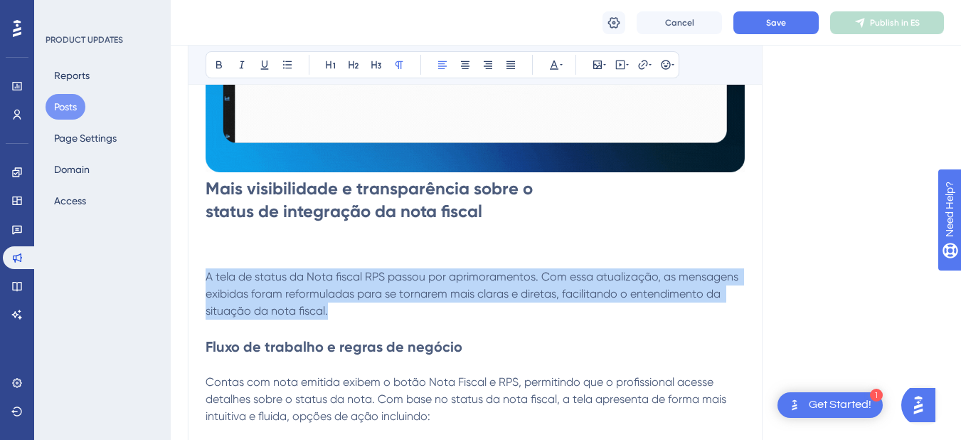
drag, startPoint x: 329, startPoint y: 316, endPoint x: 205, endPoint y: 284, distance: 127.9
click at [205, 284] on div "Bold Italic Underline Bullet Point Heading 1 Heading 2 Heading 3 Normal Align L…" at bounding box center [475, 120] width 575 height 907
click at [334, 305] on p "A tela de status da Nota fiscal RPS passou por aprimoramentos. Com essa atualiz…" at bounding box center [475, 293] width 539 height 51
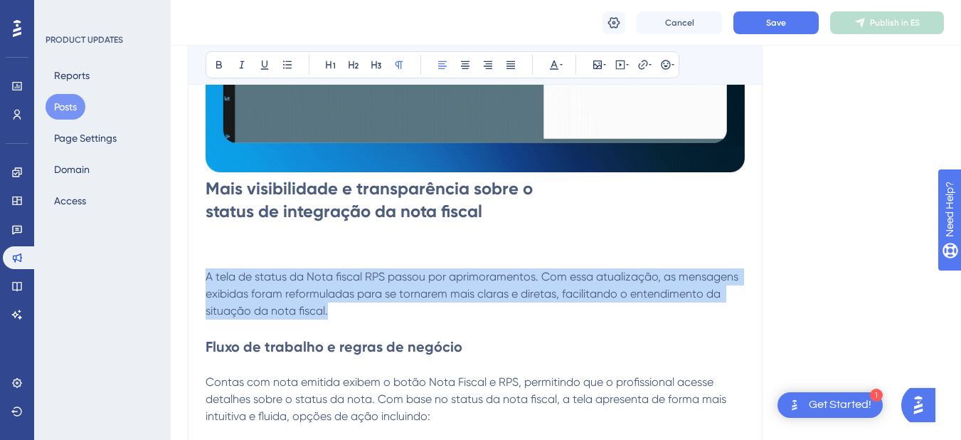
drag, startPoint x: 334, startPoint y: 312, endPoint x: 206, endPoint y: 282, distance: 131.0
click at [206, 282] on p "A tela de status da Nota fiscal RPS passou por aprimoramentos. Com essa atualiz…" at bounding box center [475, 293] width 539 height 51
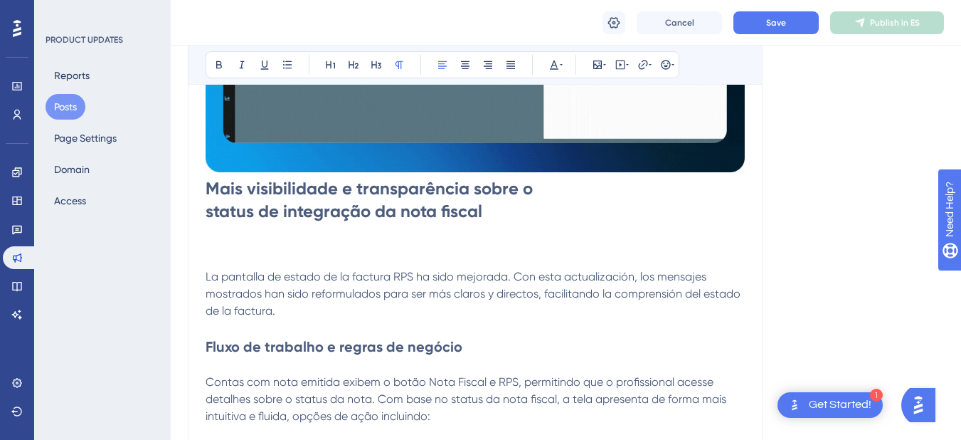
scroll to position [641, 0]
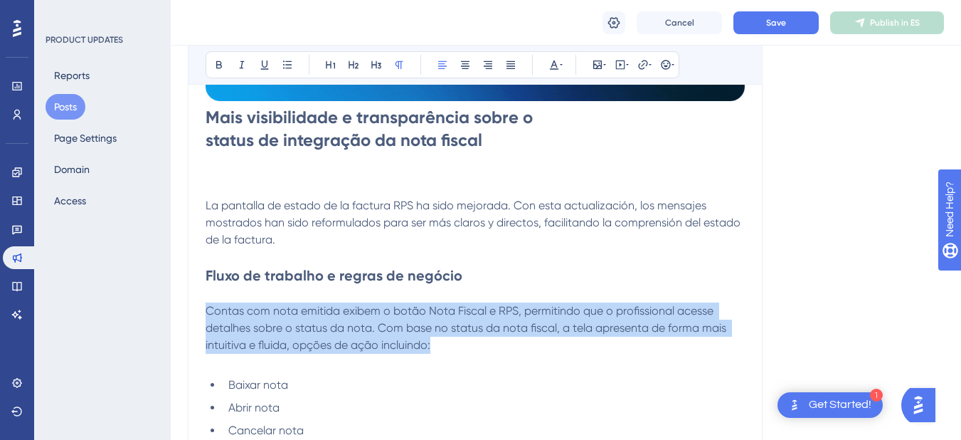
drag, startPoint x: 433, startPoint y: 345, endPoint x: 196, endPoint y: 318, distance: 238.5
click at [196, 318] on div "Bold Italic Underline Bullet Point Heading 1 Heading 2 Heading 3 Normal Align L…" at bounding box center [475, 49] width 575 height 907
click at [412, 336] on p "Contas com nota emitida exibem o botão Nota Fiscal e RPS, permitindo que o prof…" at bounding box center [475, 336] width 539 height 68
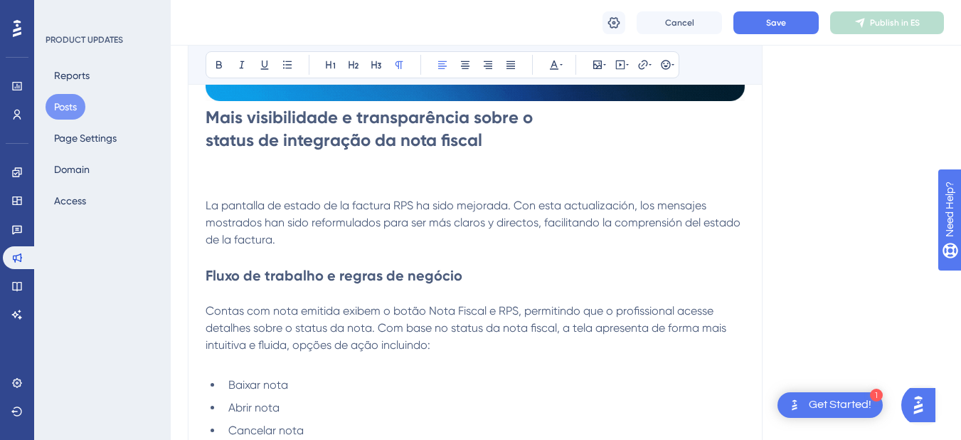
drag, startPoint x: 436, startPoint y: 347, endPoint x: 204, endPoint y: 315, distance: 235.0
click at [204, 315] on div "Bold Italic Underline Bullet Point Heading 1 Heading 2 Heading 3 Normal Align L…" at bounding box center [475, 49] width 575 height 907
click at [469, 344] on p "Contas com nota emitida exibem o botão Nota Fiscal e RPS, permitindo que o prof…" at bounding box center [475, 336] width 539 height 68
drag, startPoint x: 438, startPoint y: 351, endPoint x: 199, endPoint y: 315, distance: 241.1
click at [199, 315] on div "Bold Italic Underline Bullet Point Heading 1 Heading 2 Heading 3 Normal Align L…" at bounding box center [475, 49] width 575 height 907
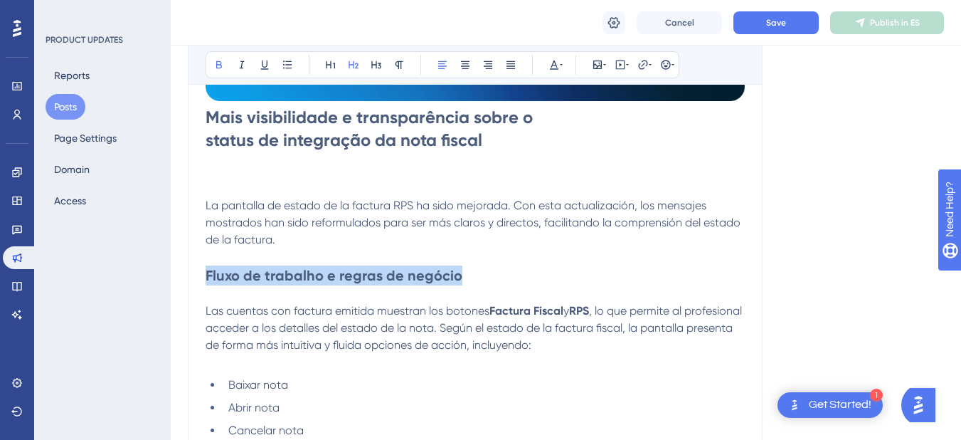
drag, startPoint x: 457, startPoint y: 278, endPoint x: 206, endPoint y: 281, distance: 250.5
click at [206, 281] on strong "Fluxo de trabalho e regras de negócio" at bounding box center [334, 275] width 257 height 17
click at [212, 276] on strong "Fluxo de trabalho e regras de negócio" at bounding box center [334, 275] width 257 height 17
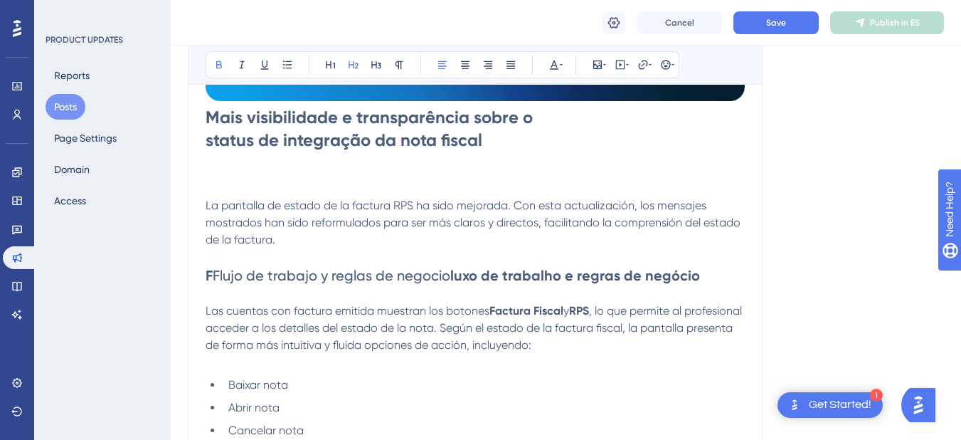
click at [218, 276] on span "Flujo de trabajo y reglas de negocio" at bounding box center [332, 275] width 238 height 17
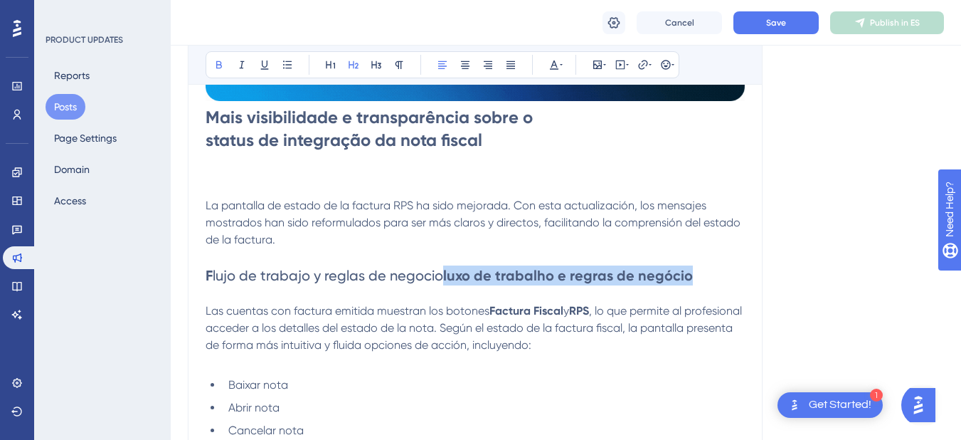
drag, startPoint x: 441, startPoint y: 275, endPoint x: 682, endPoint y: 268, distance: 241.4
click at [682, 268] on strong "luxo de trabalho e regras de negócio" at bounding box center [568, 275] width 250 height 17
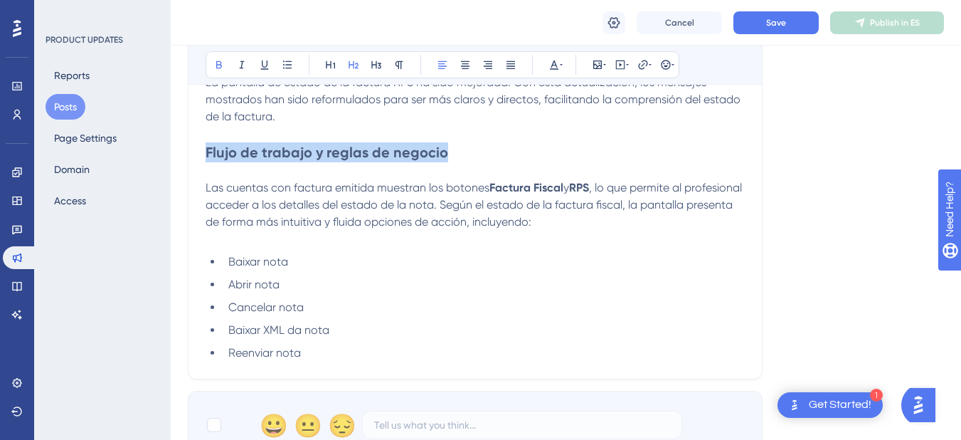
scroll to position [783, 0]
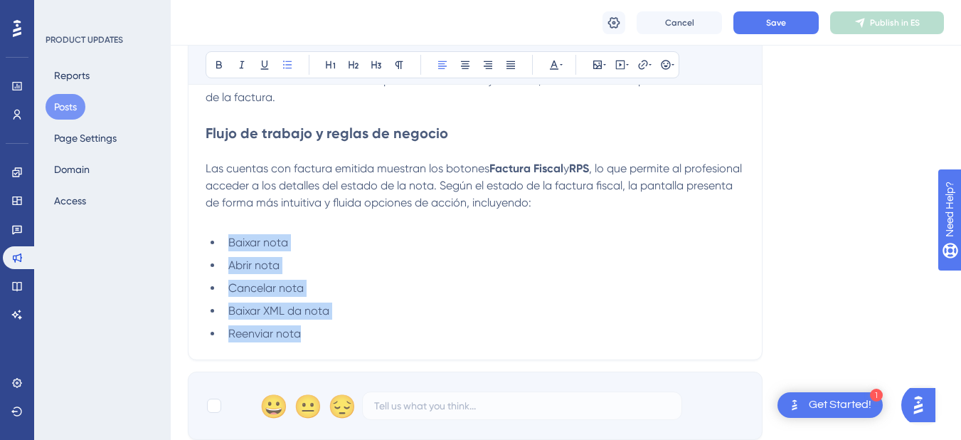
drag, startPoint x: 310, startPoint y: 340, endPoint x: 205, endPoint y: 239, distance: 145.5
click at [252, 246] on span "Baixar nota" at bounding box center [258, 243] width 60 height 14
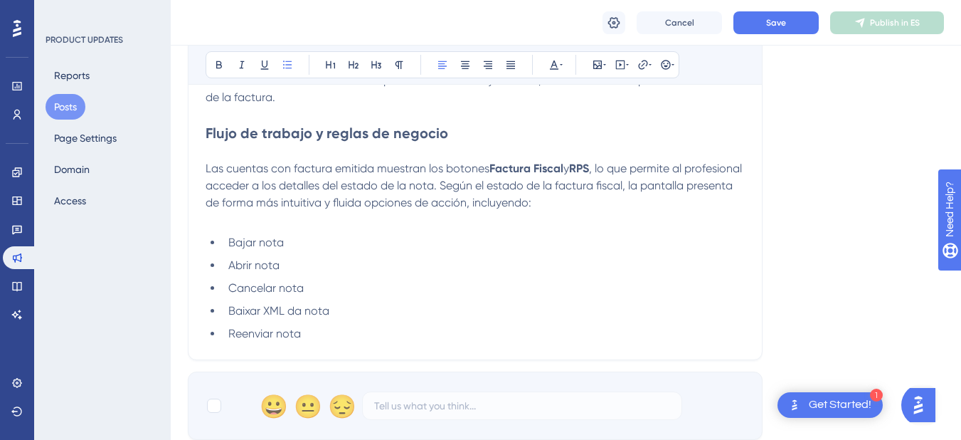
click at [246, 313] on span "Baixar XML da nota" at bounding box center [278, 311] width 101 height 14
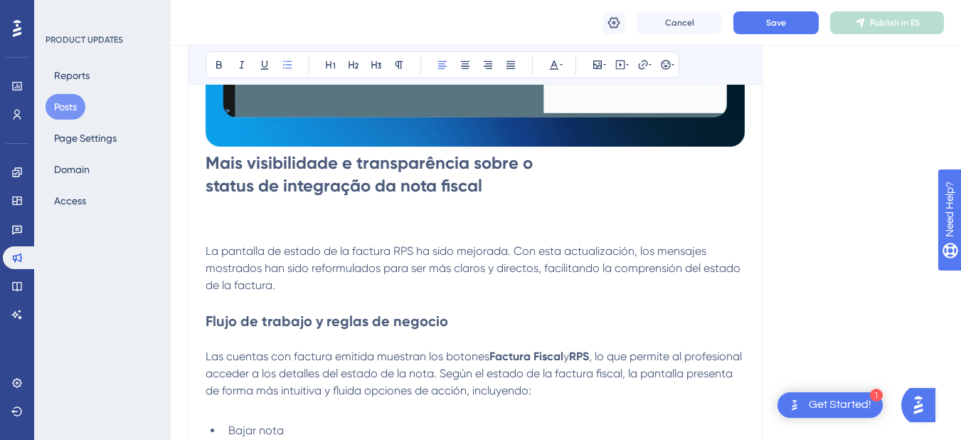
scroll to position [569, 0]
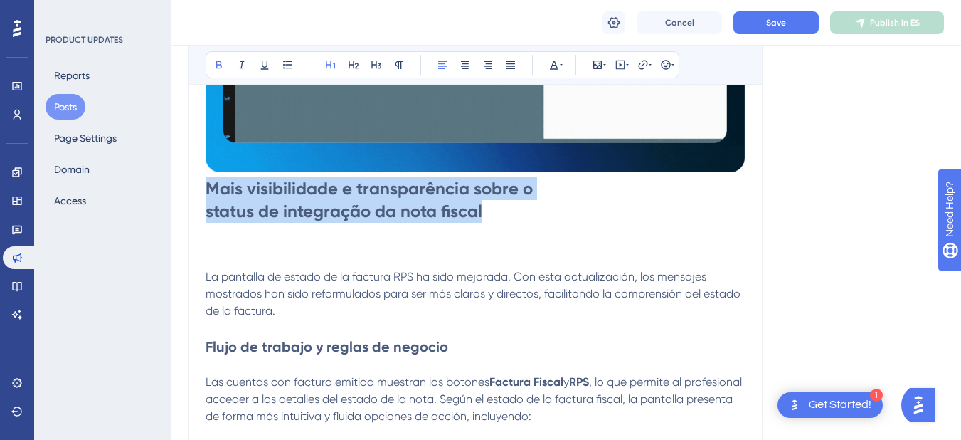
drag, startPoint x: 483, startPoint y: 217, endPoint x: 208, endPoint y: 193, distance: 276.5
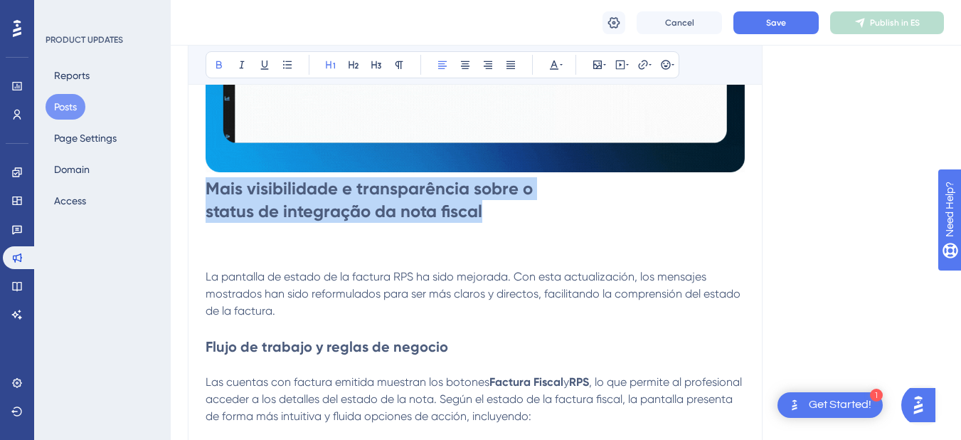
click at [208, 193] on div "La nueva versión del PMS SaaS llega el 10 de junio de 2025 para todos los clien…" at bounding box center [475, 171] width 539 height 769
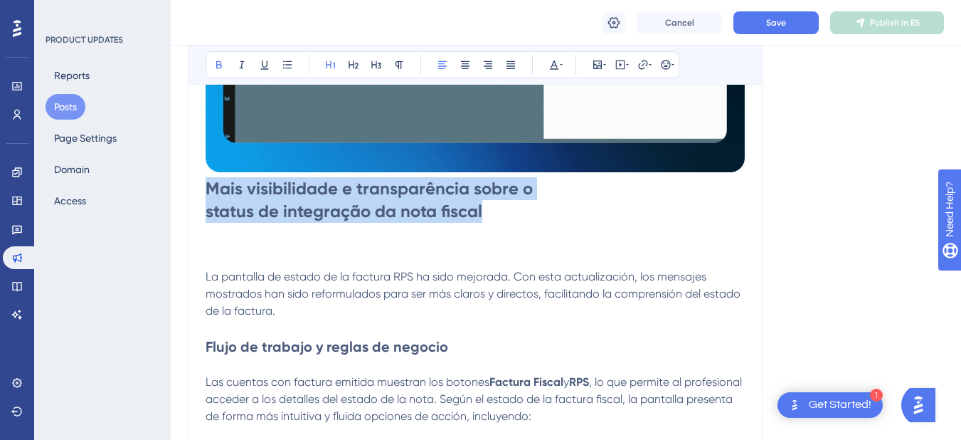
click at [208, 216] on strong "status de integração da nota fiscal" at bounding box center [344, 211] width 277 height 21
drag, startPoint x: 482, startPoint y: 216, endPoint x: 206, endPoint y: 196, distance: 276.8
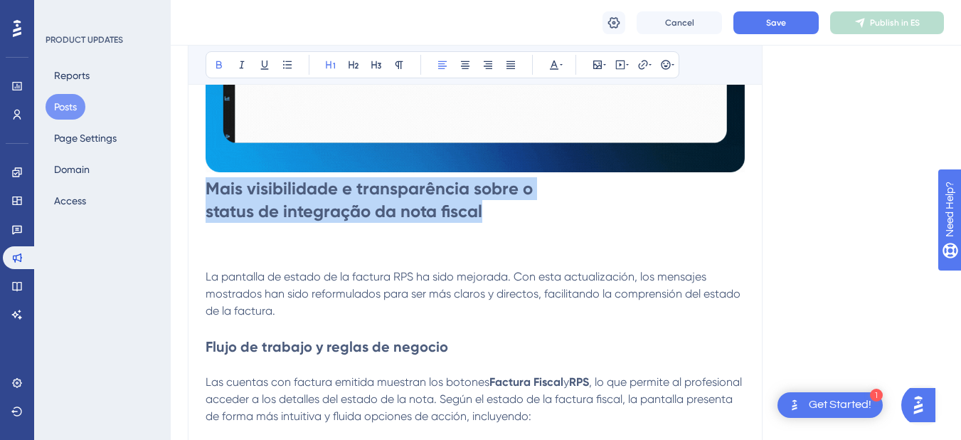
click at [206, 196] on div "La nueva versión del PMS SaaS llega el 10 de junio de 2025 para todos los clien…" at bounding box center [475, 171] width 539 height 769
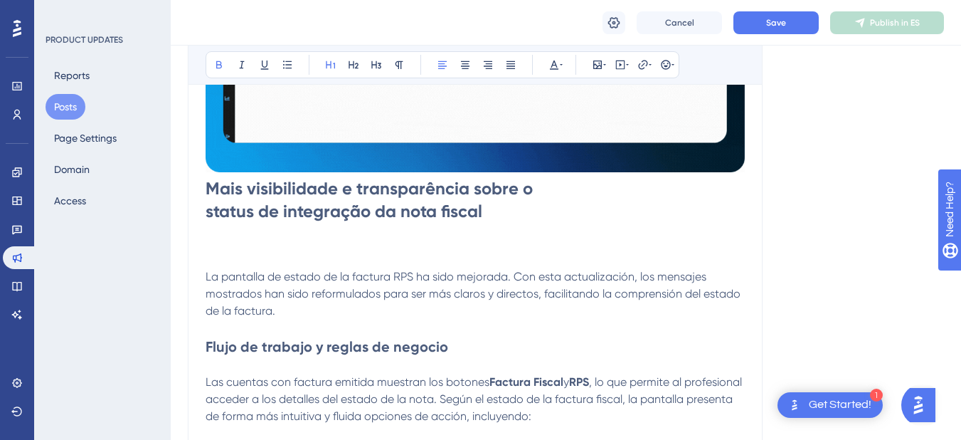
click at [882, 221] on div "Language Spanish Upload Cover Image Suggested image width 808 px Bold Italic Un…" at bounding box center [566, 88] width 757 height 1132
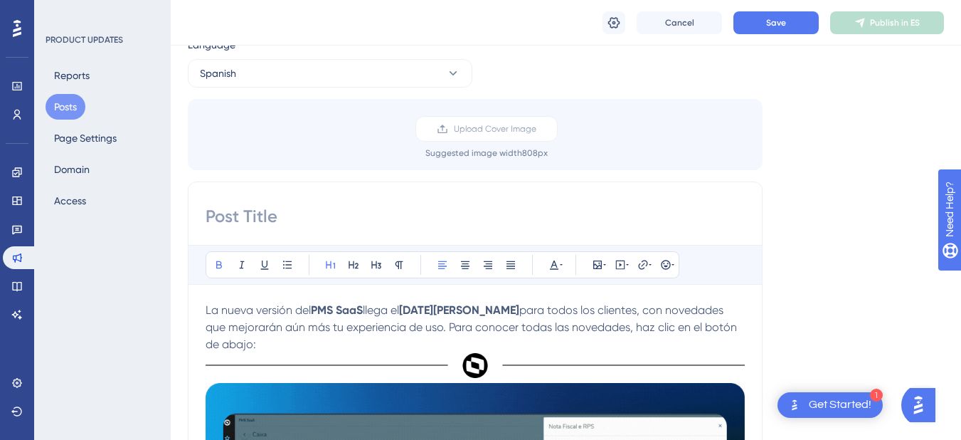
scroll to position [0, 0]
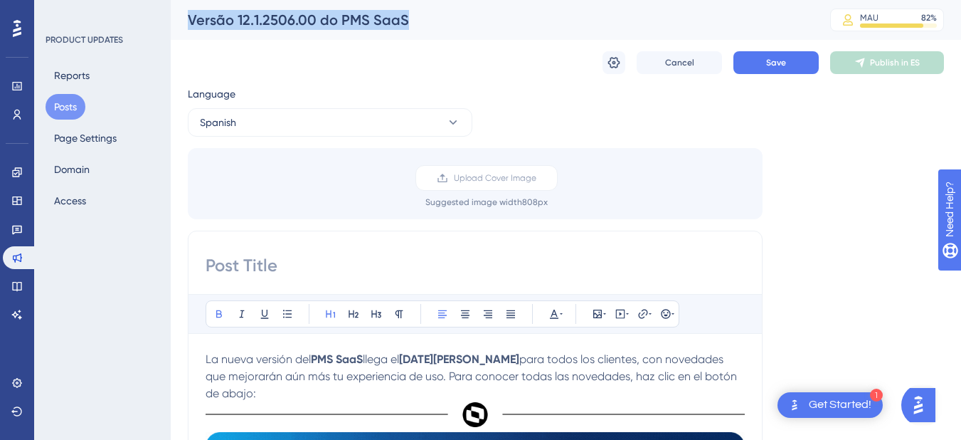
drag, startPoint x: 186, startPoint y: 18, endPoint x: 412, endPoint y: 23, distance: 225.7
click at [412, 23] on div "Versão 12.1.2506.00 do PMS SaaS MAU 82 % Click to see add-on and upgrade options" at bounding box center [566, 20] width 791 height 40
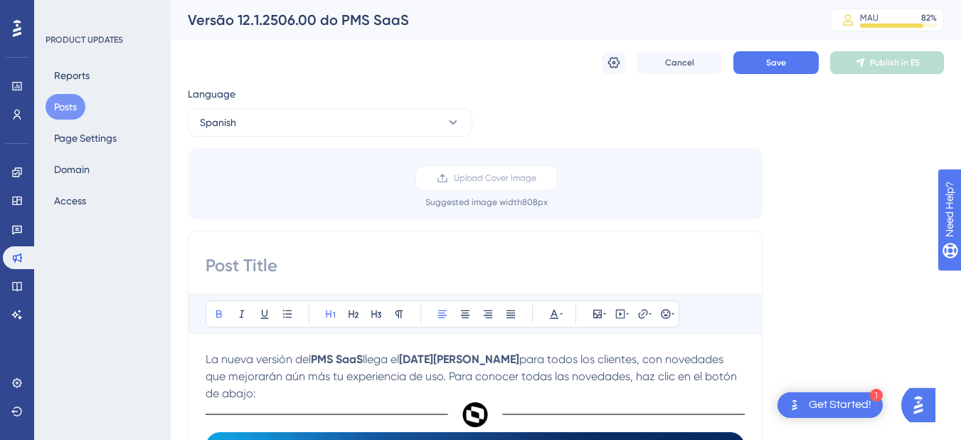
click at [276, 270] on input at bounding box center [475, 265] width 539 height 23
paste input "Versão 12.1.2506.00 do PMS SaaS"
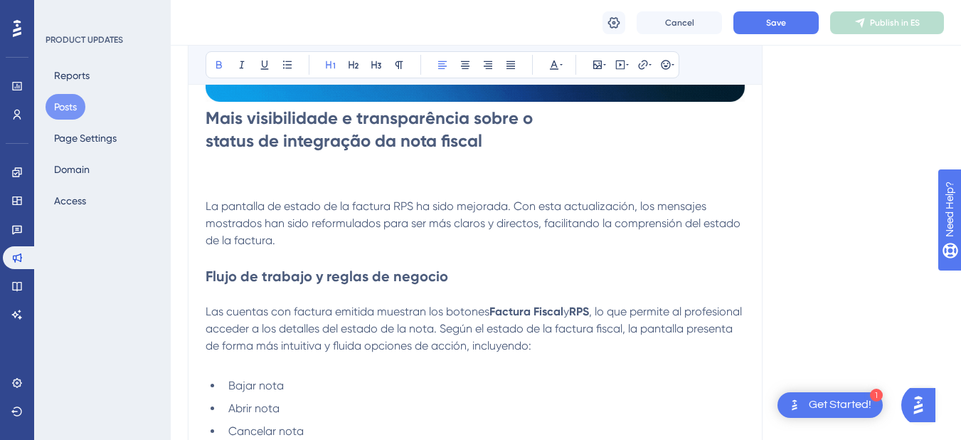
scroll to position [641, 0]
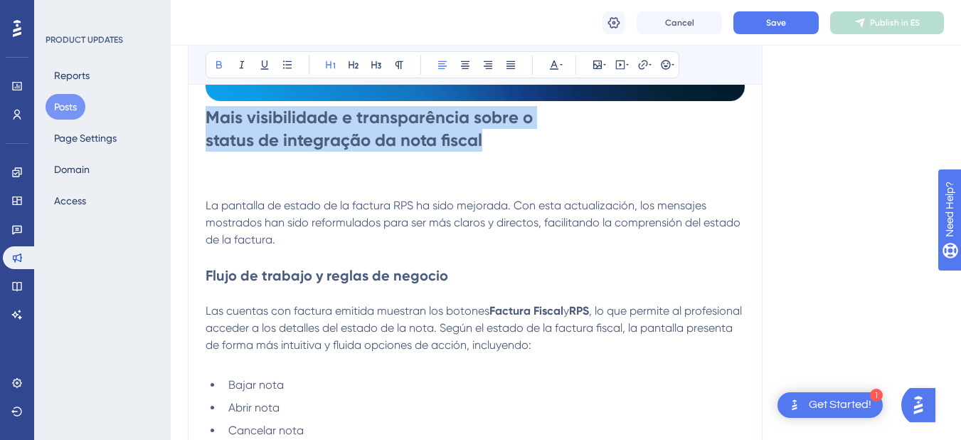
drag, startPoint x: 483, startPoint y: 143, endPoint x: 207, endPoint y: 123, distance: 276.8
click at [207, 123] on div "La nueva versión del PMS SaaS llega el 10 de junio de 2025 para todos los clien…" at bounding box center [475, 100] width 539 height 769
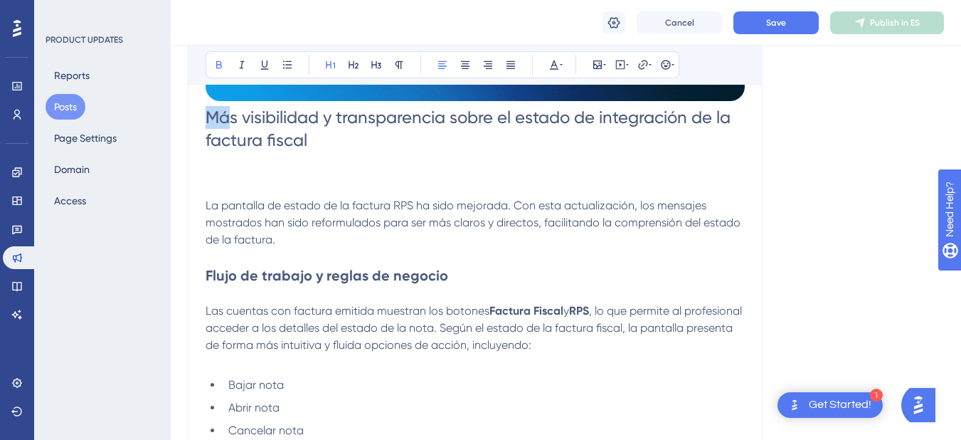
drag, startPoint x: 211, startPoint y: 120, endPoint x: 248, endPoint y: 135, distance: 40.6
click at [239, 132] on span "Más visibilidad y transparencia sobre el estado de integración de la factura fi…" at bounding box center [470, 128] width 529 height 43
click at [277, 145] on span "Más visibilidad y transparencia sobre el estado de integración de la factura fi…" at bounding box center [470, 128] width 529 height 43
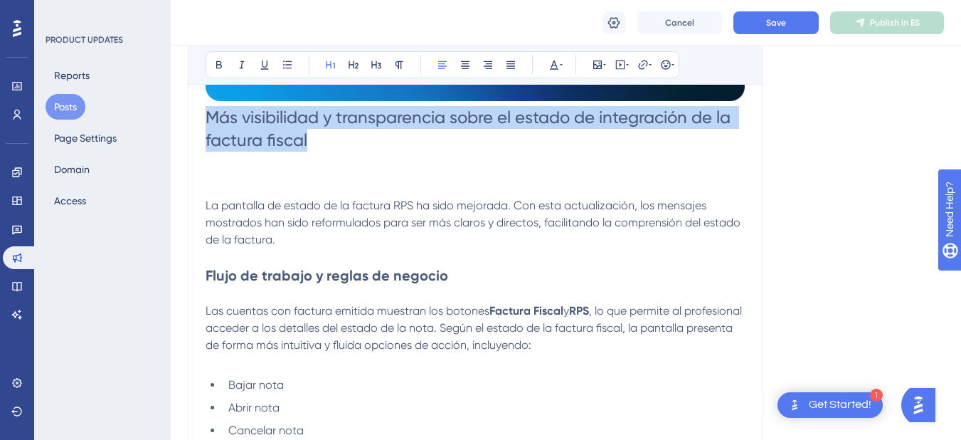
drag, startPoint x: 309, startPoint y: 146, endPoint x: 204, endPoint y: 125, distance: 107.3
click at [204, 125] on div "Versão 12.1.2506.00 do PMS SaaS Bold Italic Underline Bullet Point Heading 1 He…" at bounding box center [475, 49] width 575 height 907
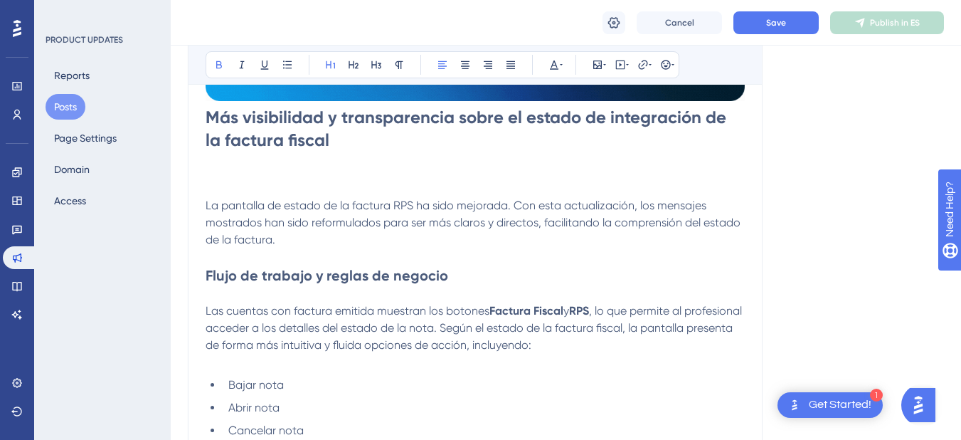
click at [211, 184] on h1 at bounding box center [475, 175] width 539 height 46
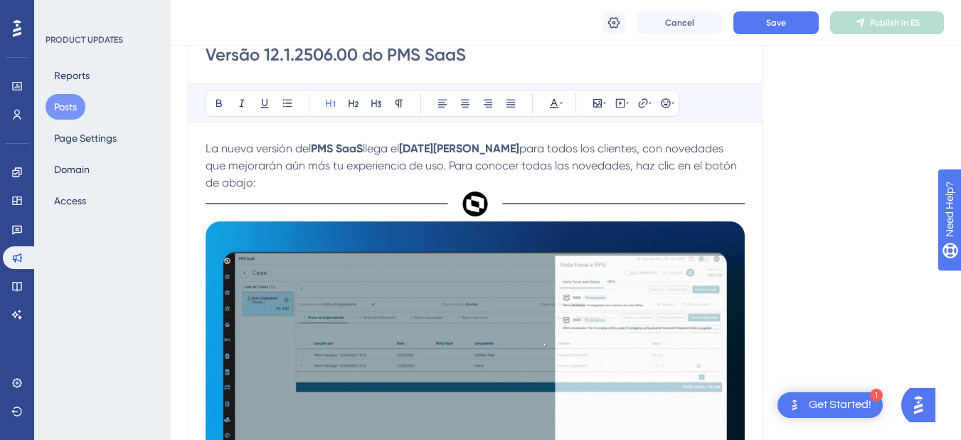
scroll to position [0, 0]
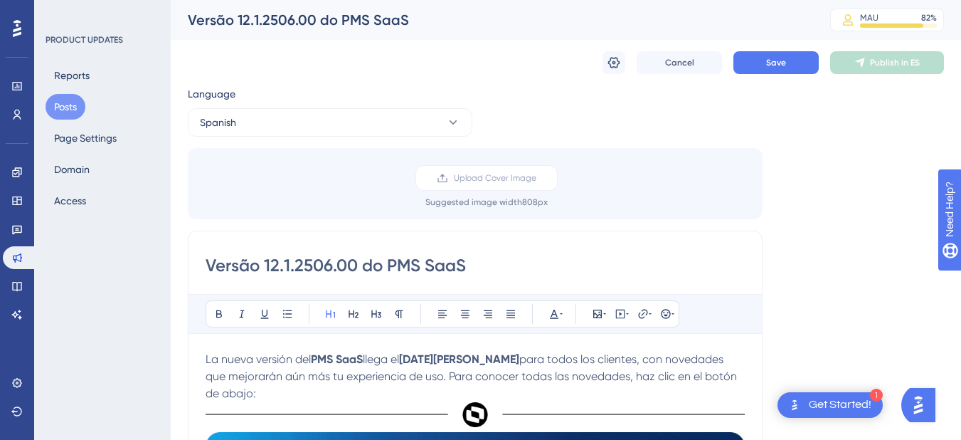
click at [487, 271] on input "Versão 12.1.2506.00 do PMS SaaS" at bounding box center [475, 265] width 539 height 23
paste input "ión 12.1.2506.00 del"
type input "Versión 12.1.2506.00 del PMS SaaS"
click at [745, 66] on button "Save" at bounding box center [776, 62] width 85 height 23
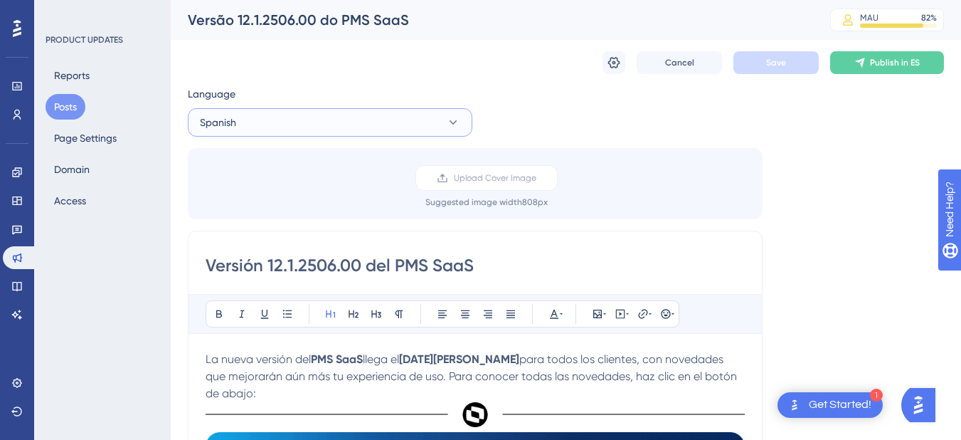
click at [343, 129] on button "Spanish" at bounding box center [330, 122] width 285 height 28
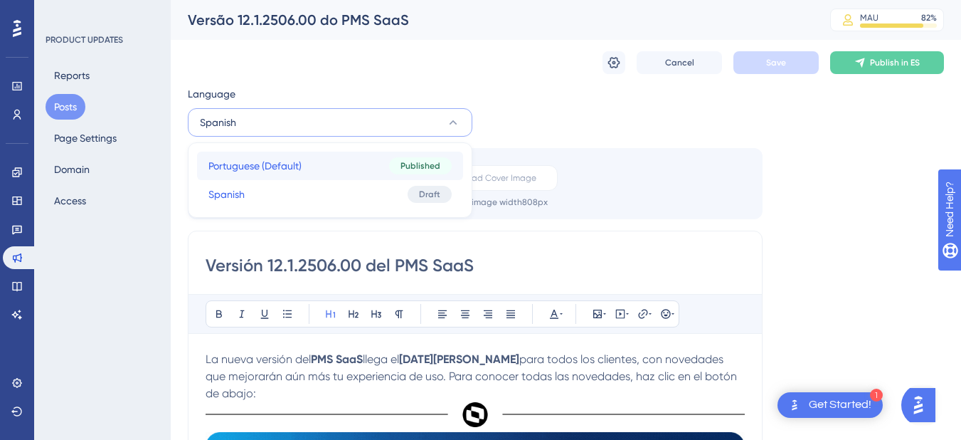
click at [341, 162] on button "Portuguese (Default) Portuguese (Default) Published" at bounding box center [330, 166] width 266 height 28
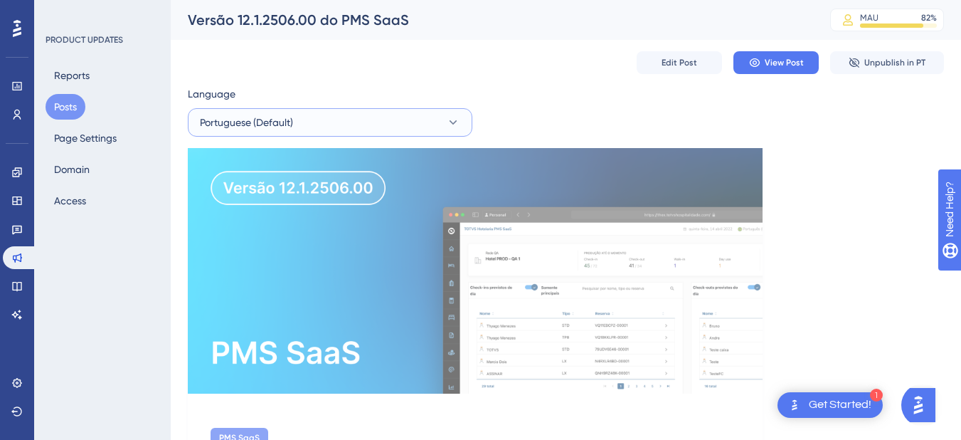
click at [349, 130] on button "Portuguese (Default)" at bounding box center [330, 122] width 285 height 28
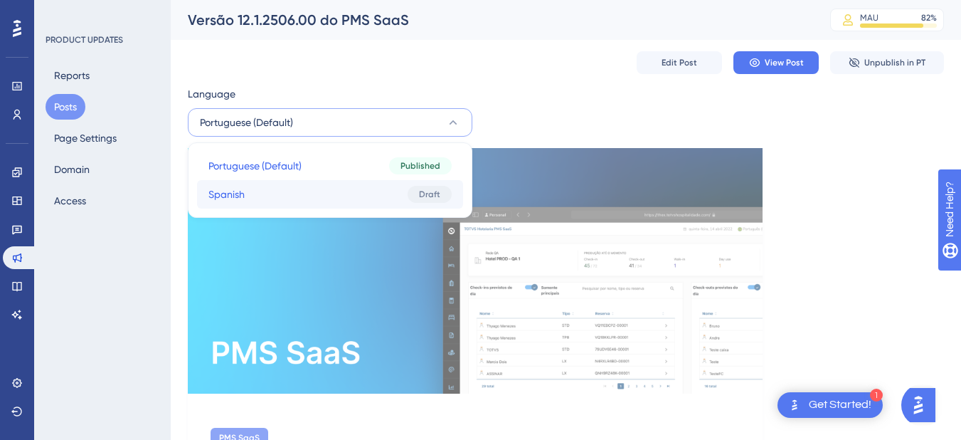
click at [341, 200] on button "Spanish Spanish Draft" at bounding box center [330, 194] width 266 height 28
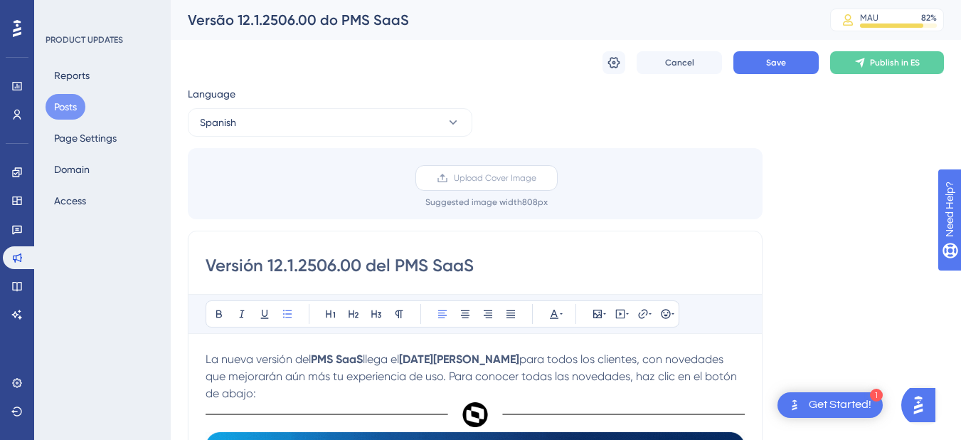
click at [516, 174] on span "Upload Cover Image" at bounding box center [495, 177] width 83 height 11
click at [537, 178] on input "Upload Cover Image" at bounding box center [537, 178] width 0 height 0
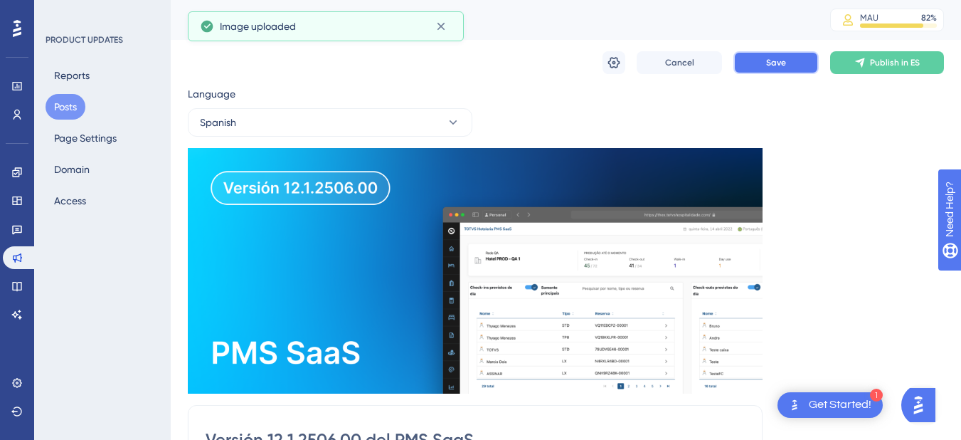
click at [779, 68] on button "Save" at bounding box center [776, 62] width 85 height 23
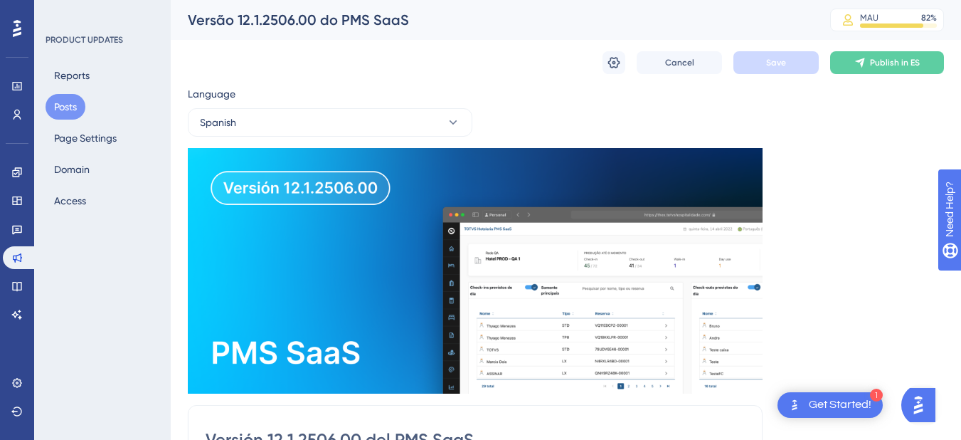
click at [63, 105] on button "Posts" at bounding box center [66, 107] width 40 height 26
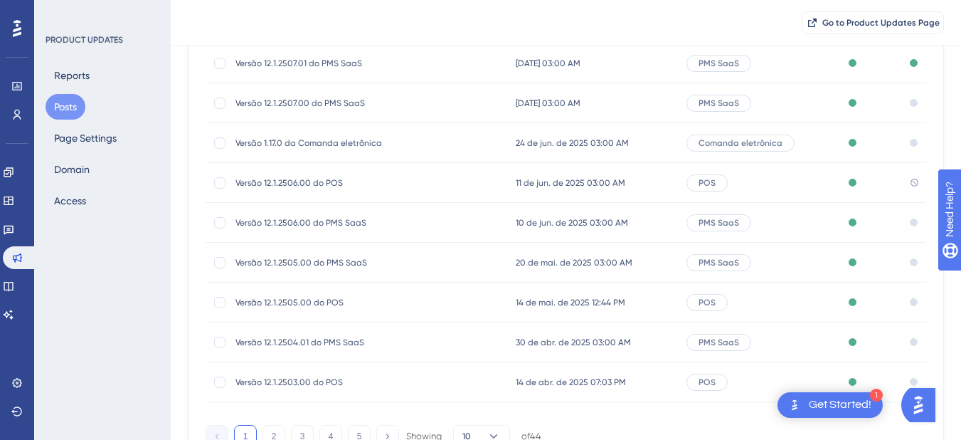
scroll to position [285, 0]
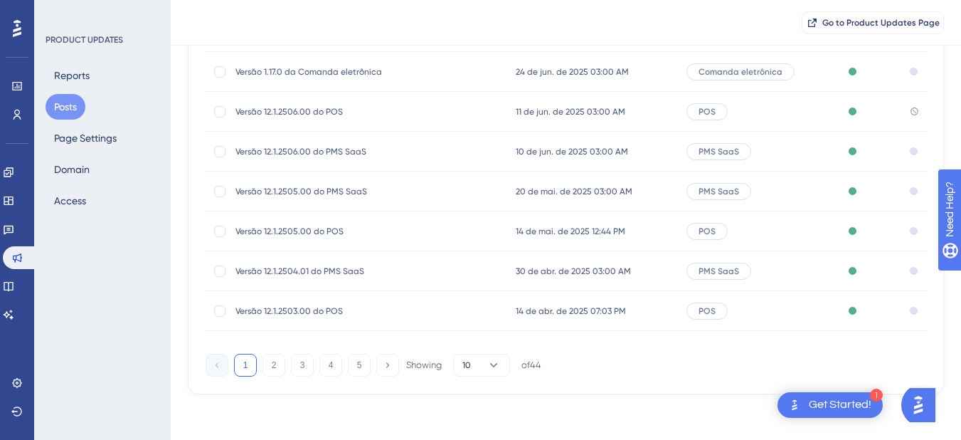
click at [564, 110] on span "11 de jun. de 2025 03:00 AM" at bounding box center [571, 111] width 110 height 11
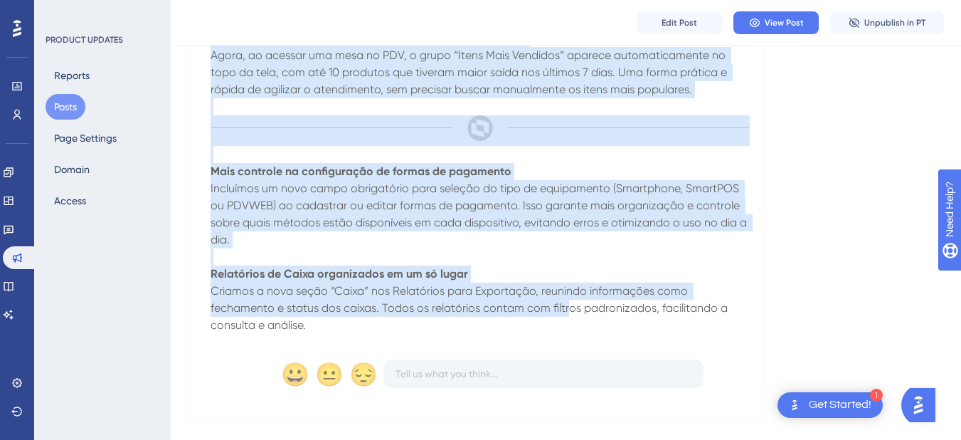
scroll to position [1348, 0]
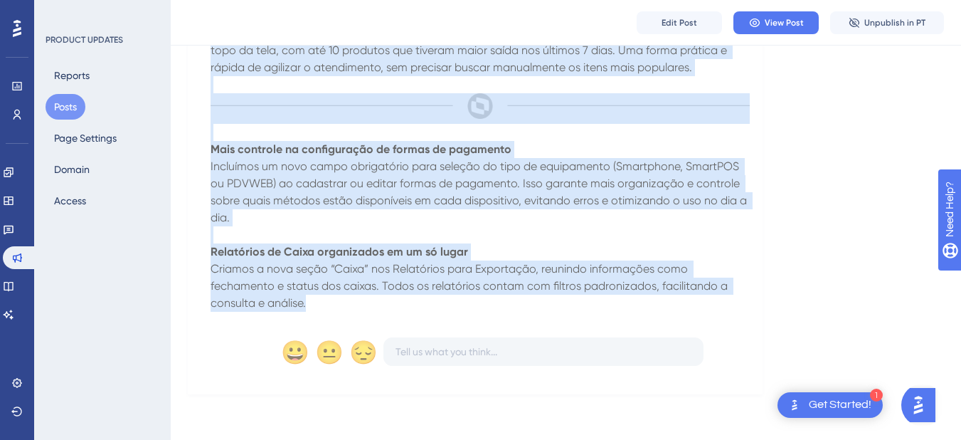
drag, startPoint x: 209, startPoint y: 267, endPoint x: 625, endPoint y: 306, distance: 418.2
copy div "A nova versão do POS chegou no dia 11 de Junho de 2025 com novidades que vão me…"
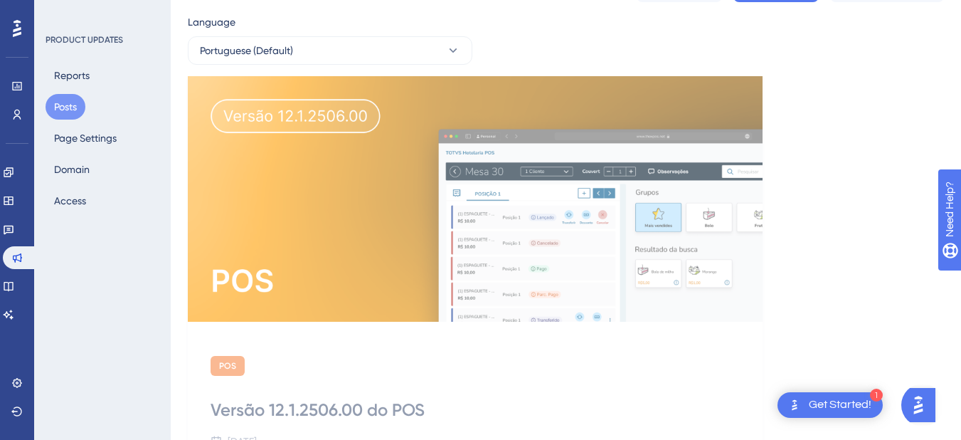
scroll to position [0, 0]
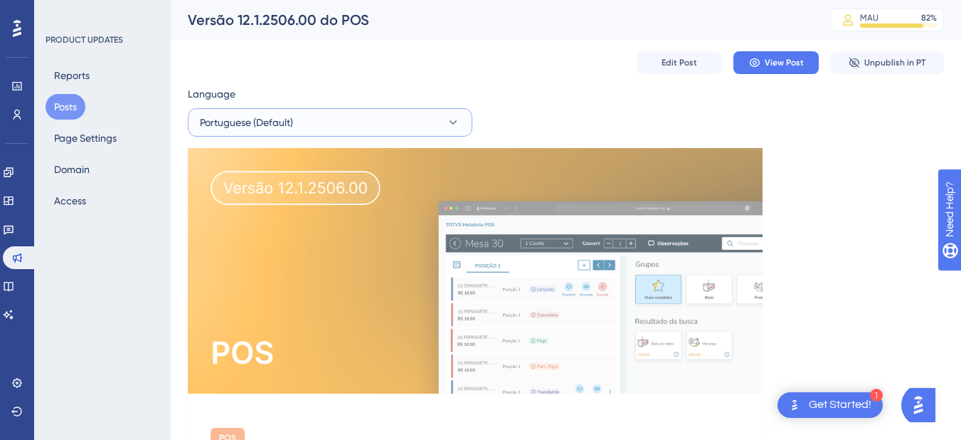
click at [284, 110] on button "Portuguese (Default)" at bounding box center [330, 122] width 285 height 28
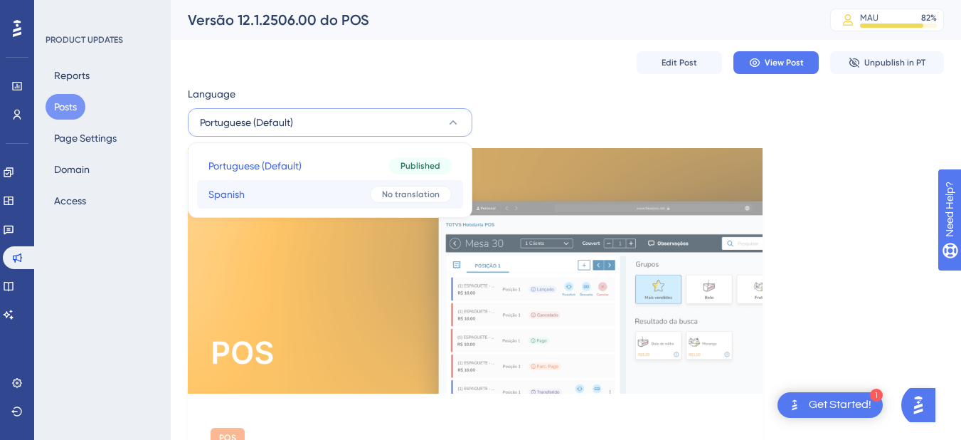
click at [280, 198] on button "Spanish Spanish No translation" at bounding box center [330, 194] width 266 height 28
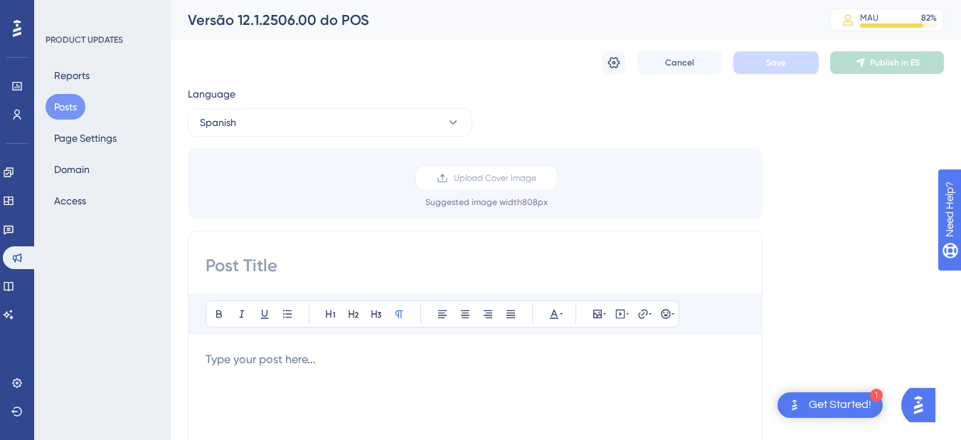
click at [258, 356] on p at bounding box center [475, 359] width 539 height 17
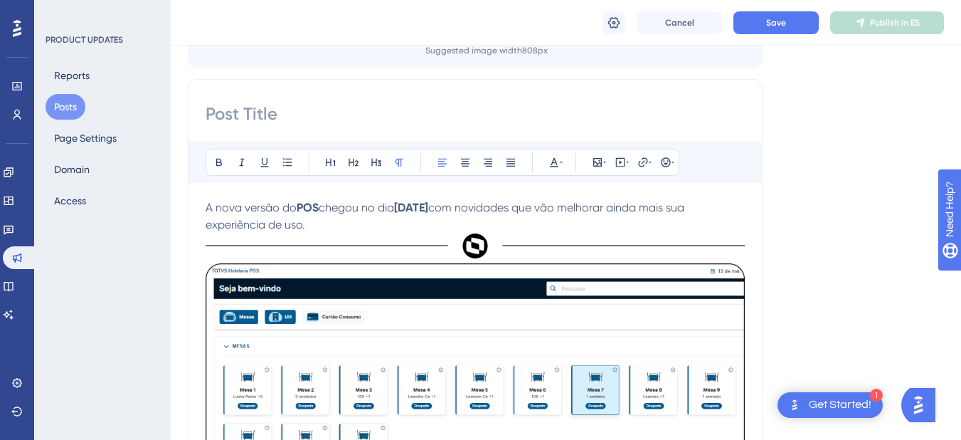
scroll to position [86, 0]
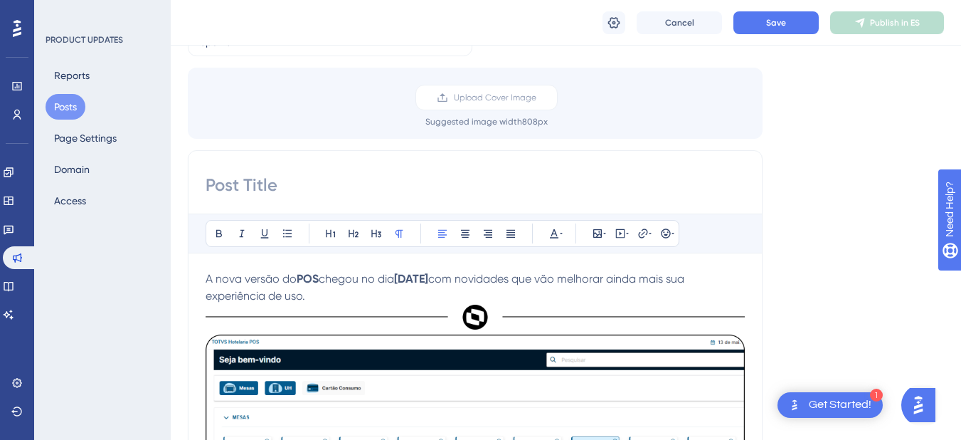
drag, startPoint x: 362, startPoint y: 298, endPoint x: 171, endPoint y: 280, distance: 191.6
copy p "A nova versão do POS chegou no dia 11 de Junho de 2025 com novidades que vão me…"
click at [358, 296] on p "A nova versão do POS chegou no dia 11 de Junho de 2025 com novidades que vão me…" at bounding box center [475, 287] width 539 height 34
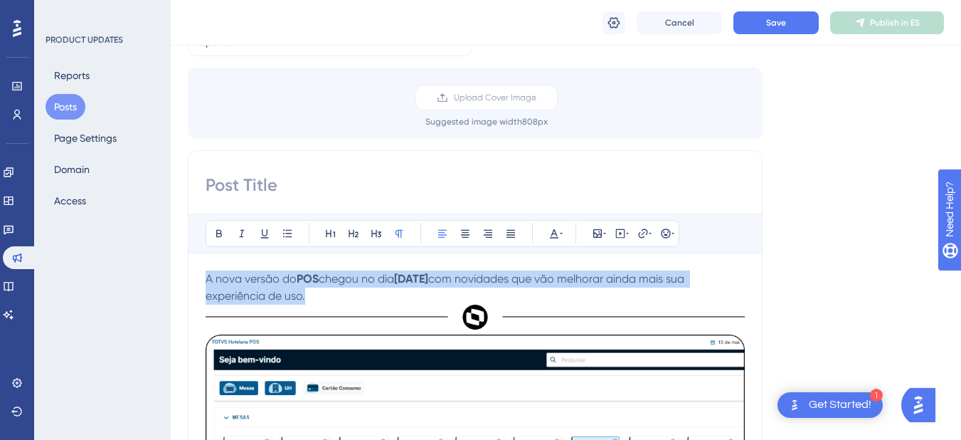
drag, startPoint x: 358, startPoint y: 296, endPoint x: 200, endPoint y: 284, distance: 158.5
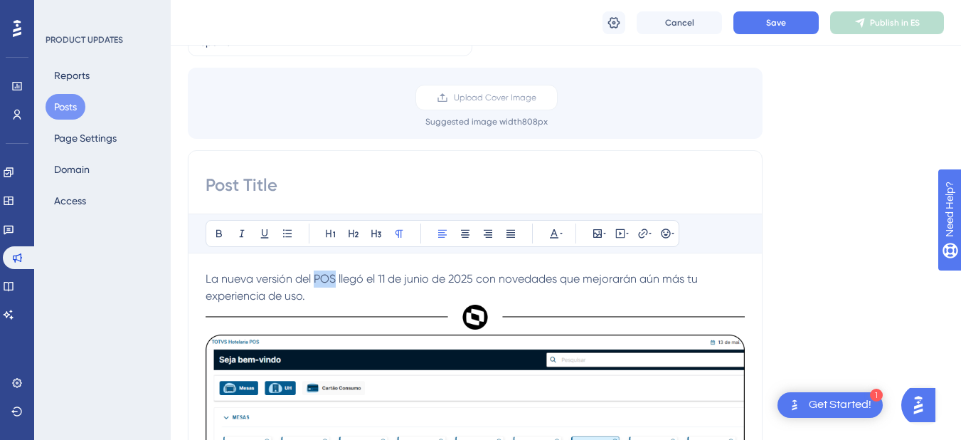
drag, startPoint x: 314, startPoint y: 280, endPoint x: 335, endPoint y: 281, distance: 21.4
click at [335, 281] on span "La nueva versión del POS llegó el 11 de junio de 2025 con novedades que mejorar…" at bounding box center [453, 287] width 495 height 31
drag, startPoint x: 379, startPoint y: 280, endPoint x: 473, endPoint y: 285, distance: 94.7
click at [473, 285] on span "llegó el 11 de junio de 2025 con novedades que mejorarán aún más tu experiencia…" at bounding box center [451, 287] width 490 height 31
click at [442, 295] on p "La nueva versión del POS llegó el 11 de junio de 2025 con novedades que mejorar…" at bounding box center [475, 302] width 539 height 64
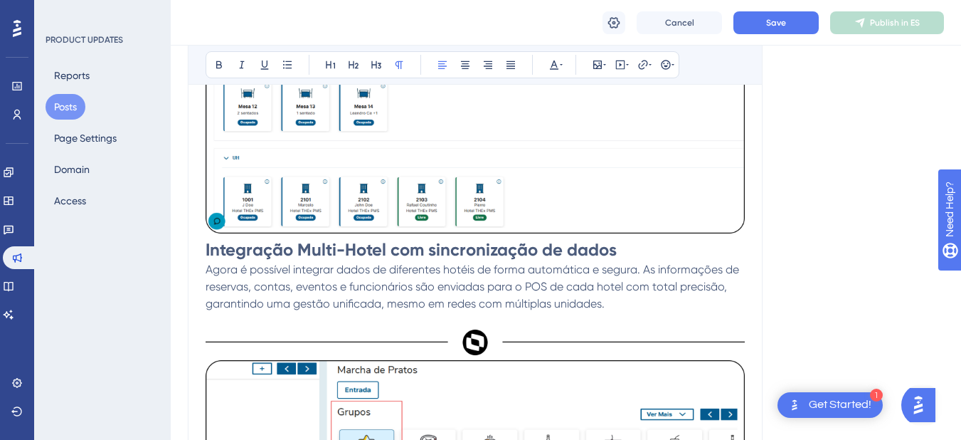
scroll to position [513, 0]
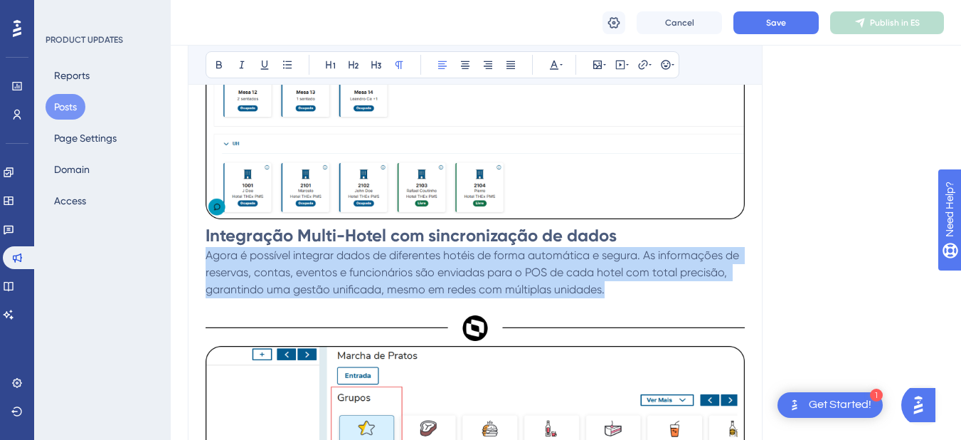
drag, startPoint x: 597, startPoint y: 293, endPoint x: 207, endPoint y: 261, distance: 391.3
click at [207, 261] on p "Agora é possível integrar dados de diferentes hotéis de forma automática e segu…" at bounding box center [475, 272] width 539 height 51
copy span "Agora é possível integrar dados de diferentes hotéis de forma automática e segu…"
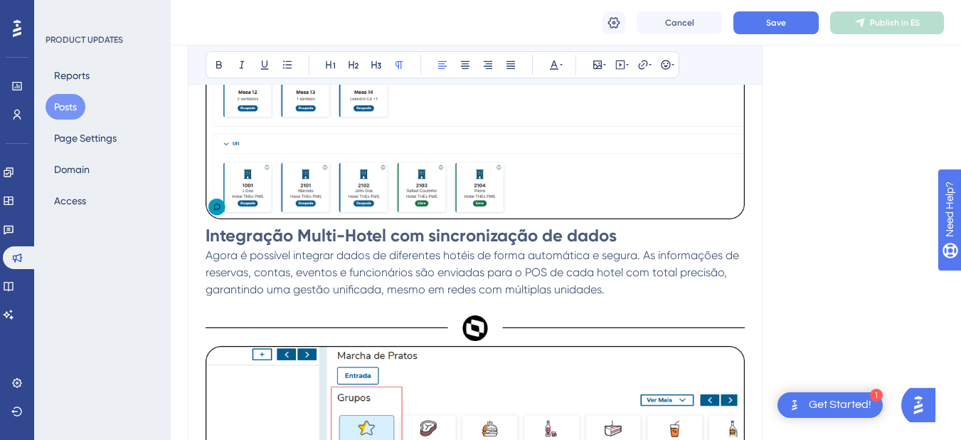
click at [623, 298] on p at bounding box center [475, 306] width 539 height 17
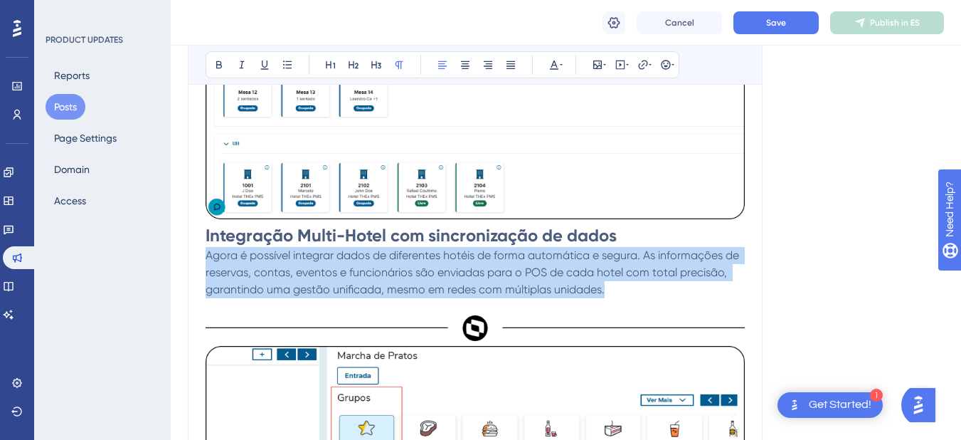
drag, startPoint x: 608, startPoint y: 293, endPoint x: 202, endPoint y: 261, distance: 406.9
click at [202, 261] on div "Bold Italic Underline Bullet Point Heading 1 Heading 2 Heading 3 Normal Align L…" at bounding box center [475, 307] width 575 height 1168
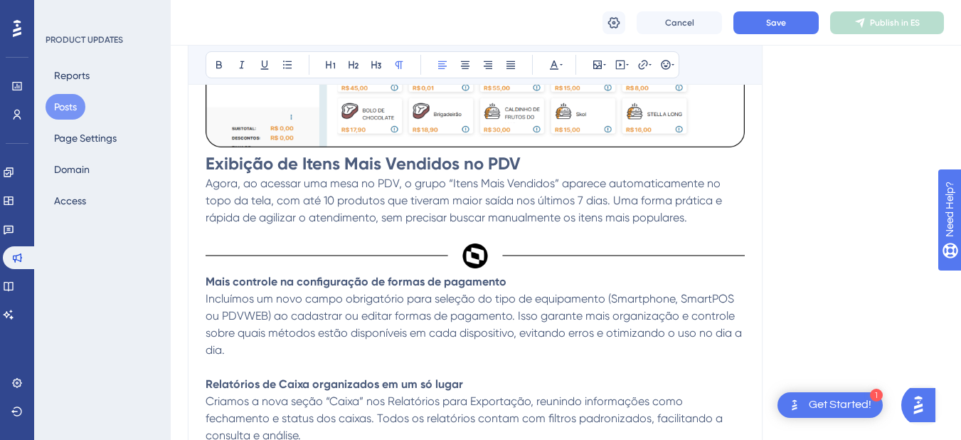
scroll to position [1011, 0]
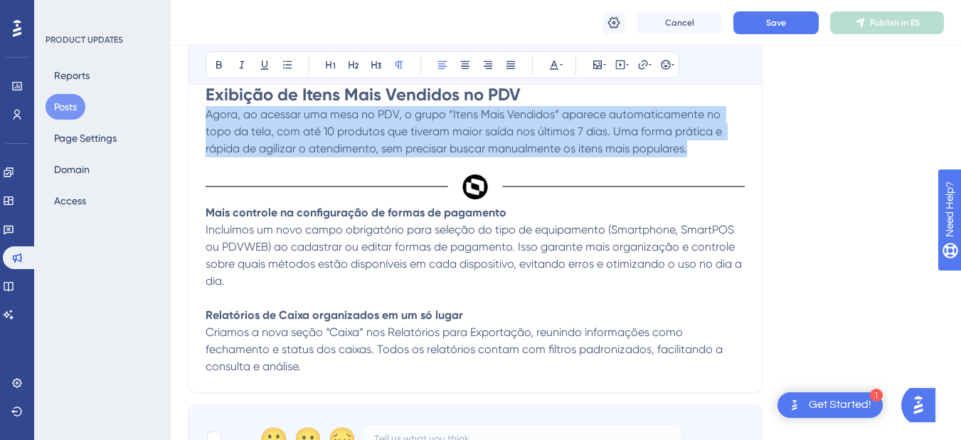
drag, startPoint x: 208, startPoint y: 115, endPoint x: 690, endPoint y: 152, distance: 483.9
click at [690, 152] on p "Agora, ao acessar uma mesa no PDV, o grupo “Itens Mais Vendidos” aparece automa…" at bounding box center [475, 131] width 539 height 51
copy span "Agora, ao acessar uma mesa no PDV, o grupo “Itens Mais Vendidos” aparece automa…"
click at [695, 153] on p "Agora, ao acessar uma mesa no PDV, o grupo “Itens Mais Vendidos” aparece automa…" at bounding box center [475, 131] width 539 height 51
drag, startPoint x: 695, startPoint y: 153, endPoint x: 206, endPoint y: 121, distance: 490.0
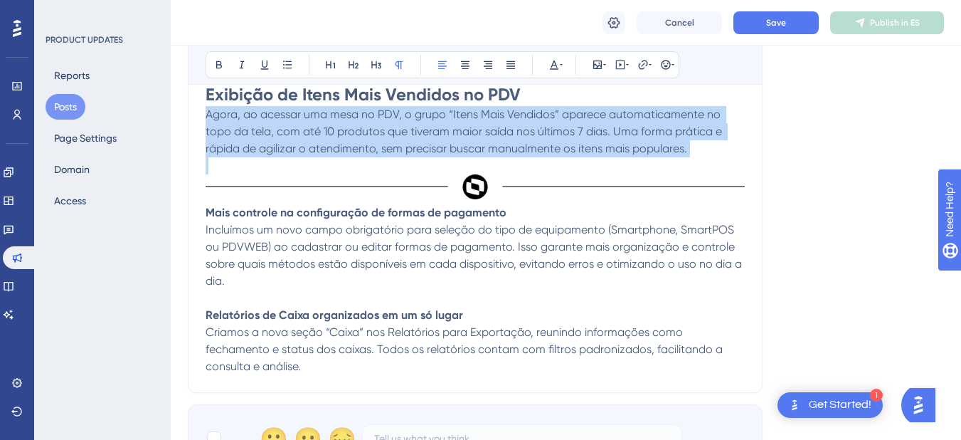
click at [206, 121] on p "Agora, ao acessar uma mesa no PDV, o grupo “Itens Mais Vendidos” aparece automa…" at bounding box center [475, 131] width 539 height 51
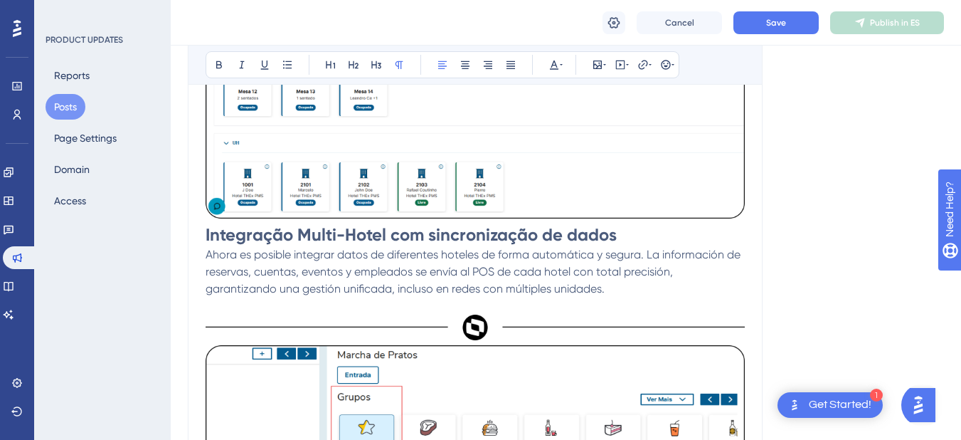
scroll to position [513, 0]
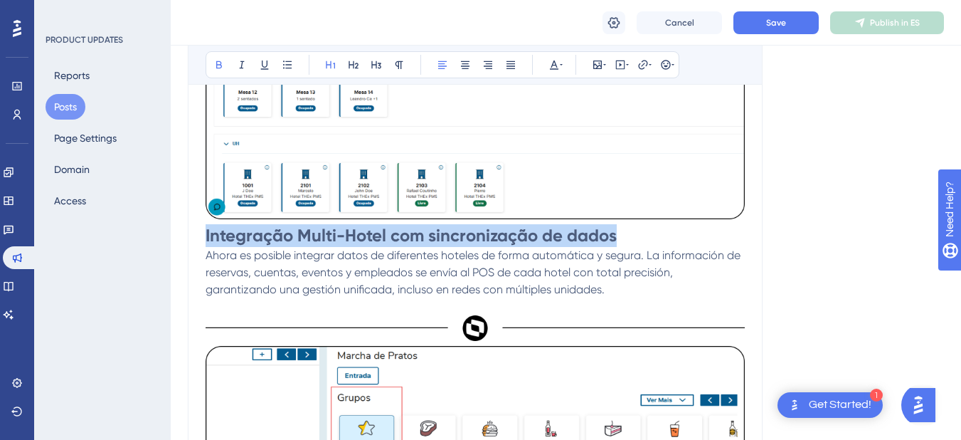
drag, startPoint x: 206, startPoint y: 238, endPoint x: 613, endPoint y: 241, distance: 406.4
click at [613, 241] on strong "Integração Multi-Hotel com sincronização de dados" at bounding box center [411, 235] width 411 height 21
copy strong "Integração Multi-Hotel com sincronização de dados"
click at [222, 231] on strong "Integração Multi-Hotel com sincronização de dados" at bounding box center [411, 235] width 411 height 21
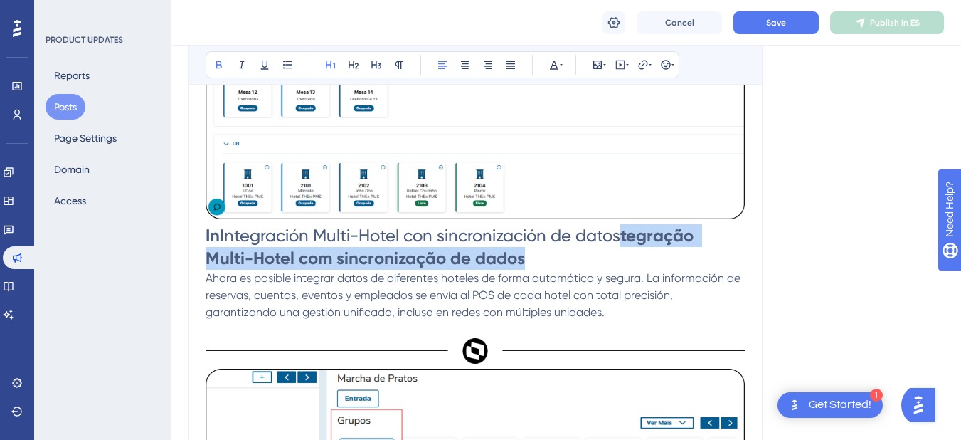
drag, startPoint x: 625, startPoint y: 234, endPoint x: 623, endPoint y: 253, distance: 18.6
click at [623, 253] on h1 "In Integración Multi-Hotel con sincronización de datos tegração Multi-Hotel com…" at bounding box center [475, 247] width 539 height 46
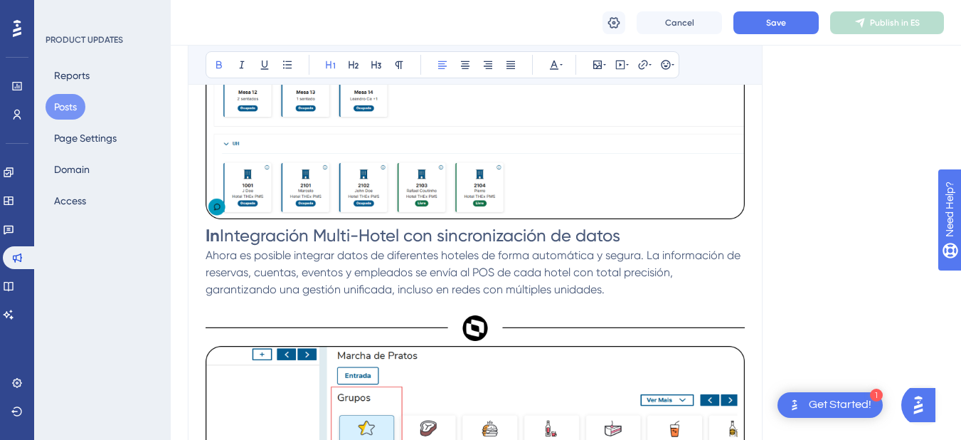
click at [228, 232] on span "Integración Multi-Hotel con sincronización de datos" at bounding box center [420, 236] width 401 height 20
click at [827, 211] on div "Language Spanish Upload Cover Image Suggested image width 808 px Bold Italic Un…" at bounding box center [566, 274] width 757 height 1393
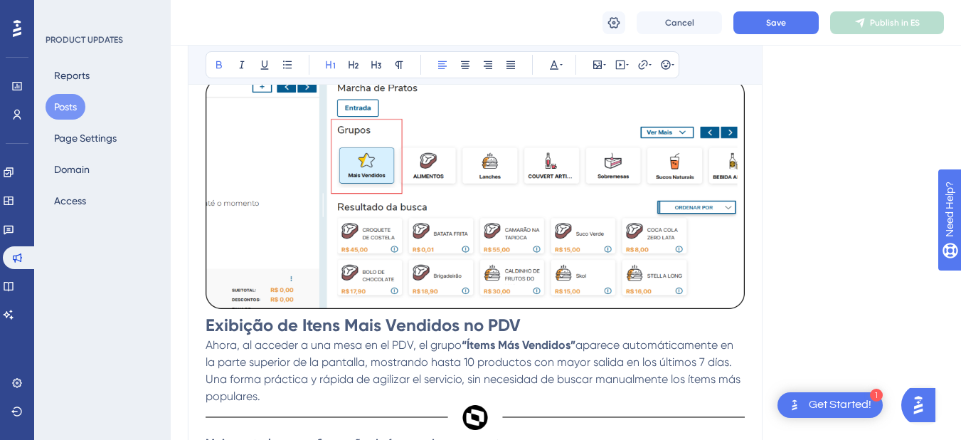
scroll to position [869, 0]
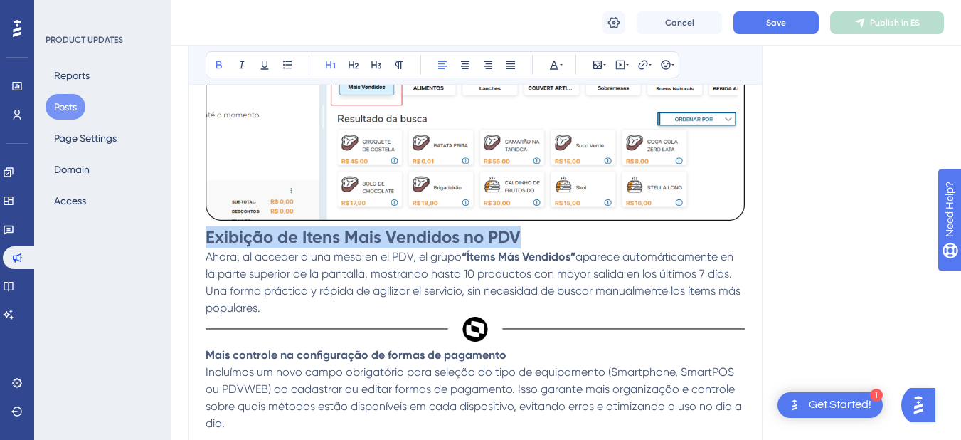
drag, startPoint x: 520, startPoint y: 235, endPoint x: 206, endPoint y: 239, distance: 313.9
click at [206, 239] on h1 "Exibição de Itens Mais Vendidos no PDV" at bounding box center [475, 237] width 539 height 23
copy strong "Exibição de Itens Mais Vendidos no PDV"
click at [209, 231] on strong "Exibição de Itens Mais Vendidos no PDV" at bounding box center [363, 236] width 315 height 21
drag, startPoint x: 209, startPoint y: 233, endPoint x: 522, endPoint y: 225, distance: 314.0
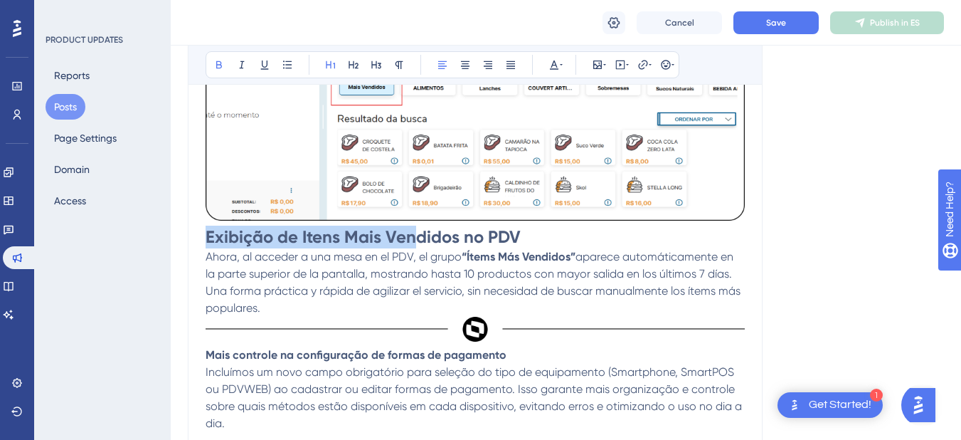
click at [522, 225] on div "La nueva versión del POS llegó el 11 de junio de 2025 con novedades que mejorar…" at bounding box center [475, 3] width 539 height 1030
drag, startPoint x: 520, startPoint y: 233, endPoint x: 203, endPoint y: 246, distance: 317.0
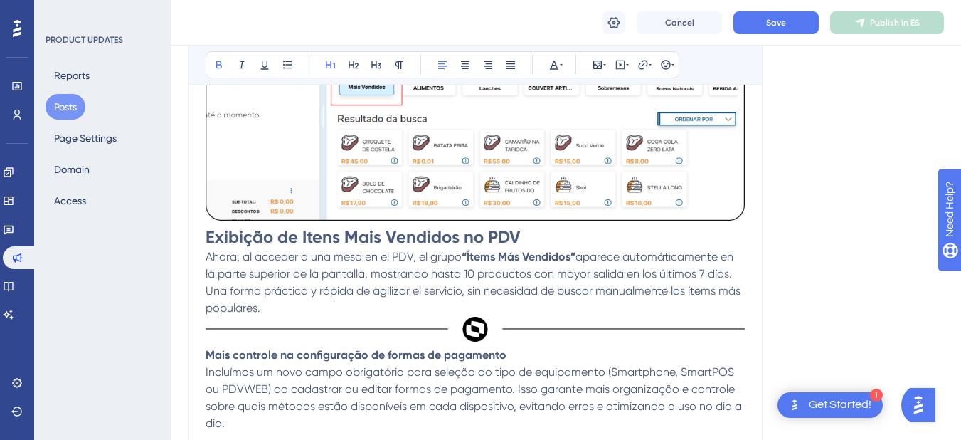
click at [208, 233] on strong "Exibição de Itens Mais Vendidos no PDV" at bounding box center [363, 236] width 315 height 21
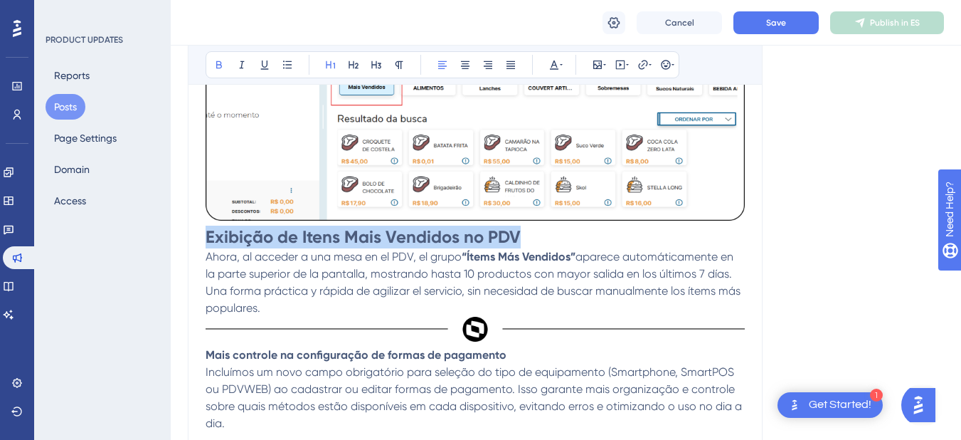
drag, startPoint x: 208, startPoint y: 233, endPoint x: 523, endPoint y: 229, distance: 315.3
click at [523, 229] on h1 "Exibição de Itens Mais Vendidos no PDV" at bounding box center [475, 237] width 539 height 23
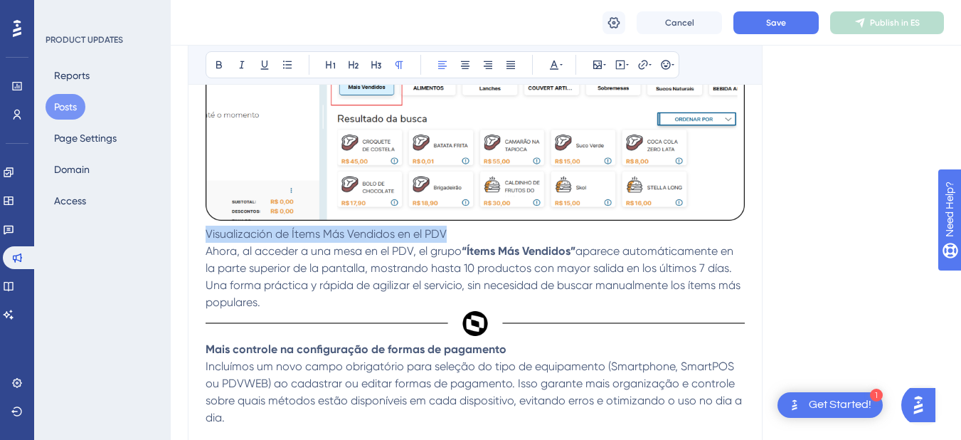
drag, startPoint x: 454, startPoint y: 234, endPoint x: 169, endPoint y: 238, distance: 285.4
click at [171, 238] on div "Performance Users Engagement Widgets Feedback Product Updates Knowledge Base AI…" at bounding box center [566, 16] width 791 height 1770
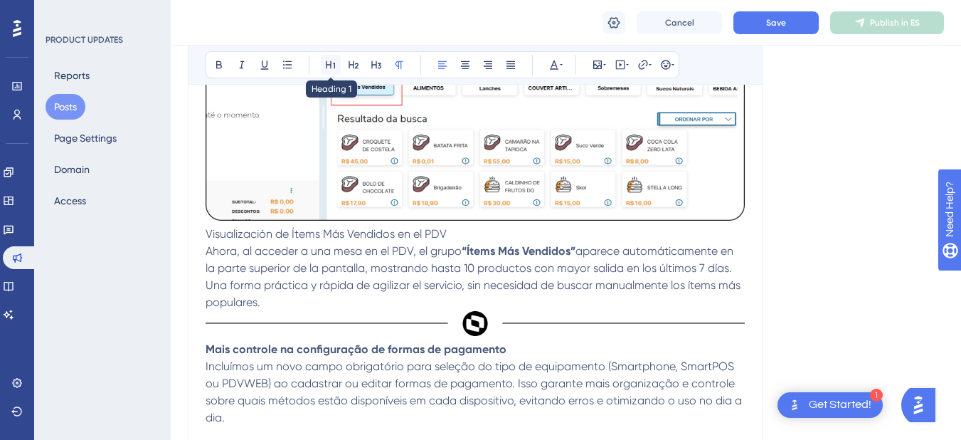
click at [323, 63] on button at bounding box center [331, 65] width 20 height 20
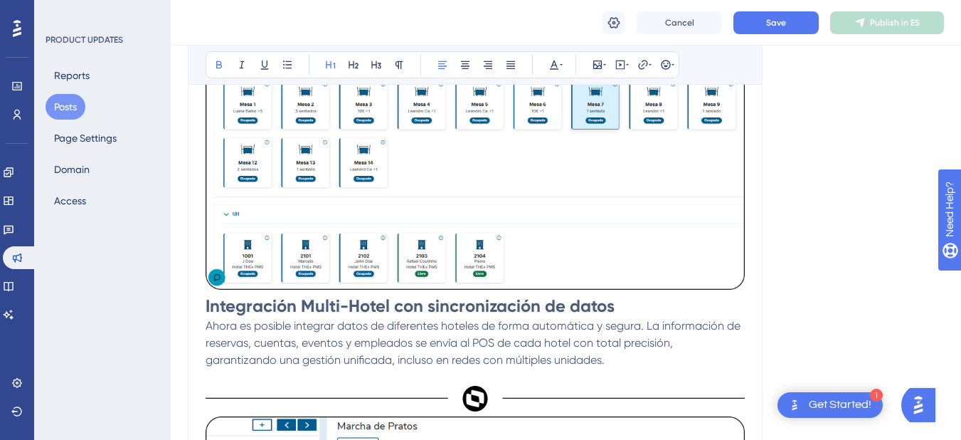
scroll to position [442, 0]
click at [383, 305] on strong "Integración Multi-Hotel con sincronización de datos" at bounding box center [410, 306] width 409 height 21
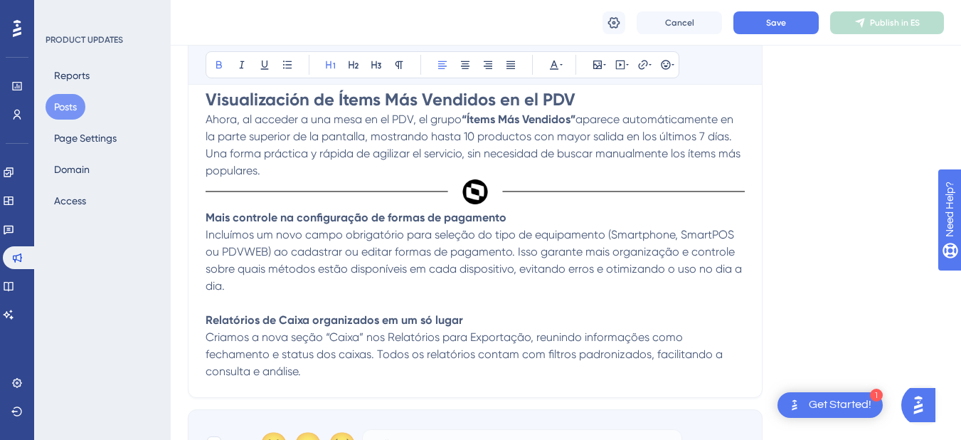
scroll to position [1011, 0]
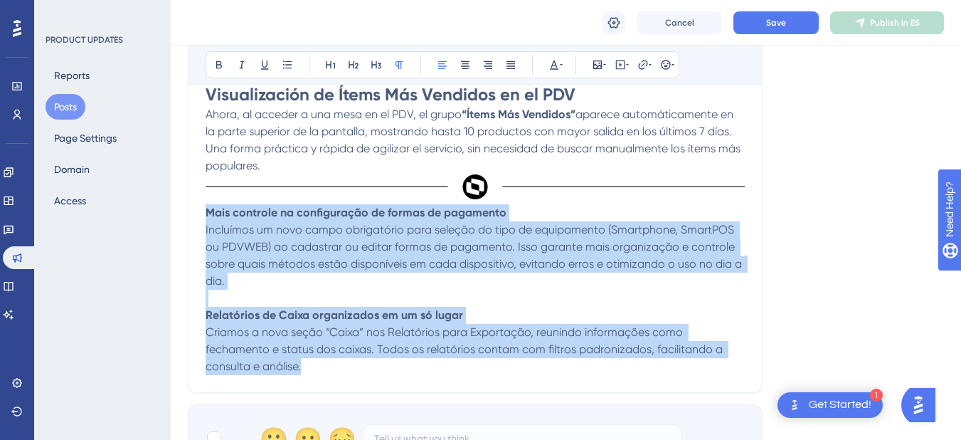
drag, startPoint x: 208, startPoint y: 211, endPoint x: 524, endPoint y: 379, distance: 357.5
copy div "Mais controle na configuração de formas de pagamento Incluímos um novo campo ob…"
click at [312, 214] on strong "Mais controle na configuração de formas de pagamento" at bounding box center [356, 213] width 301 height 14
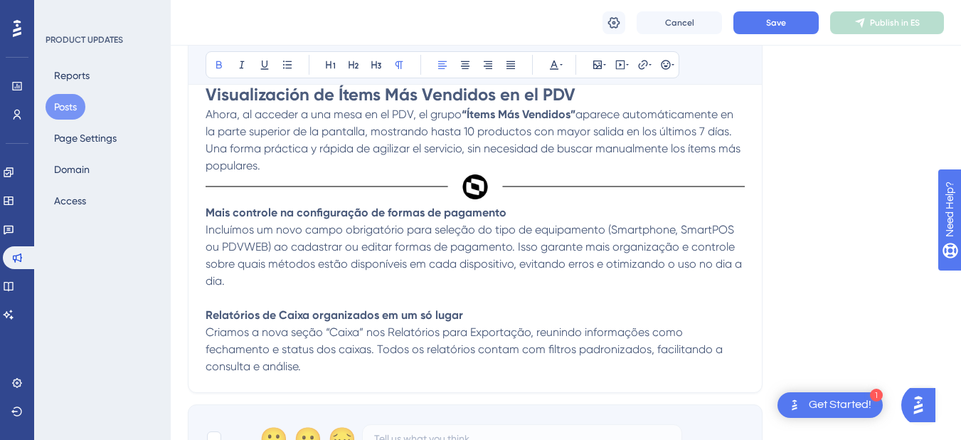
click at [315, 368] on p "Criamos a nova seção “Caixa” nos Relatórios para Exportação, reunindo informaçõ…" at bounding box center [475, 349] width 539 height 51
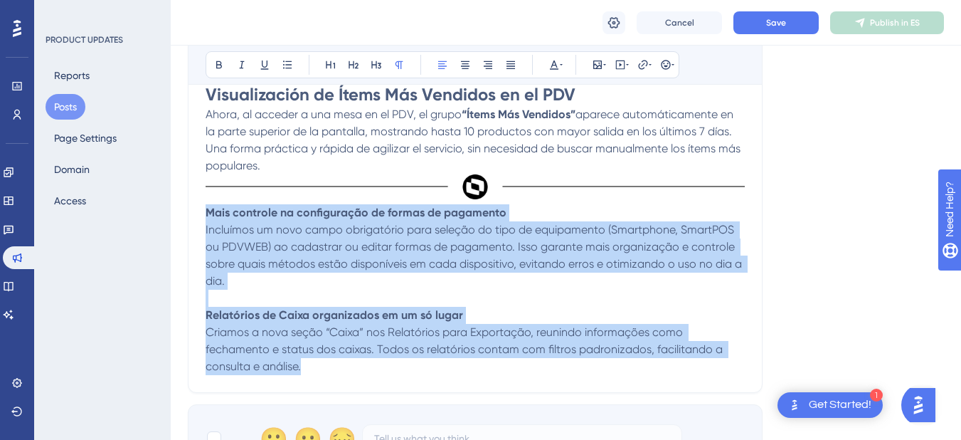
drag, startPoint x: 324, startPoint y: 370, endPoint x: 198, endPoint y: 215, distance: 199.8
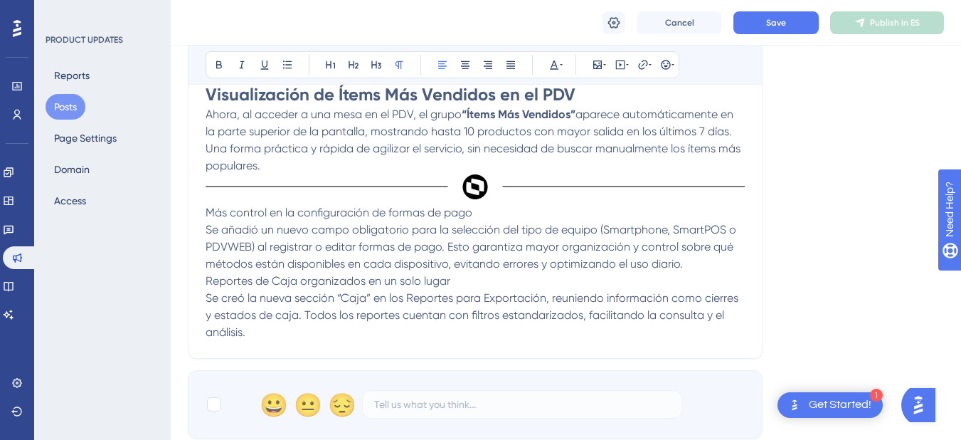
click at [690, 263] on p "Más control en la configuración de formas de pago Se añadió un nuevo campo obli…" at bounding box center [475, 238] width 539 height 68
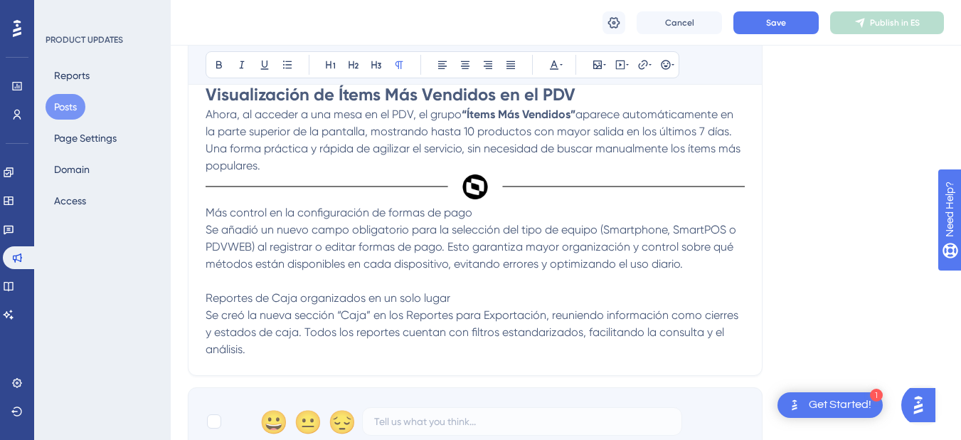
click at [502, 209] on p "Más control en la configuración de formas de pago Se añadió un nuevo campo obli…" at bounding box center [475, 246] width 539 height 85
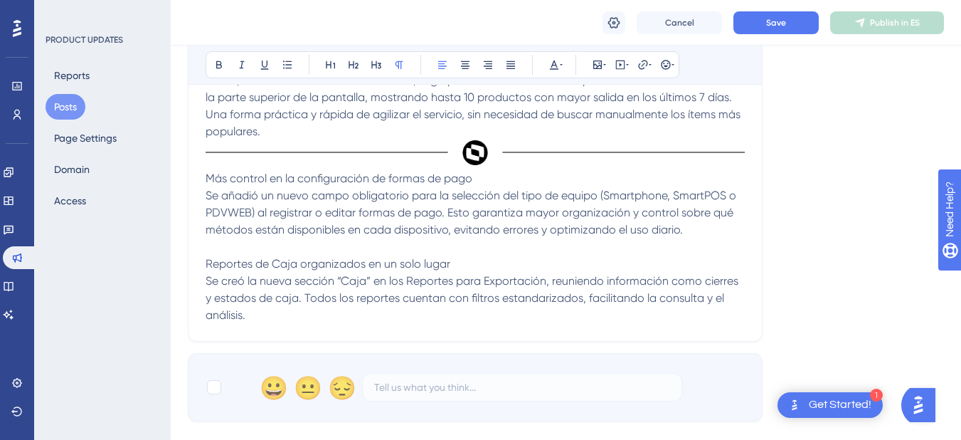
scroll to position [1082, 0]
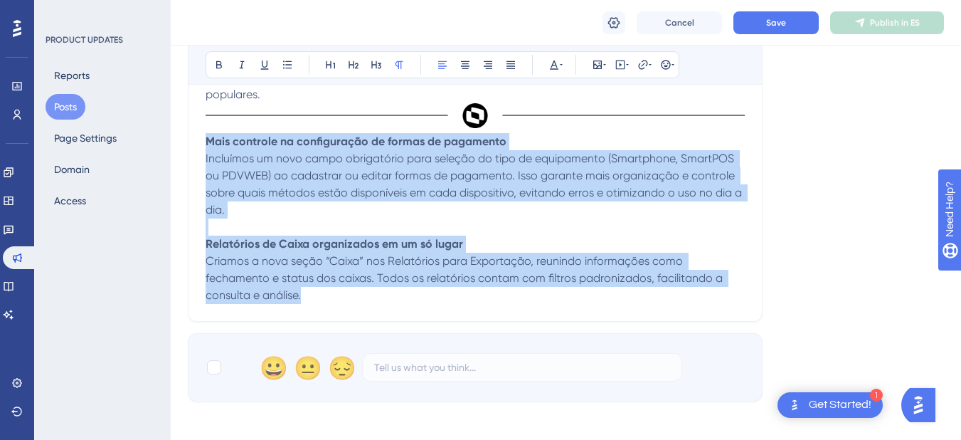
drag, startPoint x: 355, startPoint y: 300, endPoint x: 186, endPoint y: 147, distance: 227.3
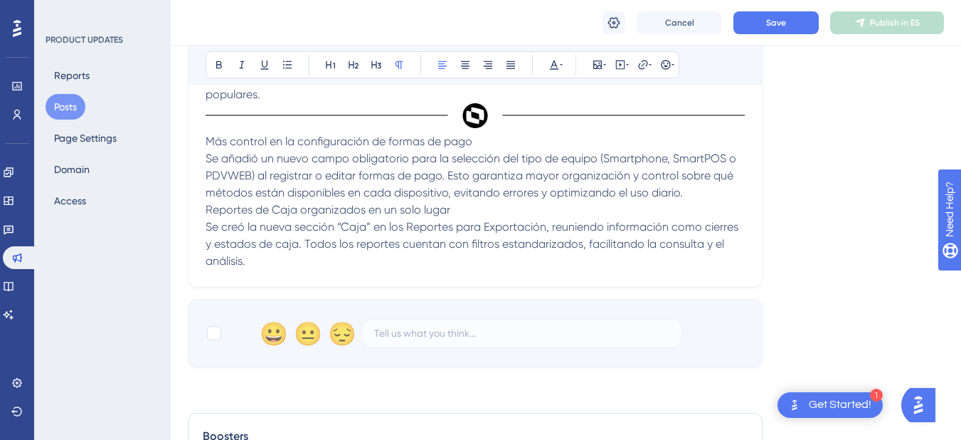
click at [698, 196] on p "Más control en la configuración de formas de pago Se añadió un nuevo campo obli…" at bounding box center [475, 167] width 539 height 68
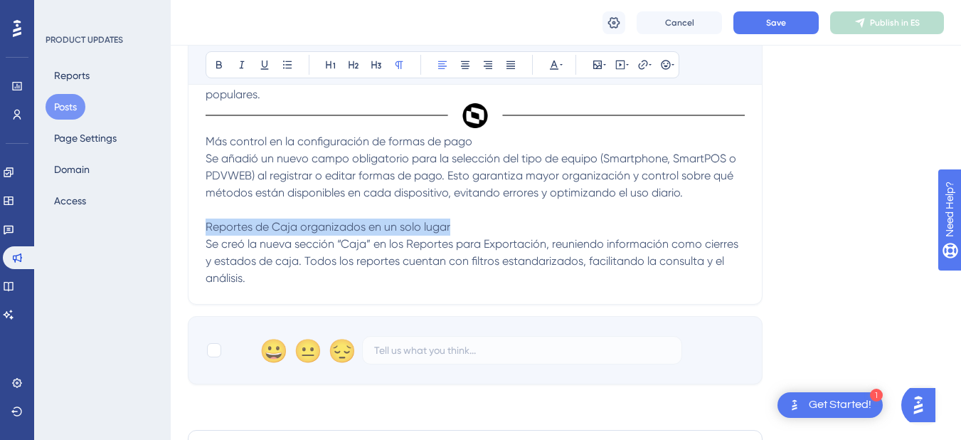
drag, startPoint x: 475, startPoint y: 224, endPoint x: 204, endPoint y: 224, distance: 271.1
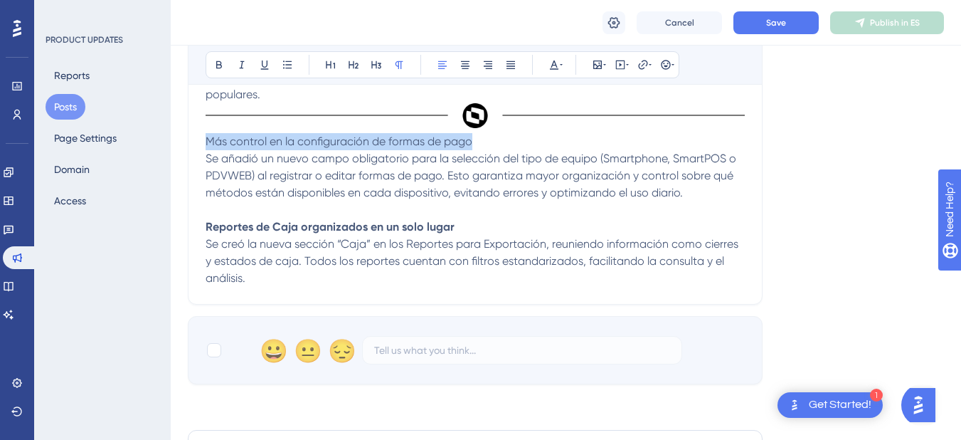
drag, startPoint x: 473, startPoint y: 143, endPoint x: 188, endPoint y: 147, distance: 285.4
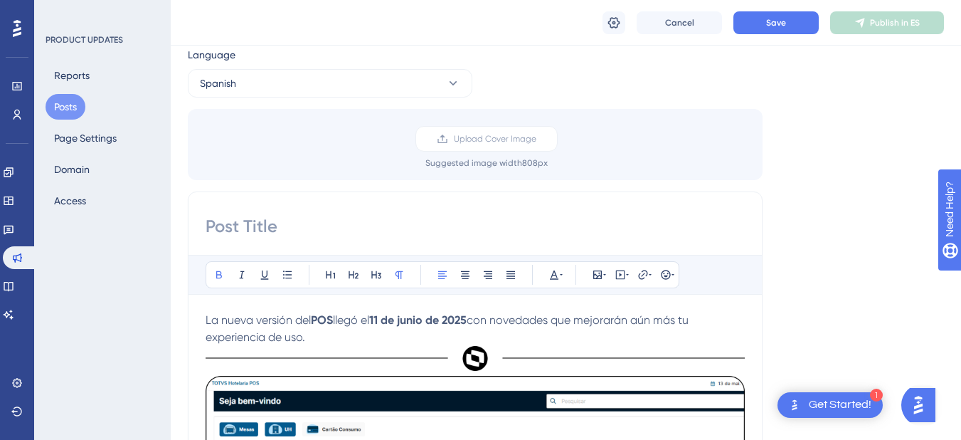
scroll to position [0, 0]
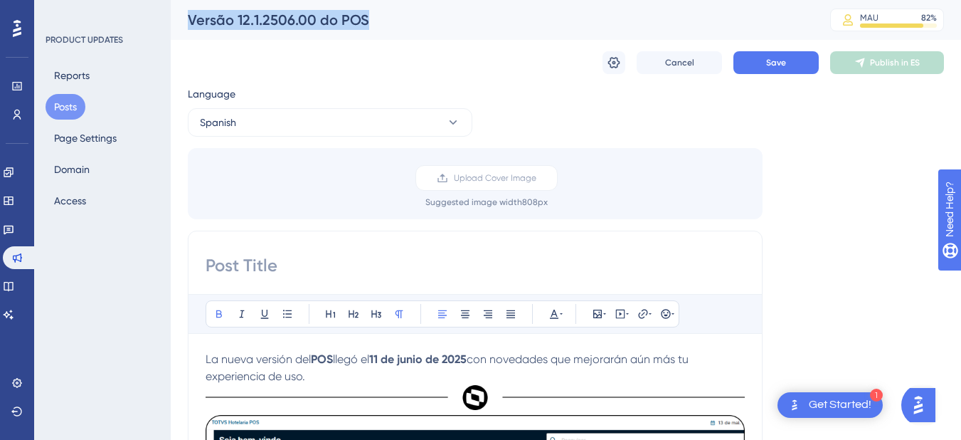
drag, startPoint x: 191, startPoint y: 23, endPoint x: 425, endPoint y: 19, distance: 234.2
click at [425, 19] on div "Versão 12.1.2506.00 do POS" at bounding box center [491, 20] width 607 height 20
copy div "Versão 12.1.2506.00 do POS"
click at [760, 73] on button "Save" at bounding box center [776, 62] width 85 height 23
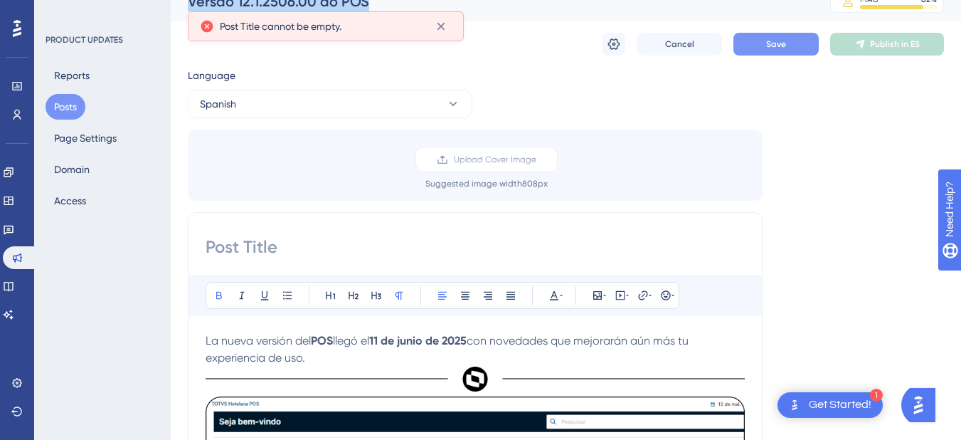
scroll to position [46, 0]
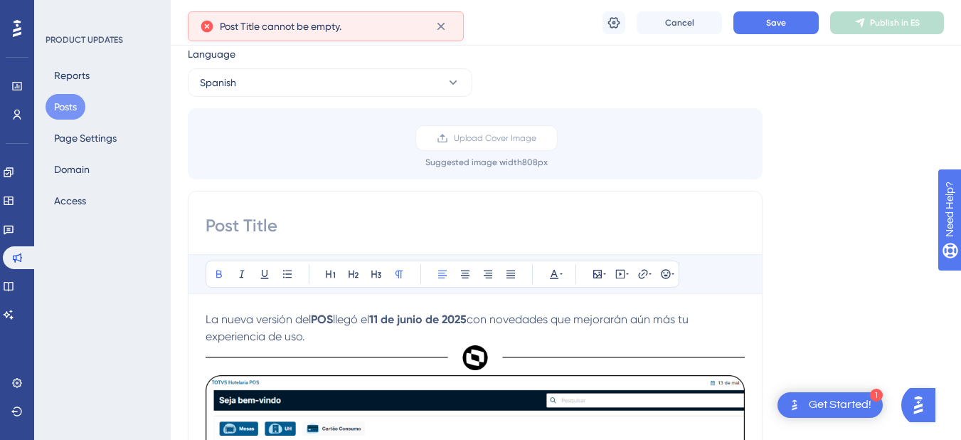
click at [256, 234] on input at bounding box center [475, 225] width 539 height 23
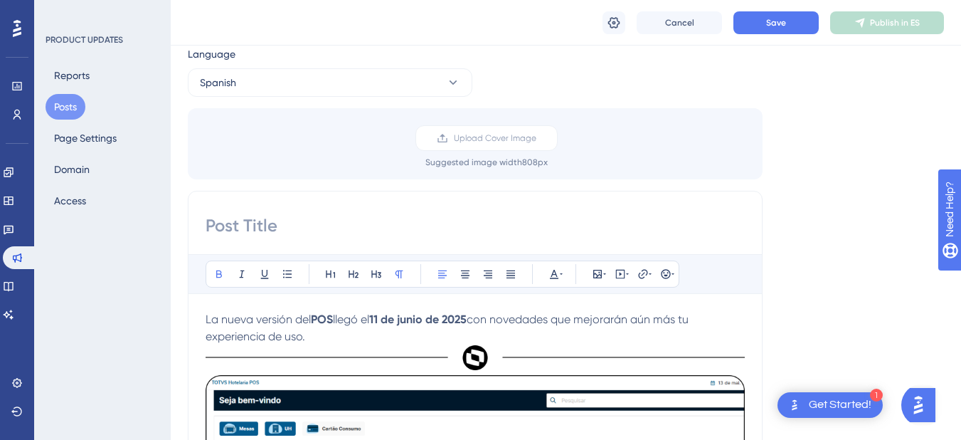
click at [290, 228] on input at bounding box center [475, 225] width 539 height 23
paste input "Versión 12.1.2506.00 del POS"
type input "Versión 12.1.2506.00 del POS"
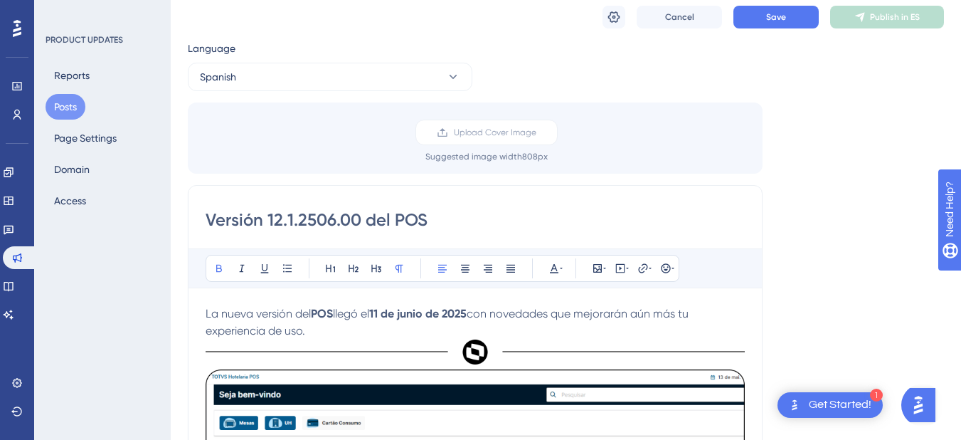
scroll to position [0, 0]
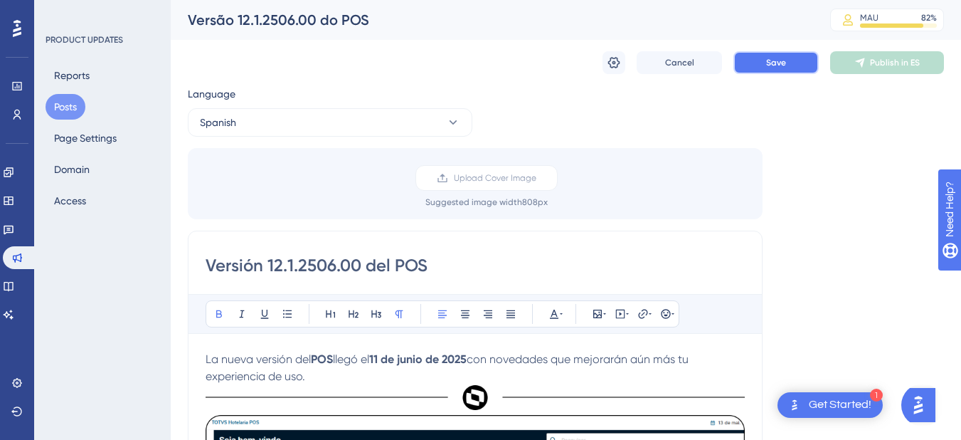
click at [754, 73] on button "Save" at bounding box center [776, 62] width 85 height 23
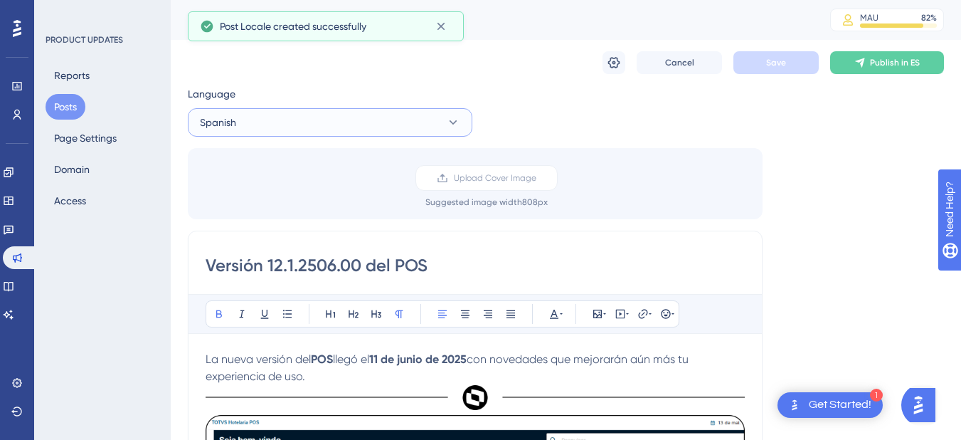
click at [290, 113] on button "Spanish" at bounding box center [330, 122] width 285 height 28
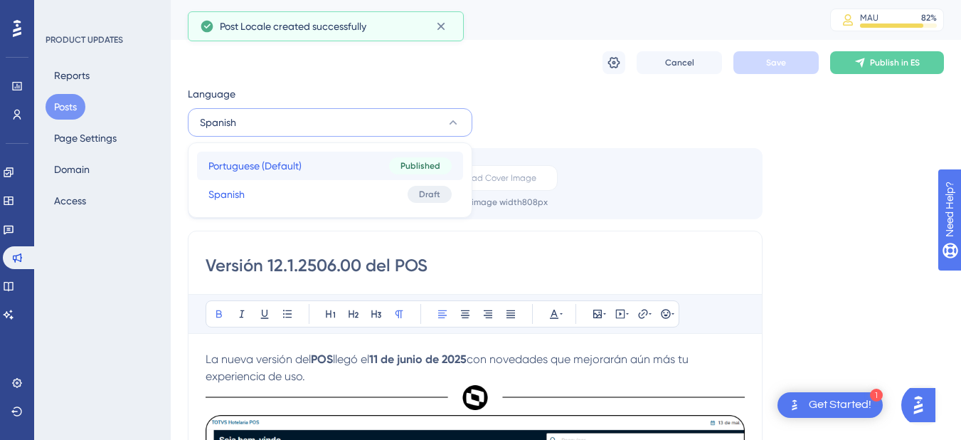
click at [285, 164] on span "Portuguese (Default)" at bounding box center [255, 165] width 93 height 17
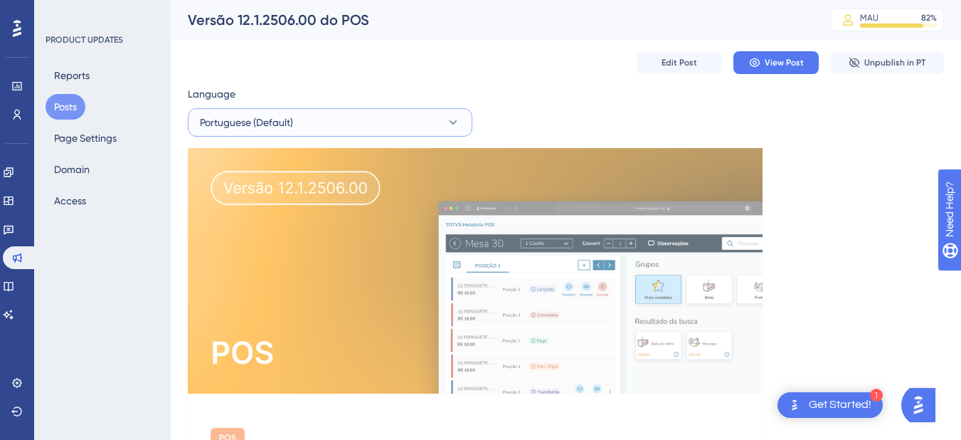
click at [314, 121] on button "Portuguese (Default)" at bounding box center [330, 122] width 285 height 28
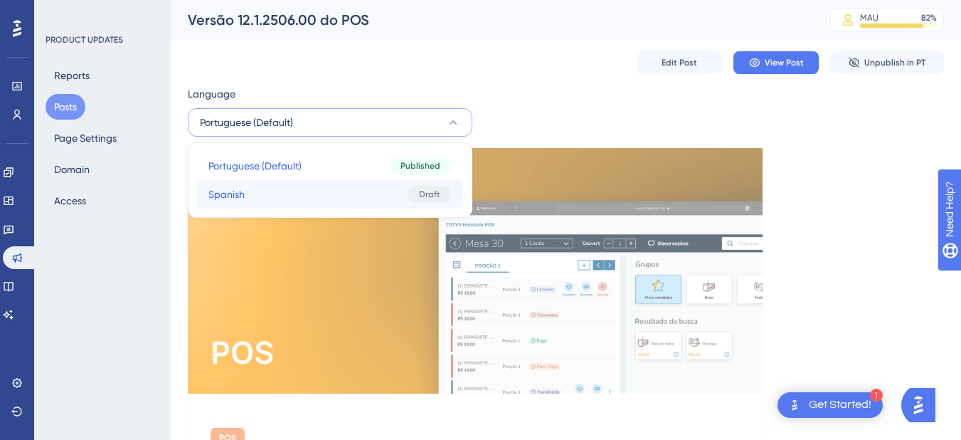
click at [310, 199] on button "Spanish Spanish Draft" at bounding box center [330, 194] width 266 height 28
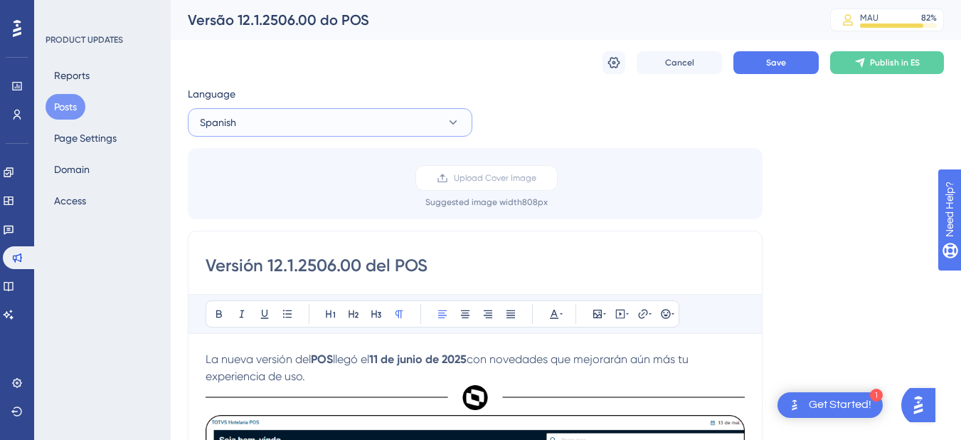
click at [274, 121] on button "Spanish" at bounding box center [330, 122] width 285 height 28
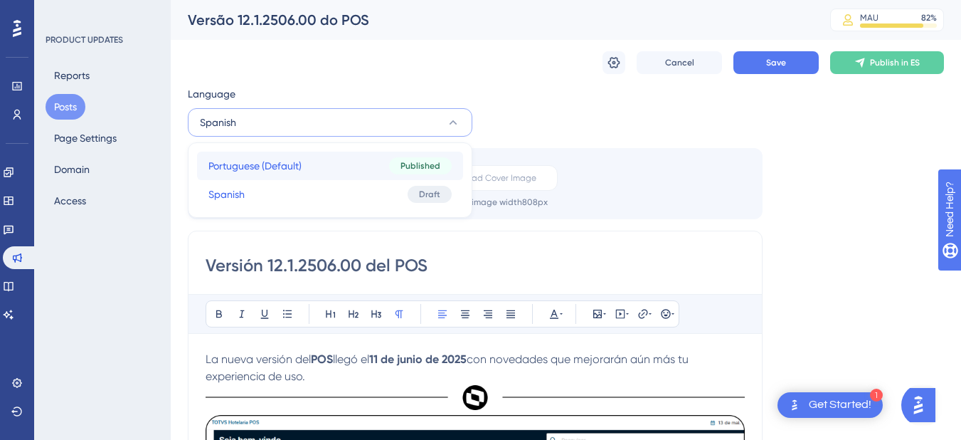
click at [293, 159] on span "Portuguese (Default)" at bounding box center [255, 165] width 93 height 17
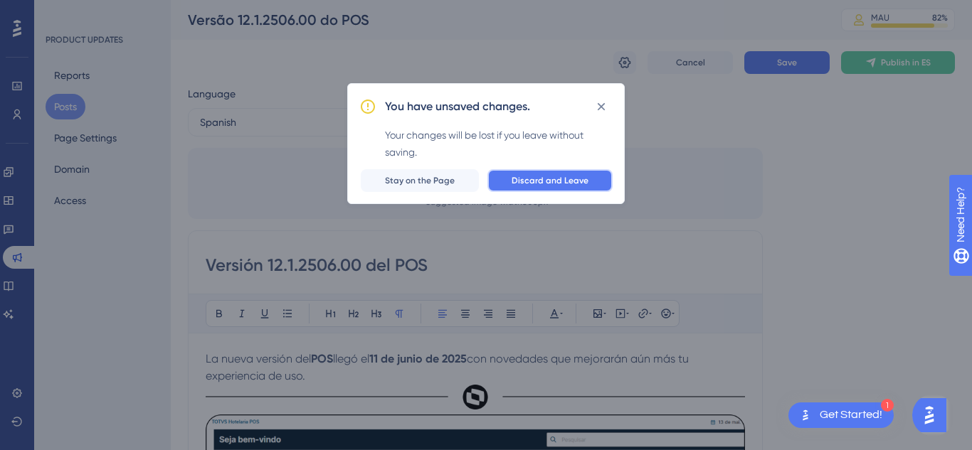
click at [571, 178] on span "Discard and Leave" at bounding box center [550, 180] width 77 height 11
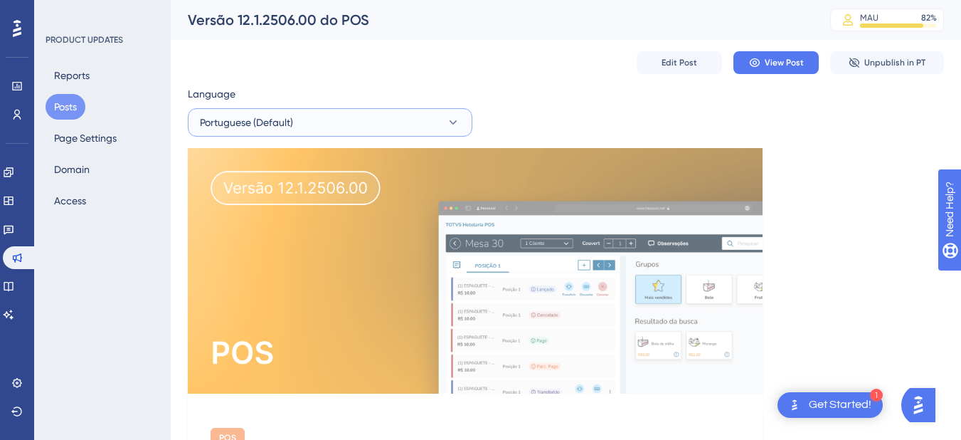
click at [373, 134] on button "Portuguese (Default)" at bounding box center [330, 122] width 285 height 28
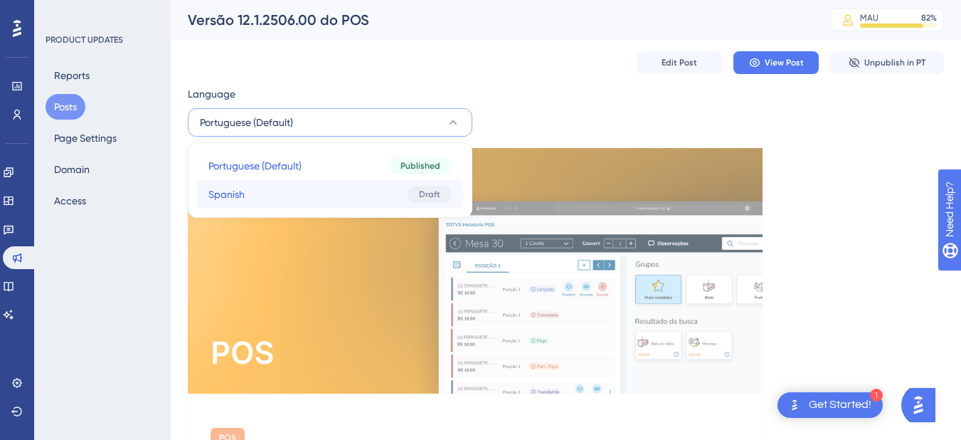
click at [337, 198] on button "Spanish Spanish Draft" at bounding box center [330, 194] width 266 height 28
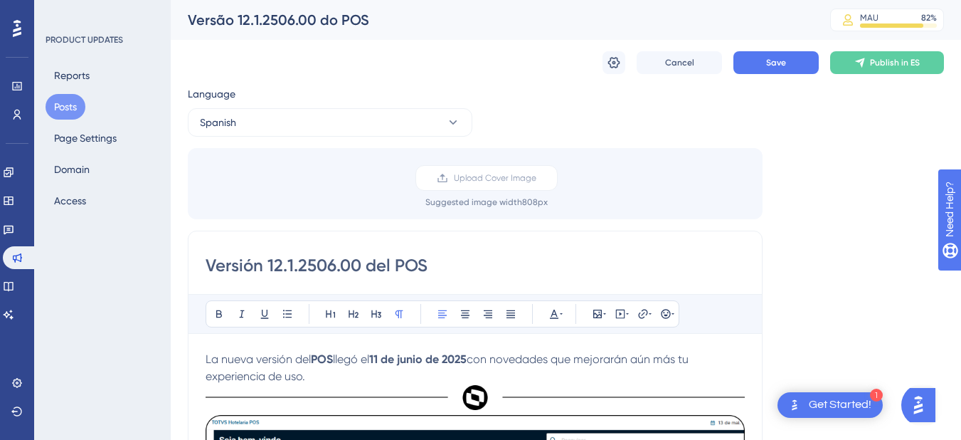
click at [485, 195] on div "Upload Cover Image Suggested image width 808 px" at bounding box center [486, 186] width 575 height 43
click at [491, 181] on span "Upload Cover Image" at bounding box center [495, 177] width 83 height 11
click at [537, 178] on input "Upload Cover Image" at bounding box center [537, 178] width 0 height 0
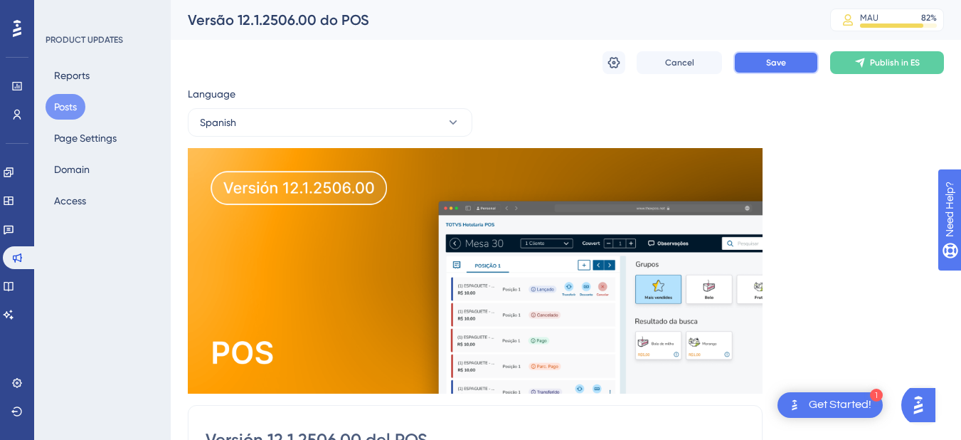
click at [752, 72] on button "Save" at bounding box center [776, 62] width 85 height 23
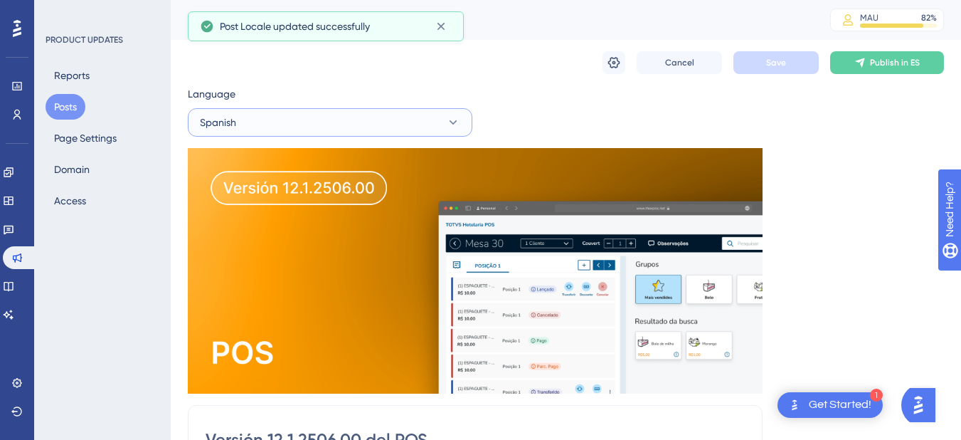
click at [385, 122] on button "Spanish" at bounding box center [330, 122] width 285 height 28
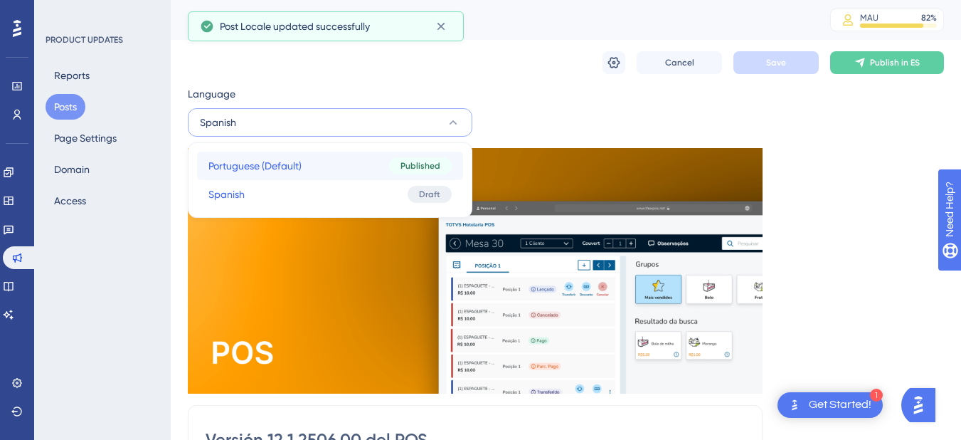
click at [333, 170] on button "Portuguese (Default) Portuguese (Default) Published" at bounding box center [330, 166] width 266 height 28
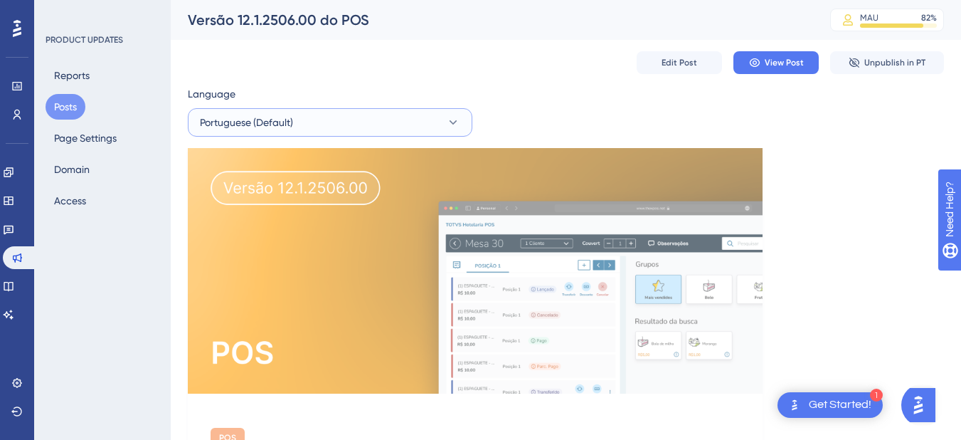
click at [392, 129] on button "Portuguese (Default)" at bounding box center [330, 122] width 285 height 28
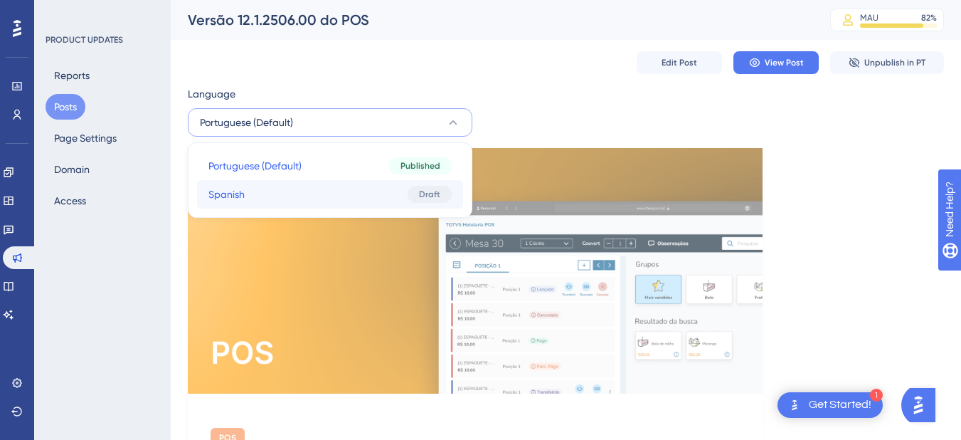
click at [392, 194] on button "Spanish Spanish Draft" at bounding box center [330, 194] width 266 height 28
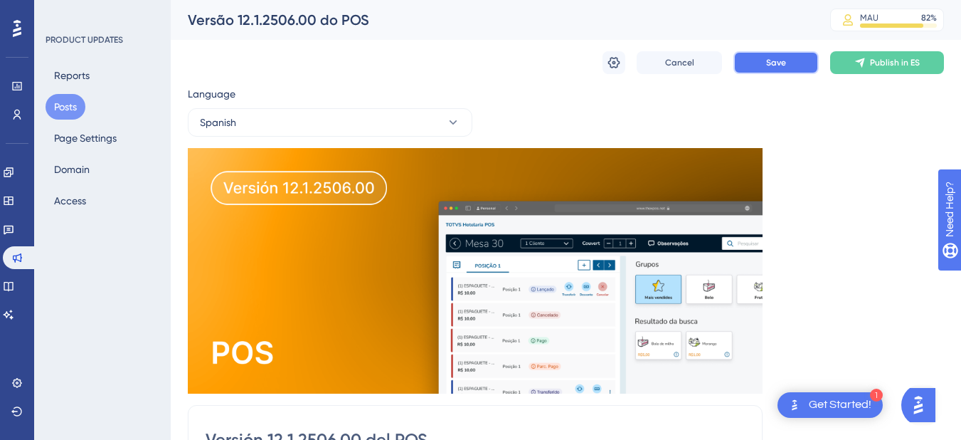
click at [762, 73] on button "Save" at bounding box center [776, 62] width 85 height 23
click at [78, 107] on button "Posts" at bounding box center [66, 107] width 40 height 26
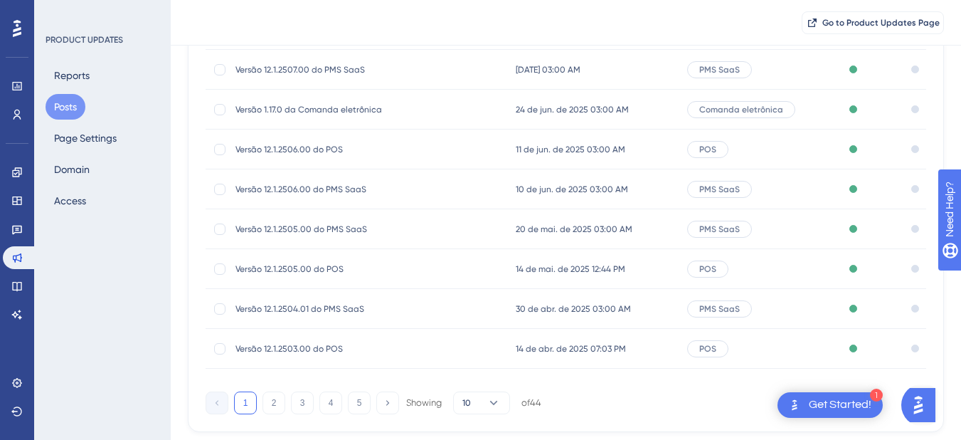
scroll to position [285, 0]
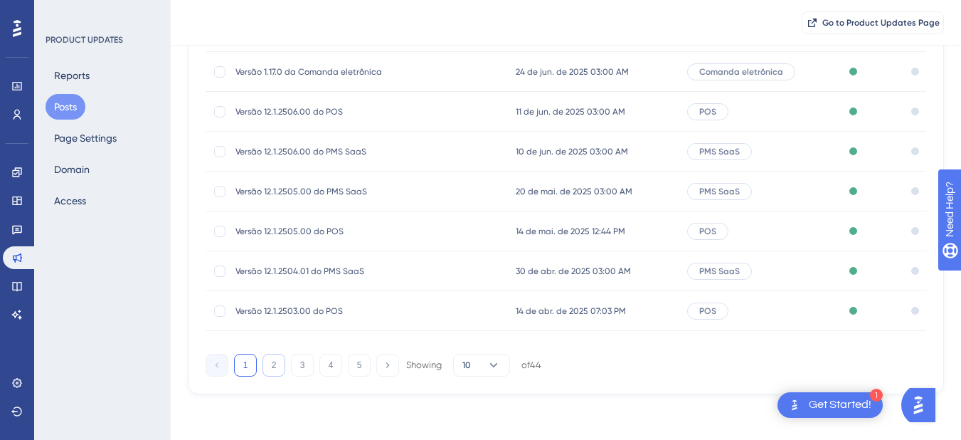
click at [267, 369] on button "2" at bounding box center [274, 365] width 23 height 23
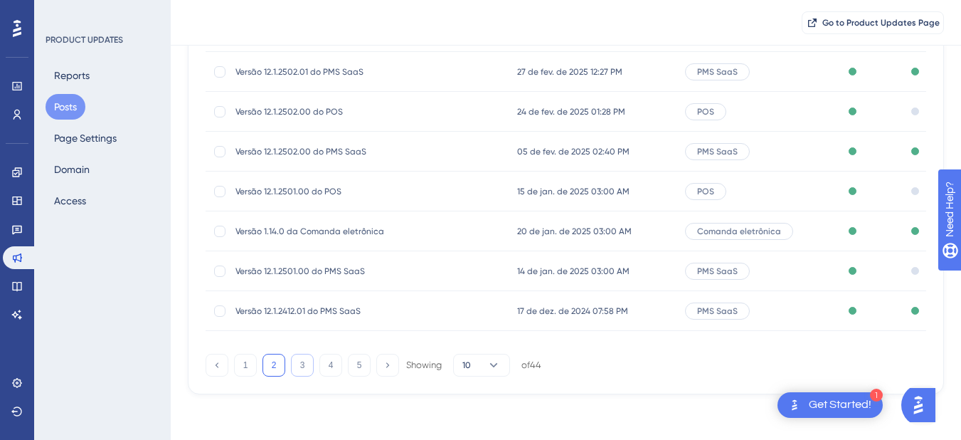
click at [306, 369] on button "3" at bounding box center [302, 365] width 23 height 23
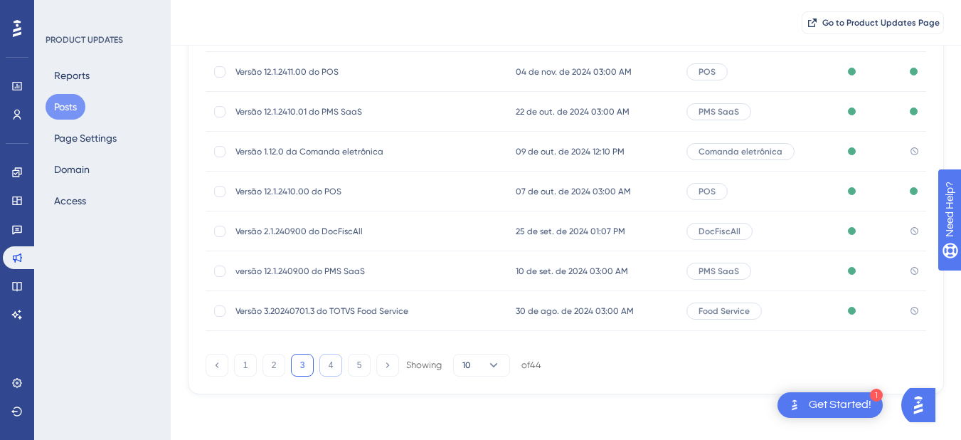
click at [332, 367] on button "4" at bounding box center [331, 365] width 23 height 23
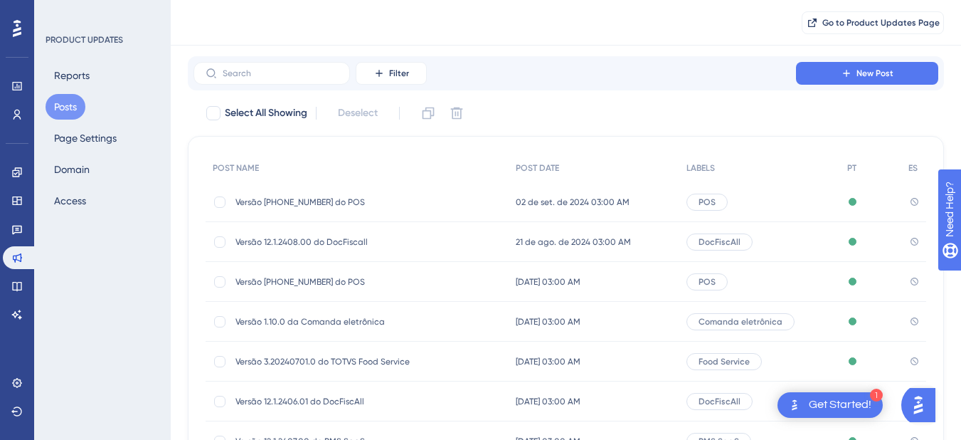
scroll to position [0, 0]
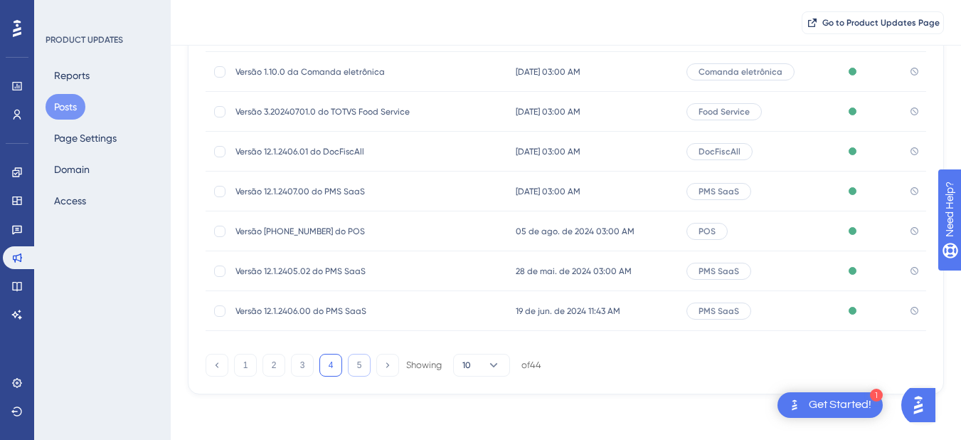
click at [355, 365] on button "5" at bounding box center [359, 365] width 23 height 23
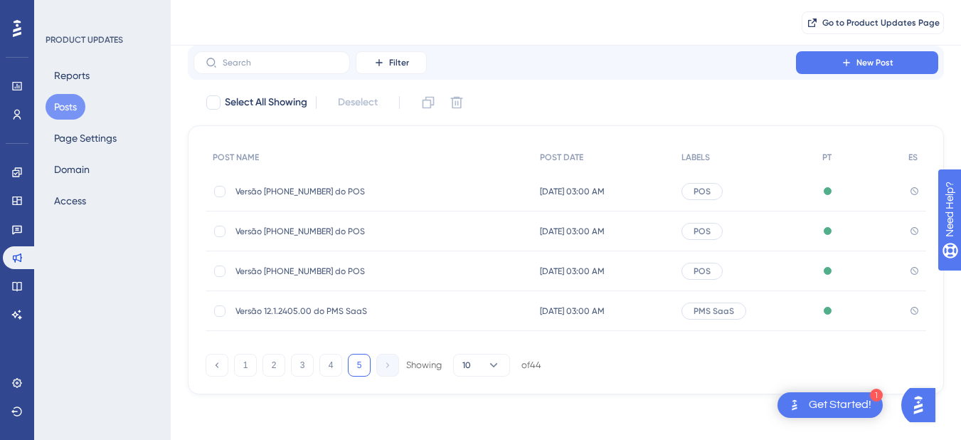
scroll to position [46, 0]
click at [491, 368] on icon at bounding box center [494, 365] width 14 height 14
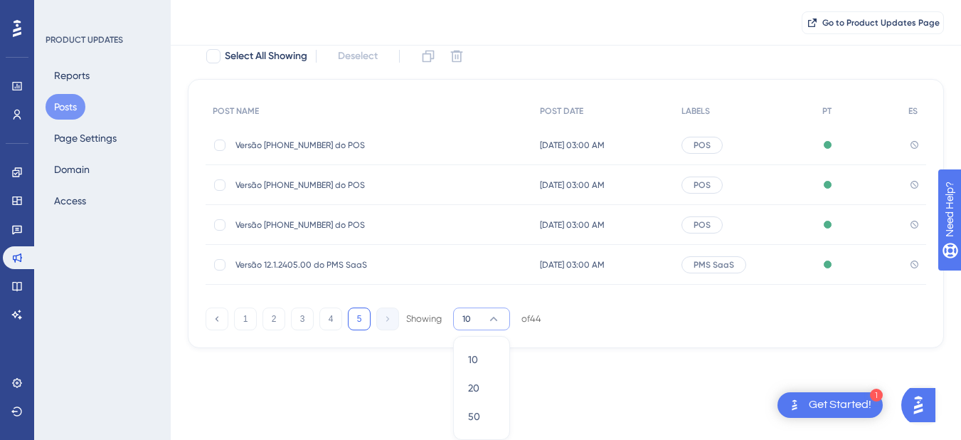
click at [612, 359] on div "Performance Users Engagement Widgets Feedback Product Updates Knowledge Base AI…" at bounding box center [566, 139] width 791 height 463
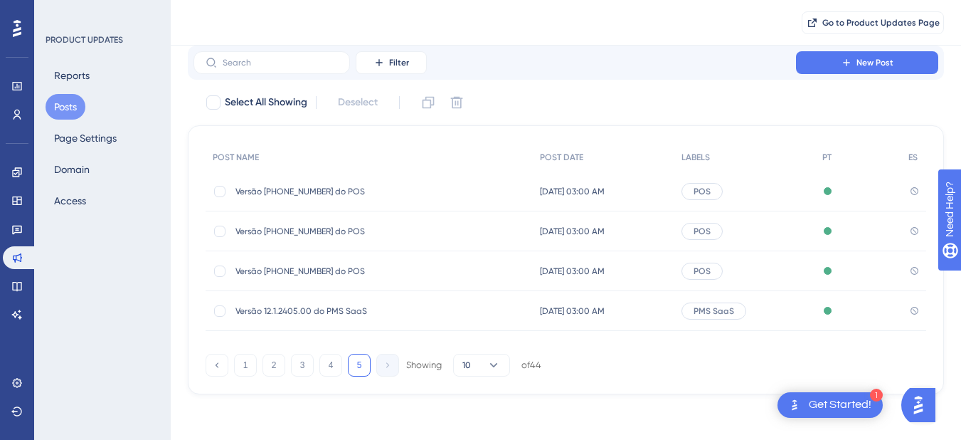
scroll to position [46, 0]
click at [237, 367] on button "1" at bounding box center [245, 365] width 23 height 23
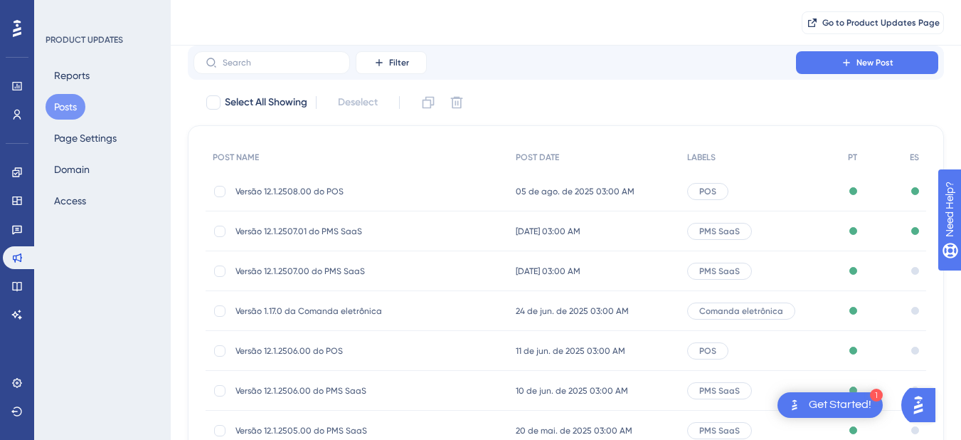
click at [379, 31] on div "Go to Product Updates Page" at bounding box center [566, 23] width 791 height 46
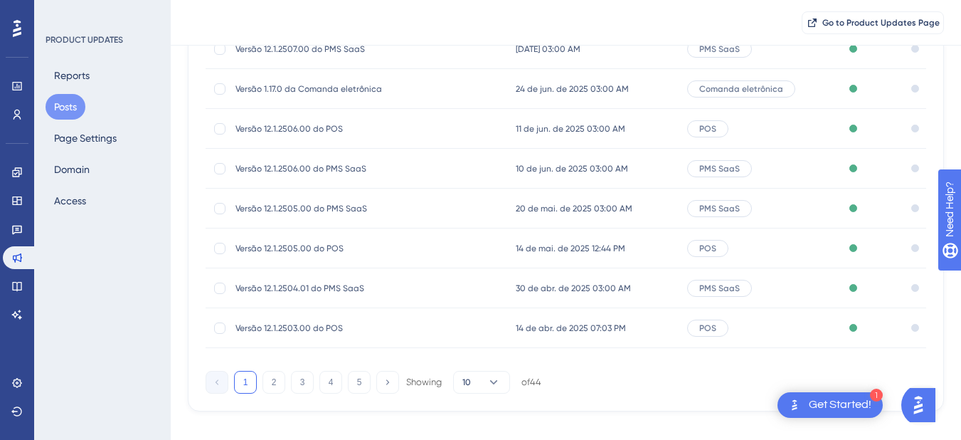
scroll to position [285, 0]
